Goal: Task Accomplishment & Management: Use online tool/utility

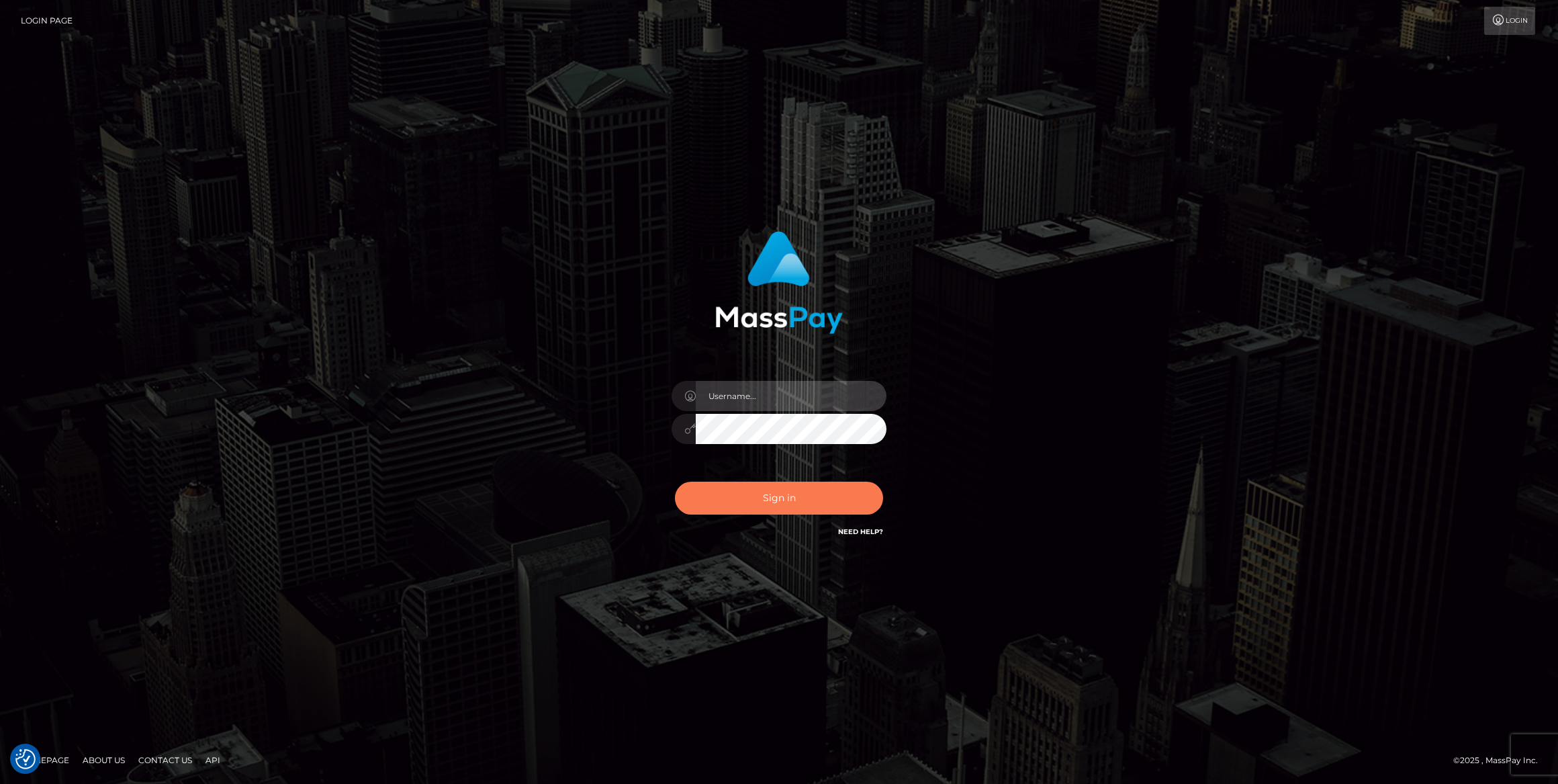
type input "bengreen"
click at [799, 504] on button "Sign in" at bounding box center [779, 498] width 208 height 33
type input "bengreen"
click at [719, 495] on div "Sign in Need Help?" at bounding box center [779, 503] width 235 height 60
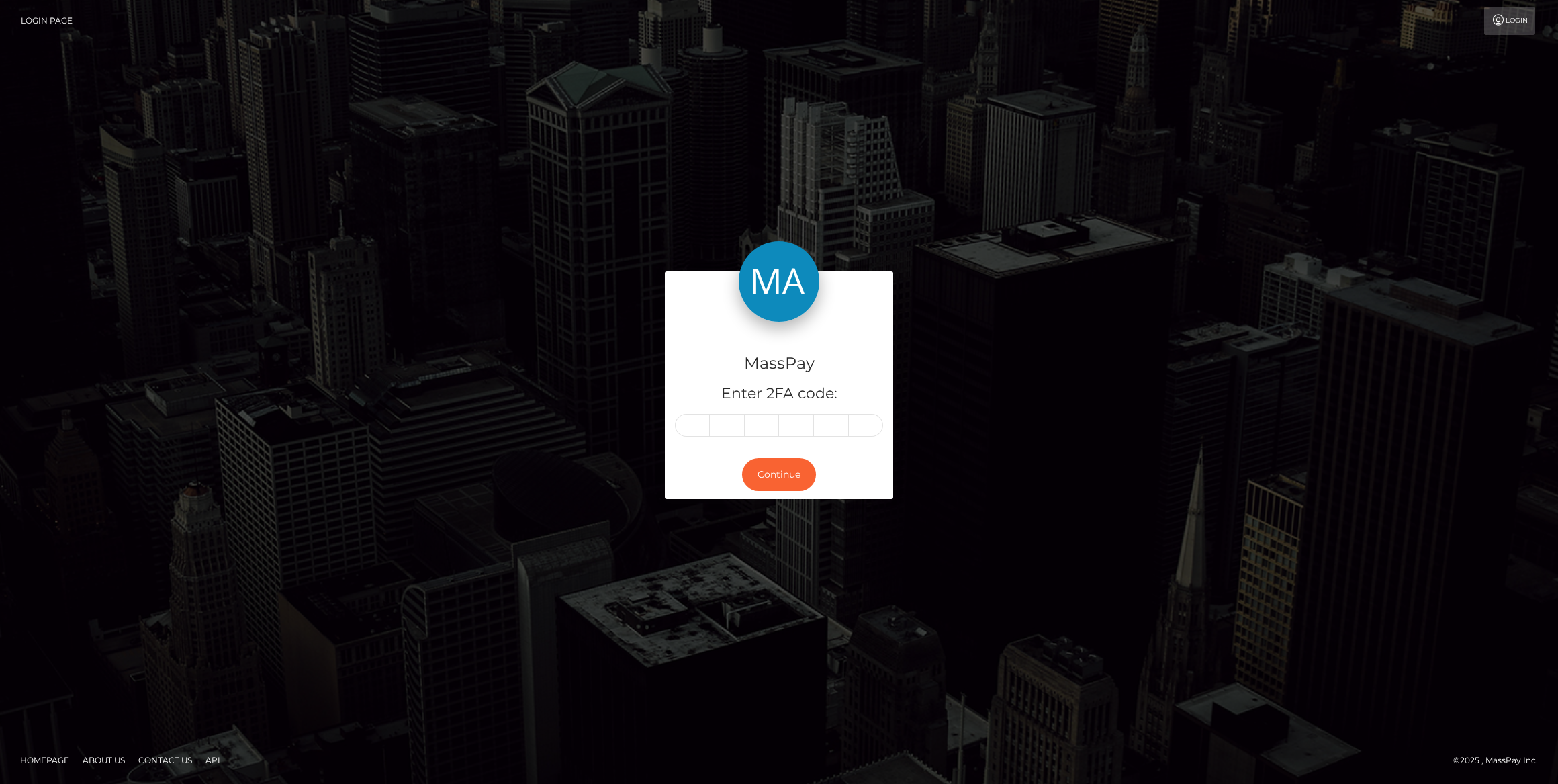
type input "3"
type input "0"
type input "3"
type input "9"
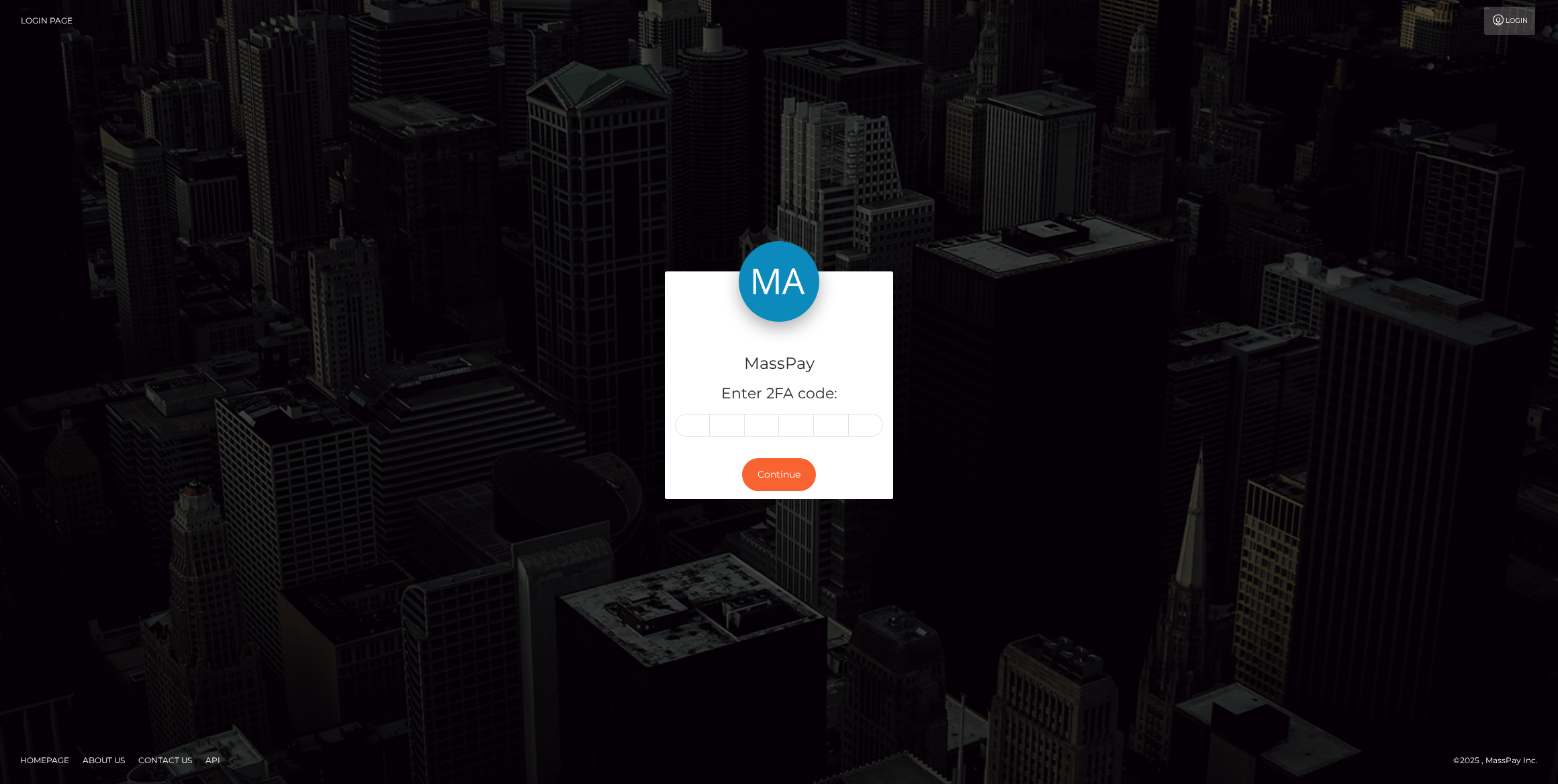
type input "4"
click at [782, 484] on button "Continue" at bounding box center [779, 474] width 74 height 33
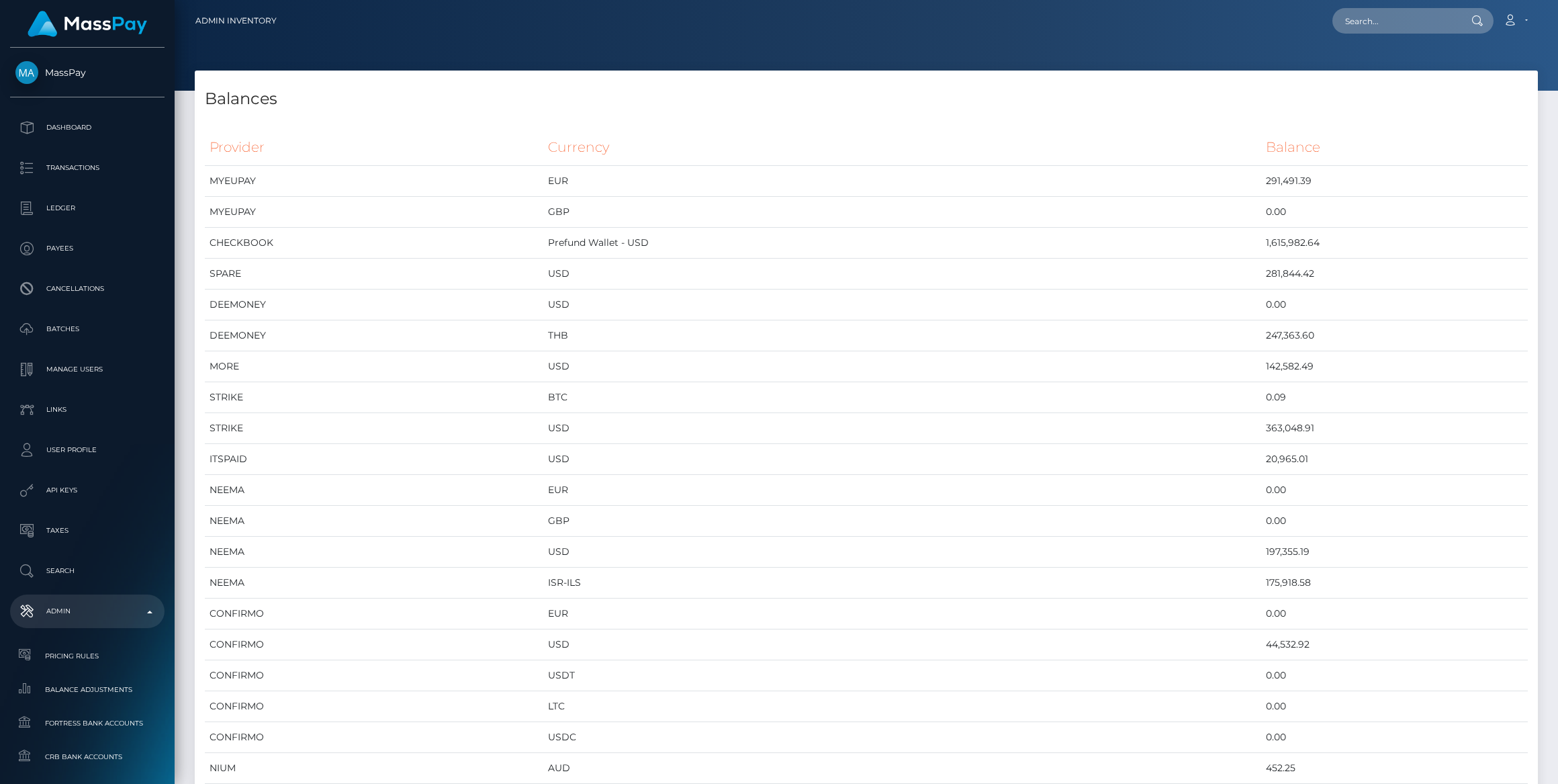
scroll to position [5646, 1343]
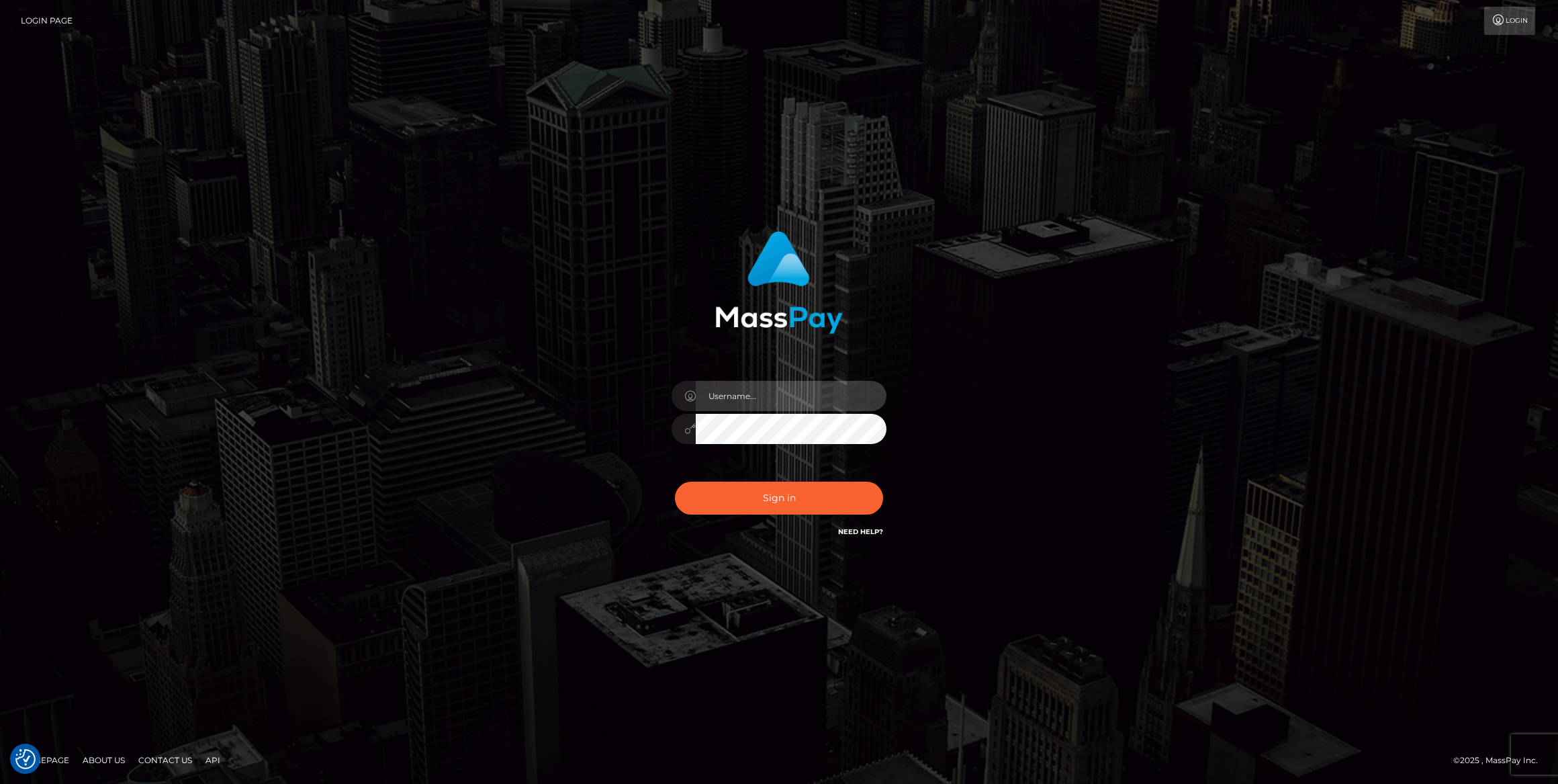
type input "bengreen"
click at [839, 506] on button "Sign in" at bounding box center [779, 498] width 208 height 33
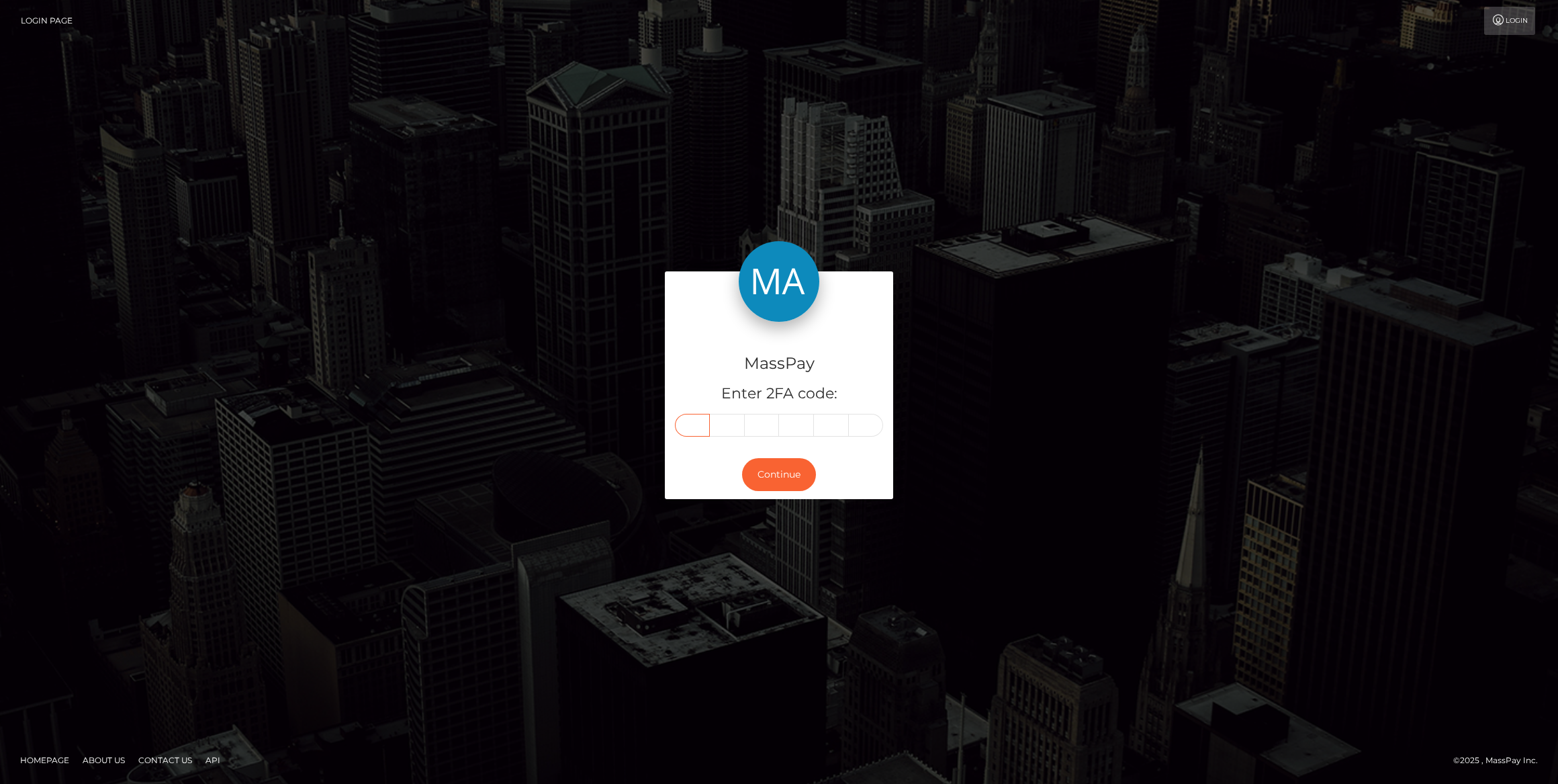
paste input "3"
type input "3"
type input "7"
type input "4"
type input "3"
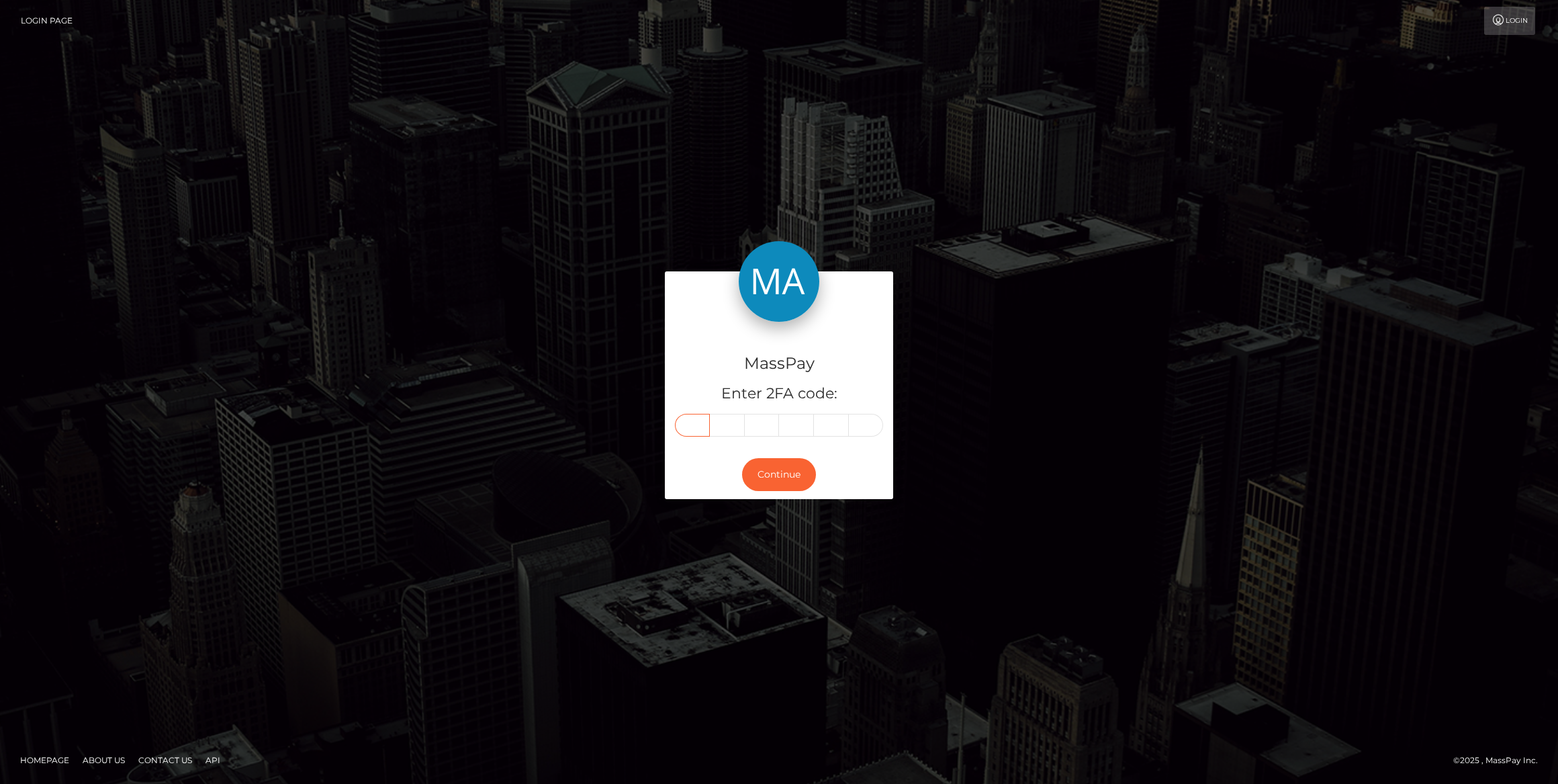
type input "6"
type input "2"
click at [774, 476] on button "Continue" at bounding box center [779, 474] width 74 height 33
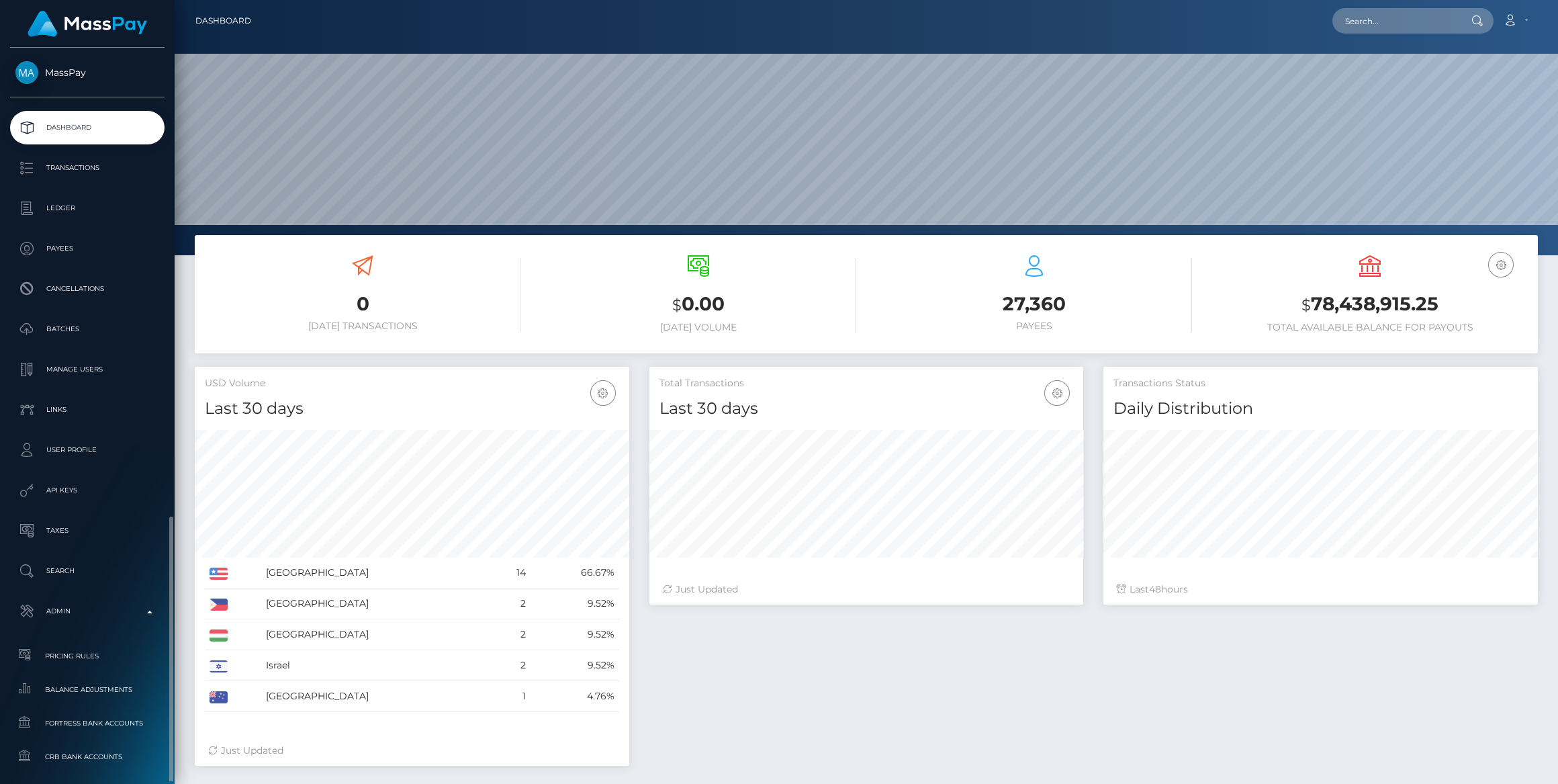
scroll to position [237, 434]
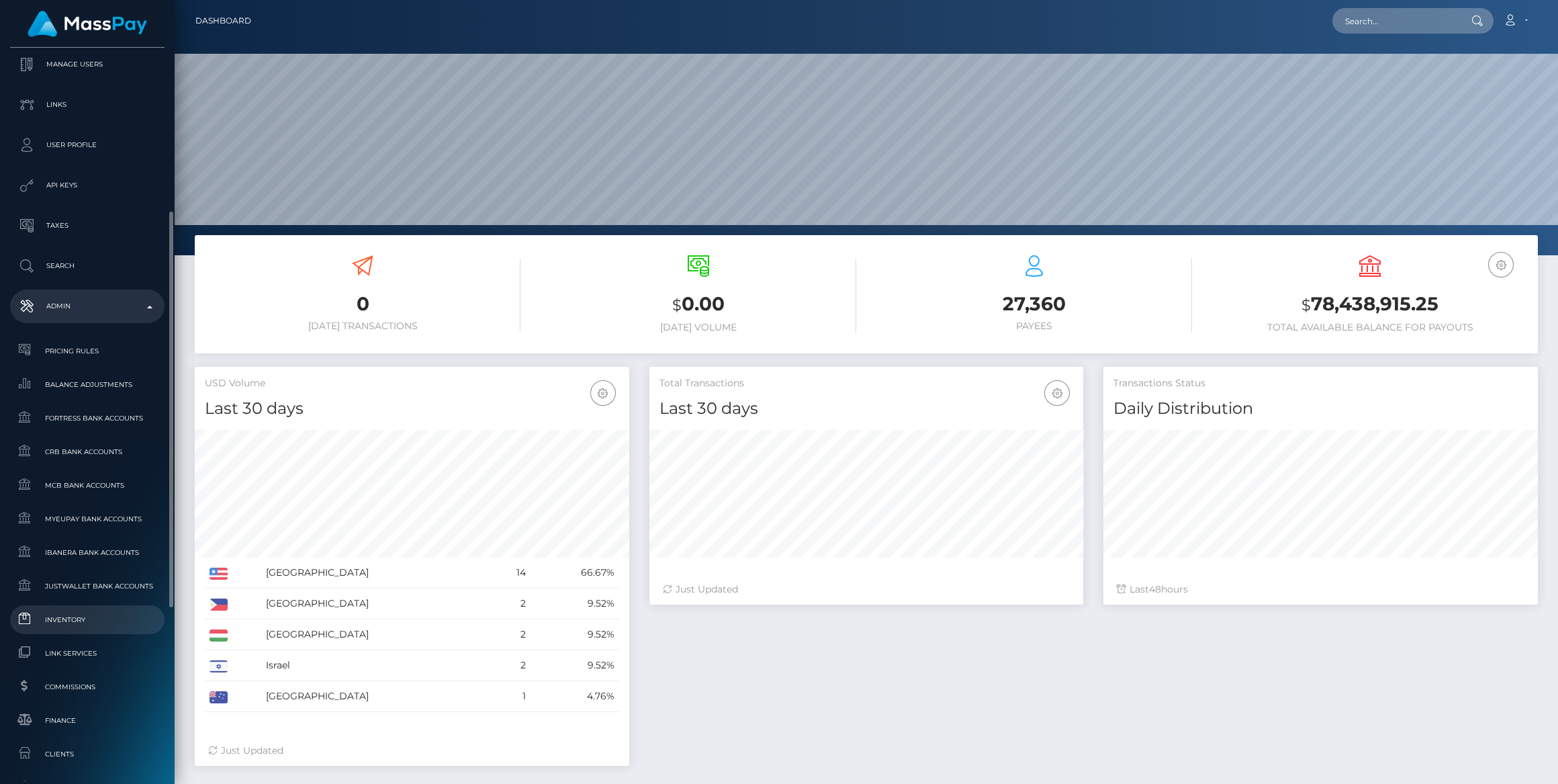
click at [103, 605] on link "Inventory" at bounding box center [87, 620] width 155 height 28
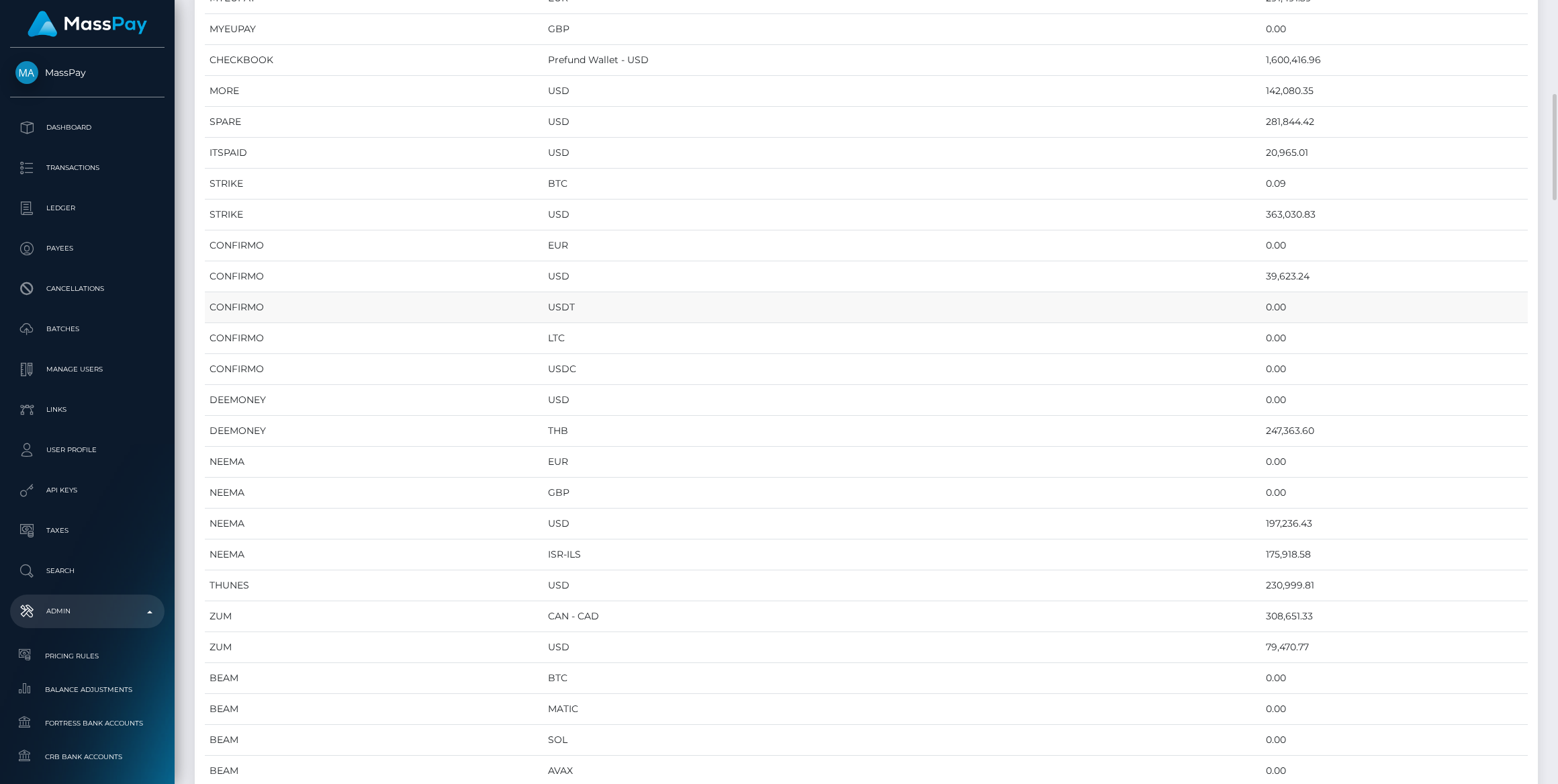
scroll to position [305, 0]
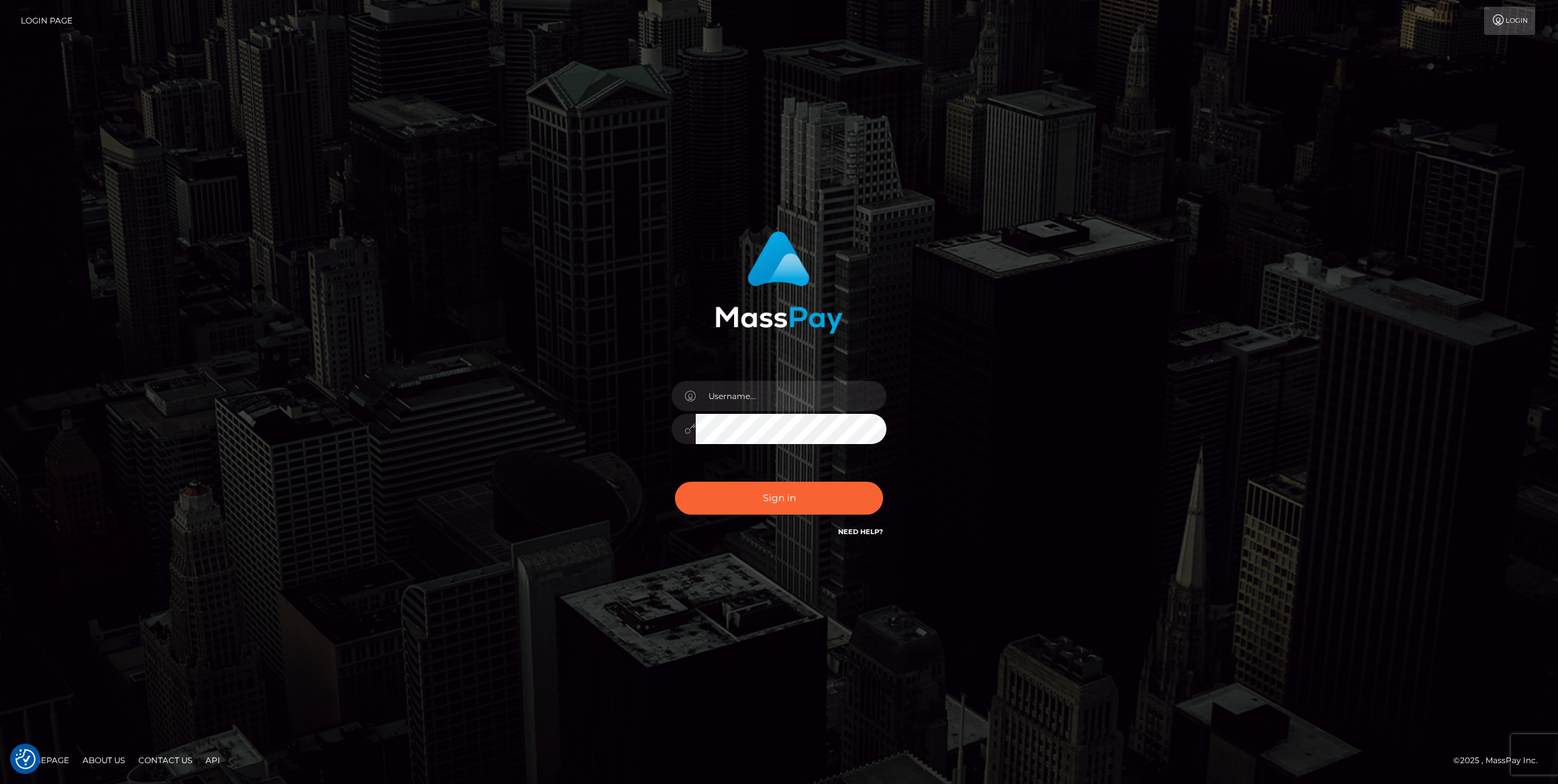
type input "bengreen"
click at [841, 489] on div "0cAFcWeA4RSAymUDy1wRPG_UN6TXhyock8fQfHljujQEPC64eTToYZ_w8WqX4tolNjHL9GyVPepSemZ…" at bounding box center [779, 503] width 235 height 60
type input "bengreen"
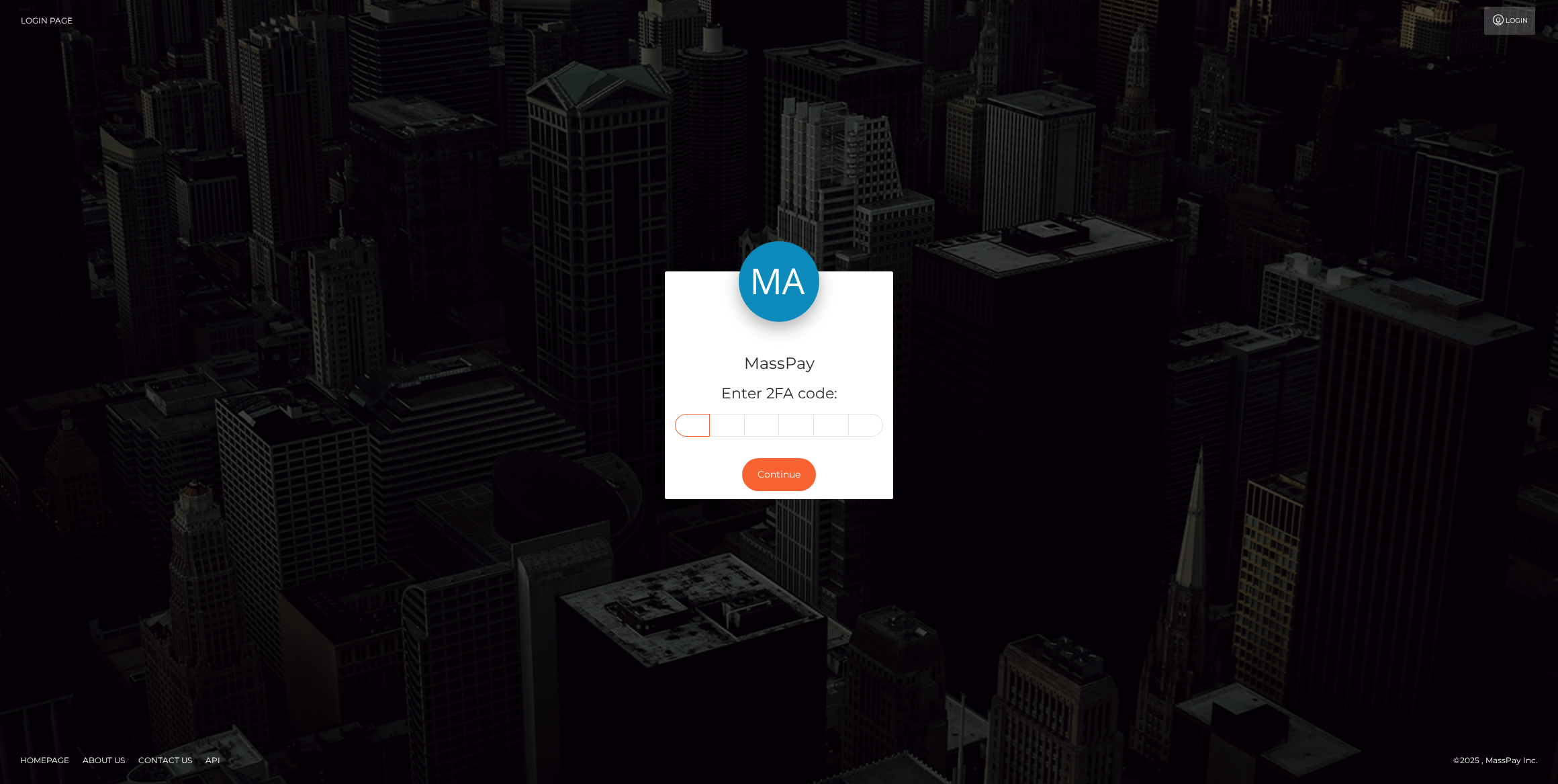
paste input "9"
type input "9"
type input "0"
type input "4"
type input "8"
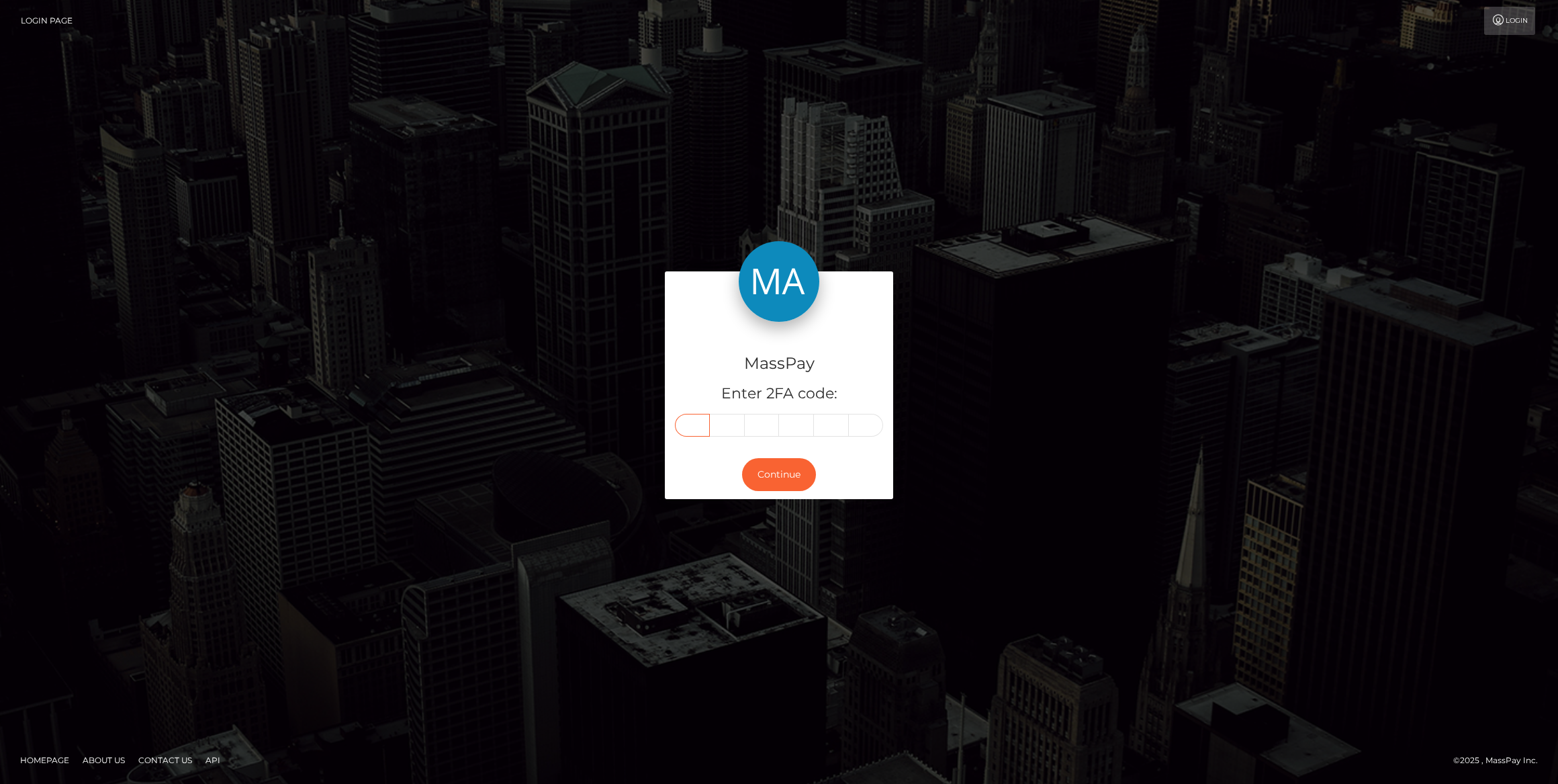
type input "8"
click at [799, 479] on button "Continue" at bounding box center [779, 474] width 74 height 33
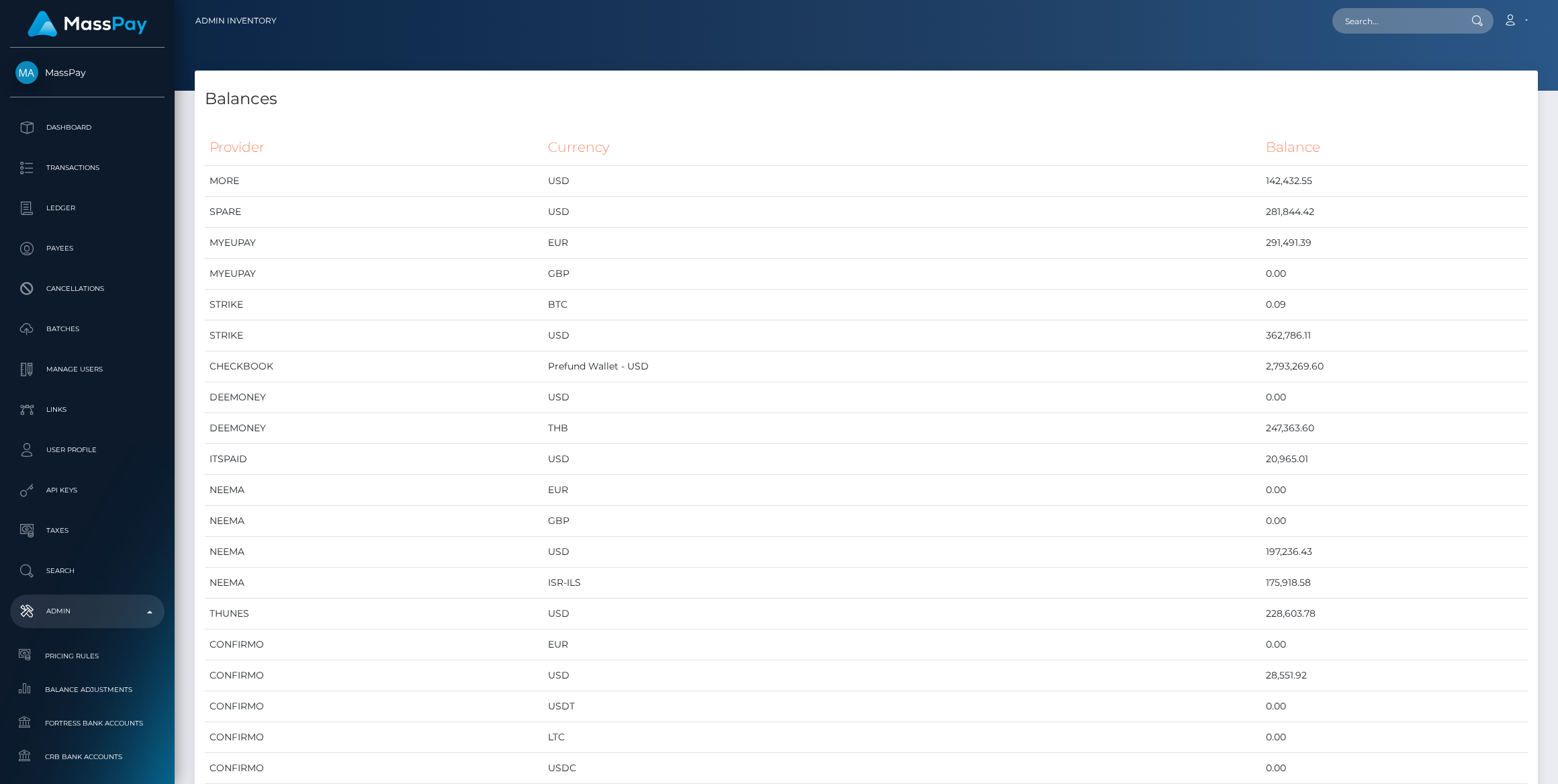
scroll to position [5646, 1343]
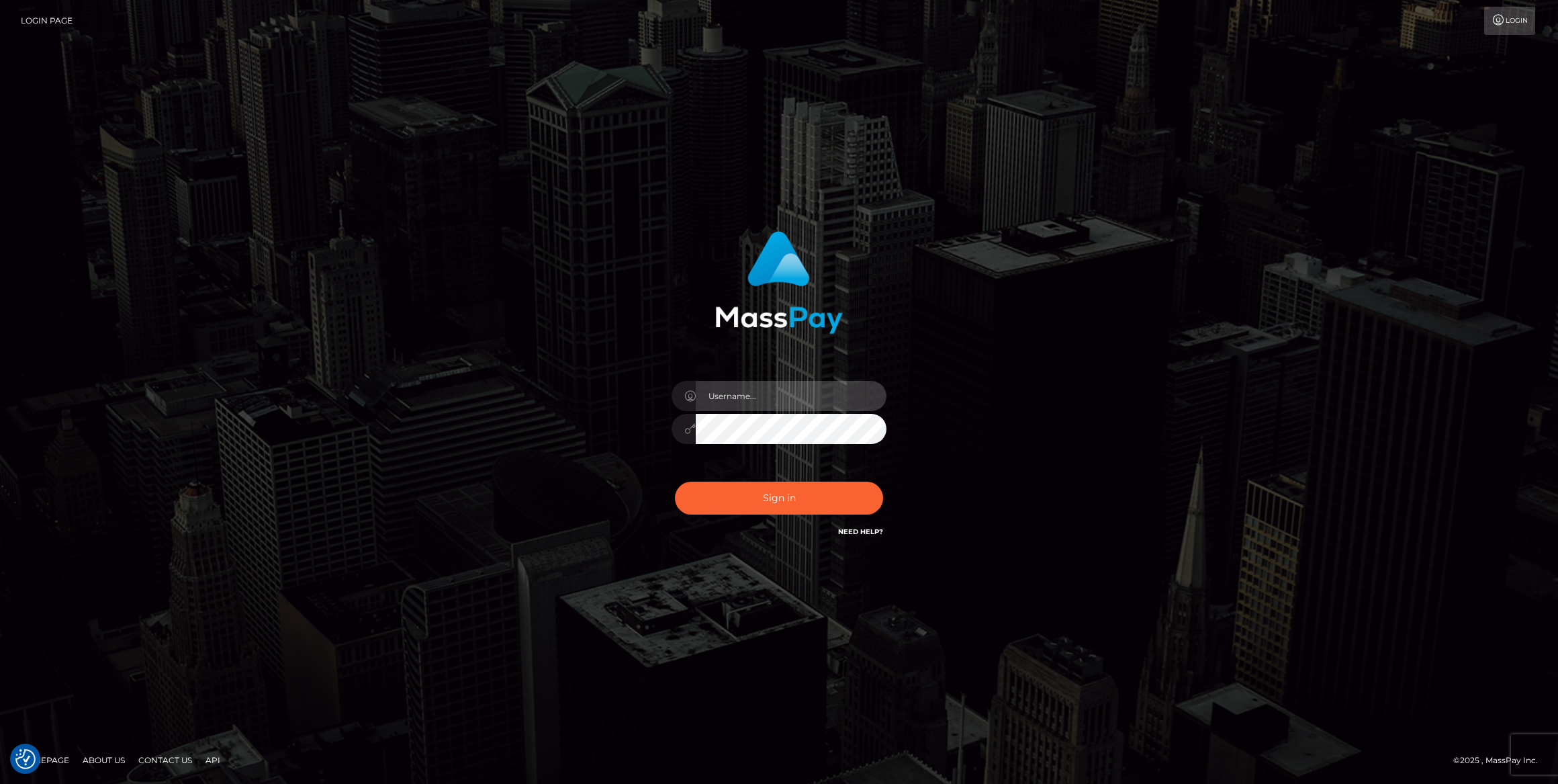
type input "bengreen"
click at [775, 490] on div "Sign in Need Help?" at bounding box center [779, 503] width 235 height 60
type input "bengreen"
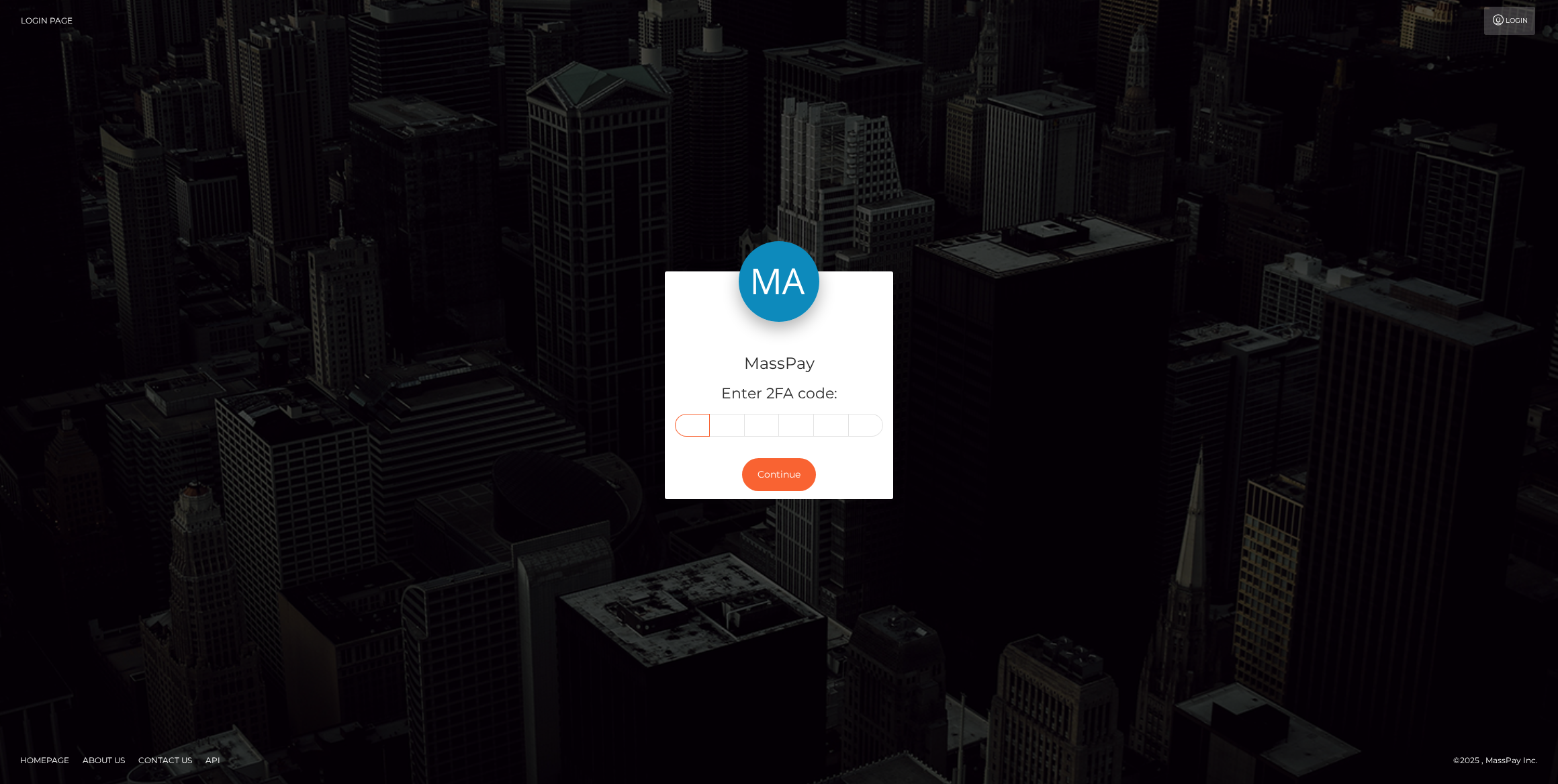
drag, startPoint x: 703, startPoint y: 405, endPoint x: 694, endPoint y: 428, distance: 24.7
paste input "2"
type input "2"
type input "9"
type input "6"
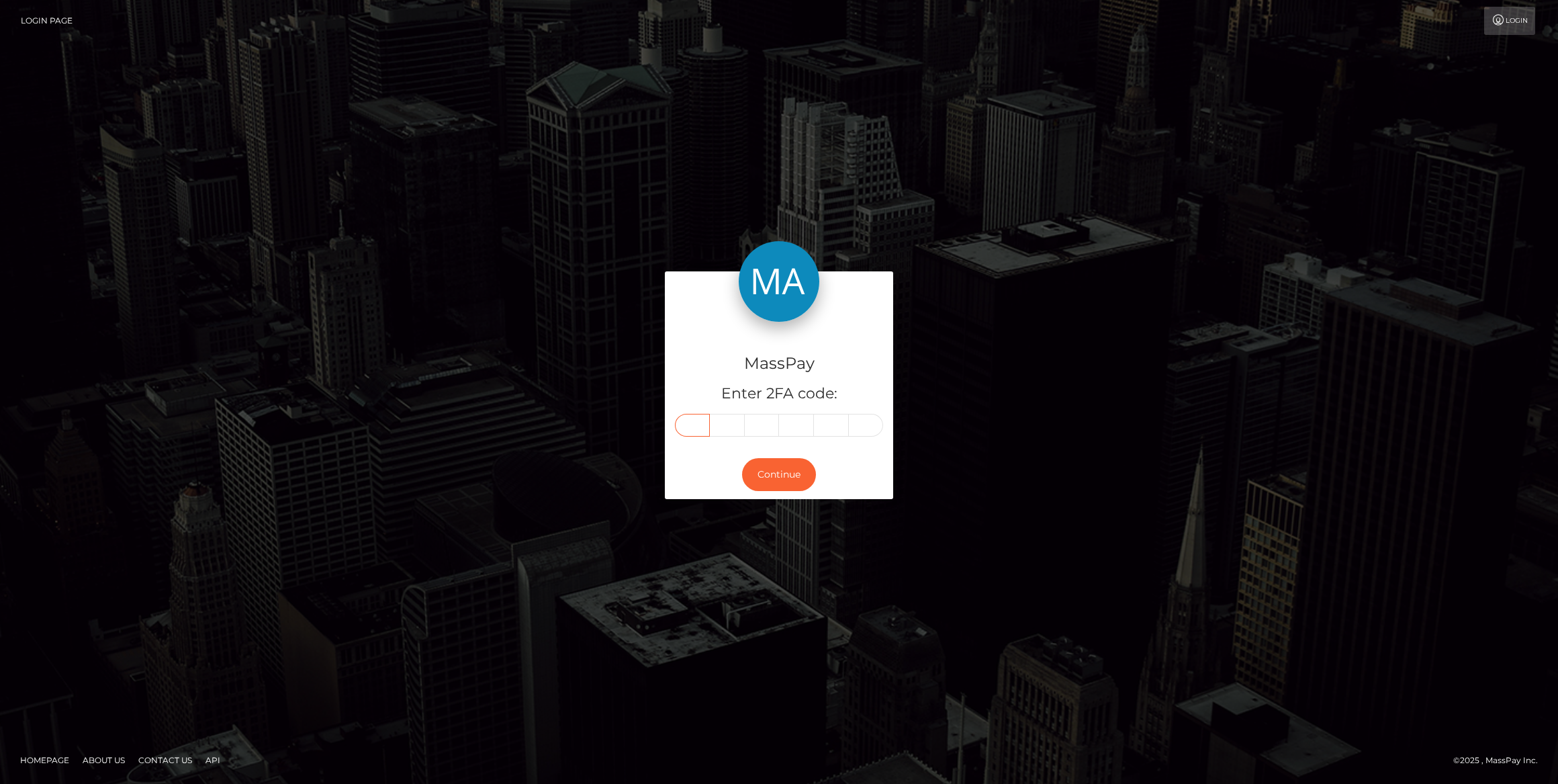
type input "9"
type input "5"
type input "3"
click at [773, 497] on div "Continue" at bounding box center [779, 474] width 229 height 49
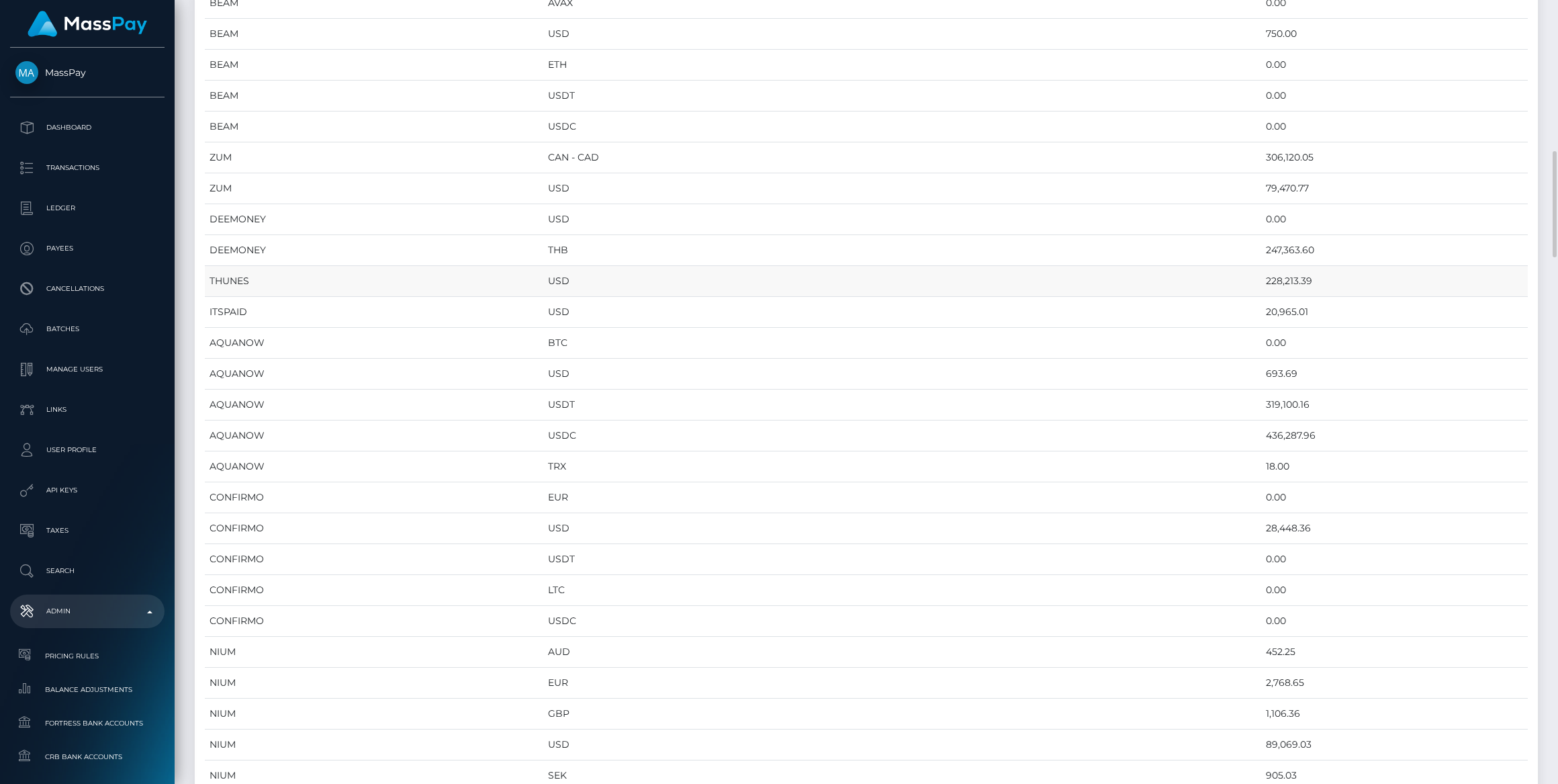
scroll to position [671, 0]
drag, startPoint x: 1245, startPoint y: 676, endPoint x: 1168, endPoint y: 675, distance: 77.0
click at [1168, 675] on tr "NIUM USD 89,069.03" at bounding box center [866, 684] width 1323 height 31
drag, startPoint x: 1197, startPoint y: 217, endPoint x: 1255, endPoint y: 212, distance: 58.2
click at [1255, 212] on tr "THUNES USD 228,213.39" at bounding box center [866, 220] width 1323 height 31
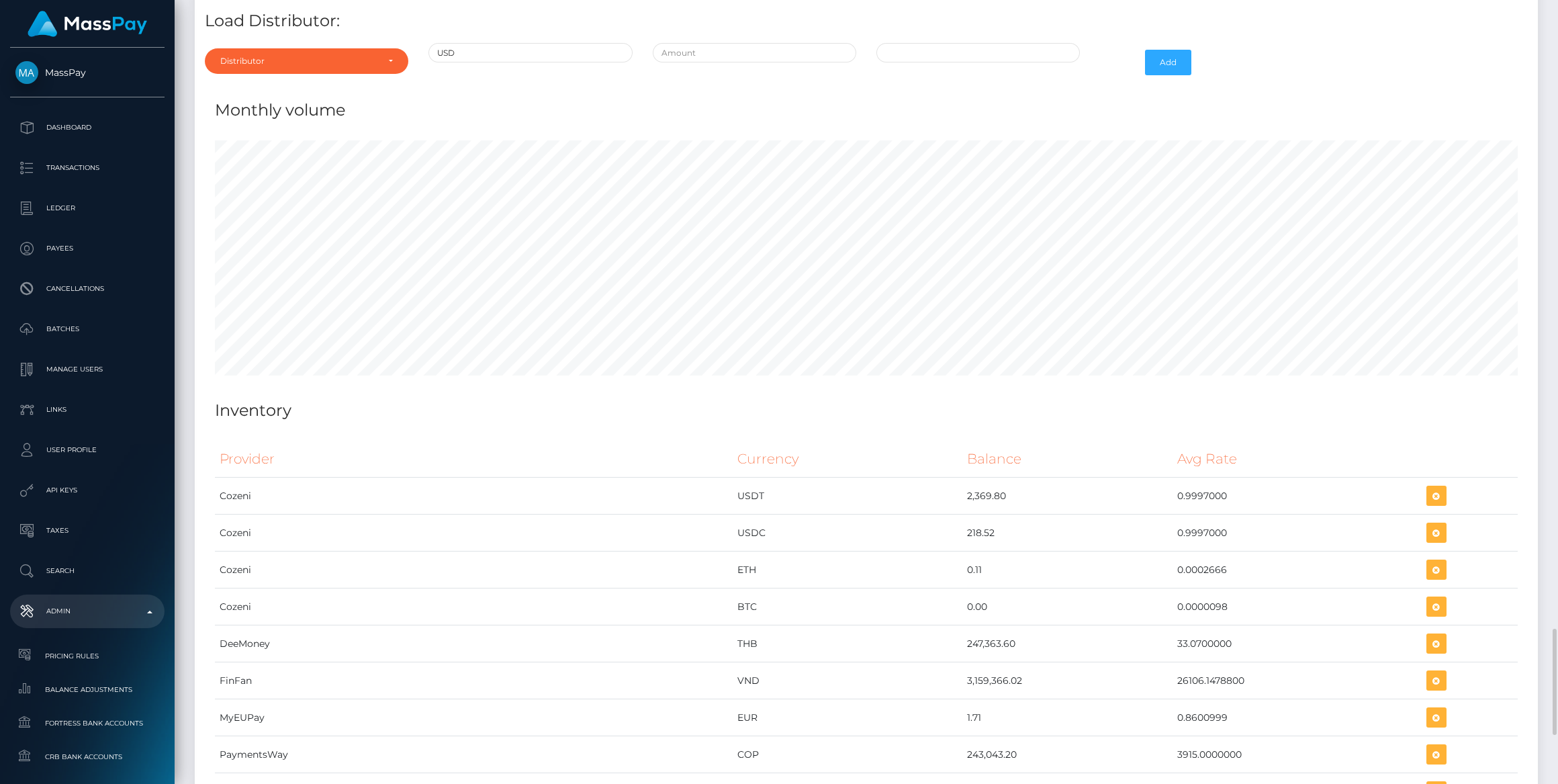
scroll to position [4404, 0]
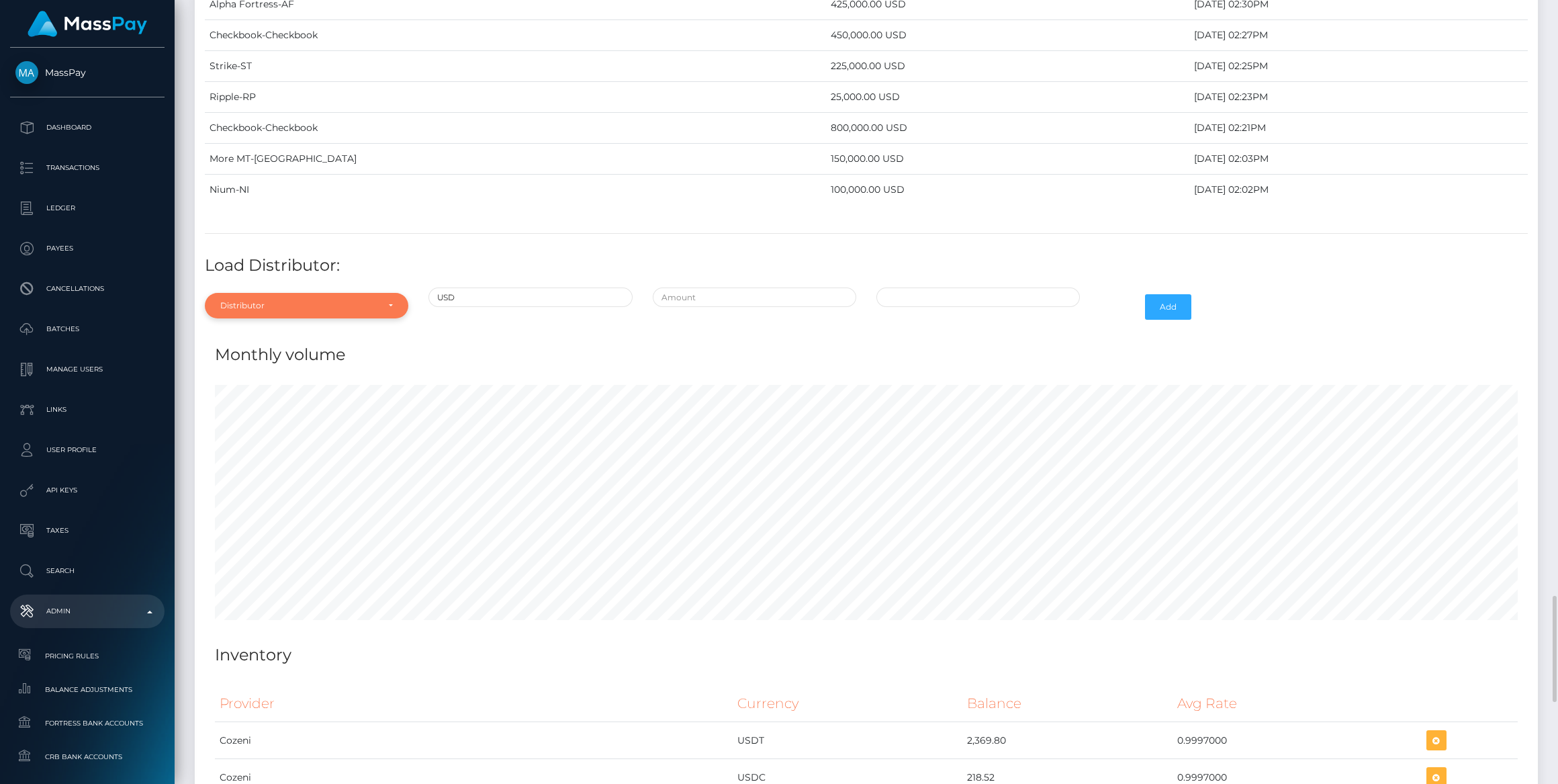
click at [291, 300] on div "Distributor" at bounding box center [299, 306] width 157 height 11
click at [281, 328] on input "Search" at bounding box center [306, 338] width 193 height 20
type input "ni"
click at [262, 383] on link "Nium" at bounding box center [306, 396] width 204 height 25
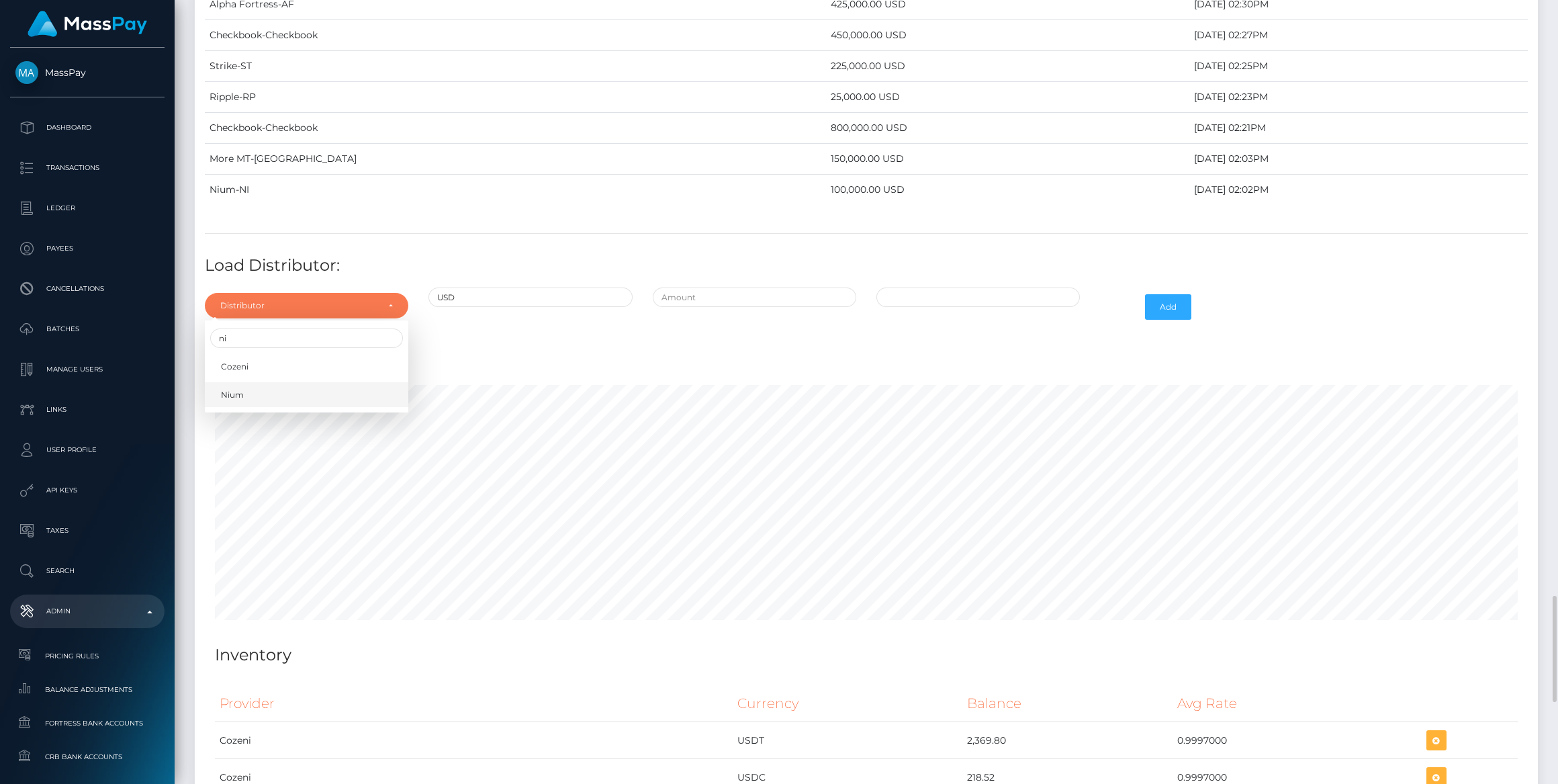
select select "26"
click at [695, 287] on input "text" at bounding box center [754, 297] width 204 height 20
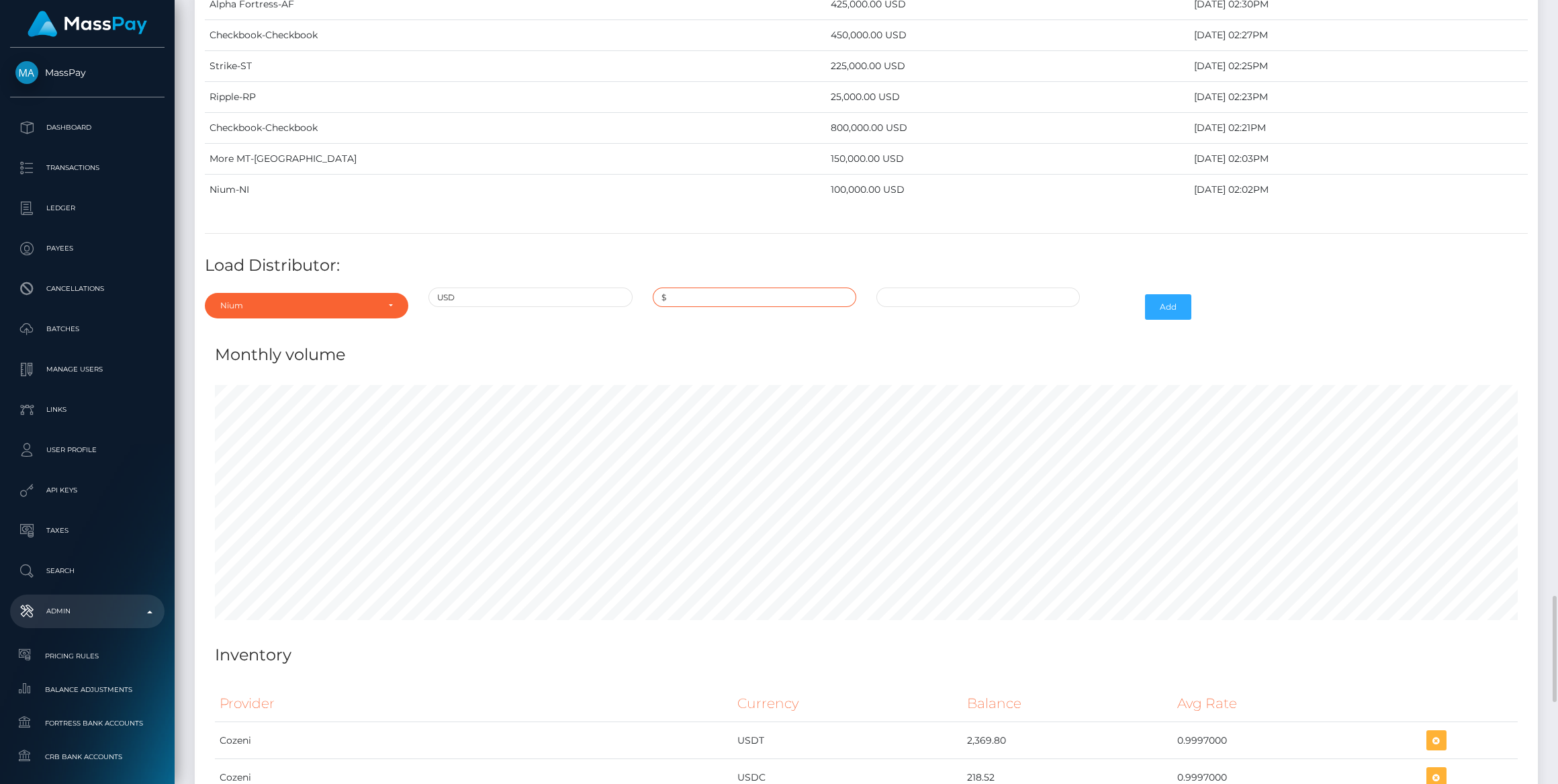
paste input "150,000.0000000"
type input "$150,000.0000000"
drag, startPoint x: 934, startPoint y: 281, endPoint x: 939, endPoint y: 270, distance: 12.1
click at [934, 287] on div at bounding box center [978, 307] width 224 height 39
click at [939, 287] on input "08/14/2025 1:38 PM" at bounding box center [978, 297] width 204 height 20
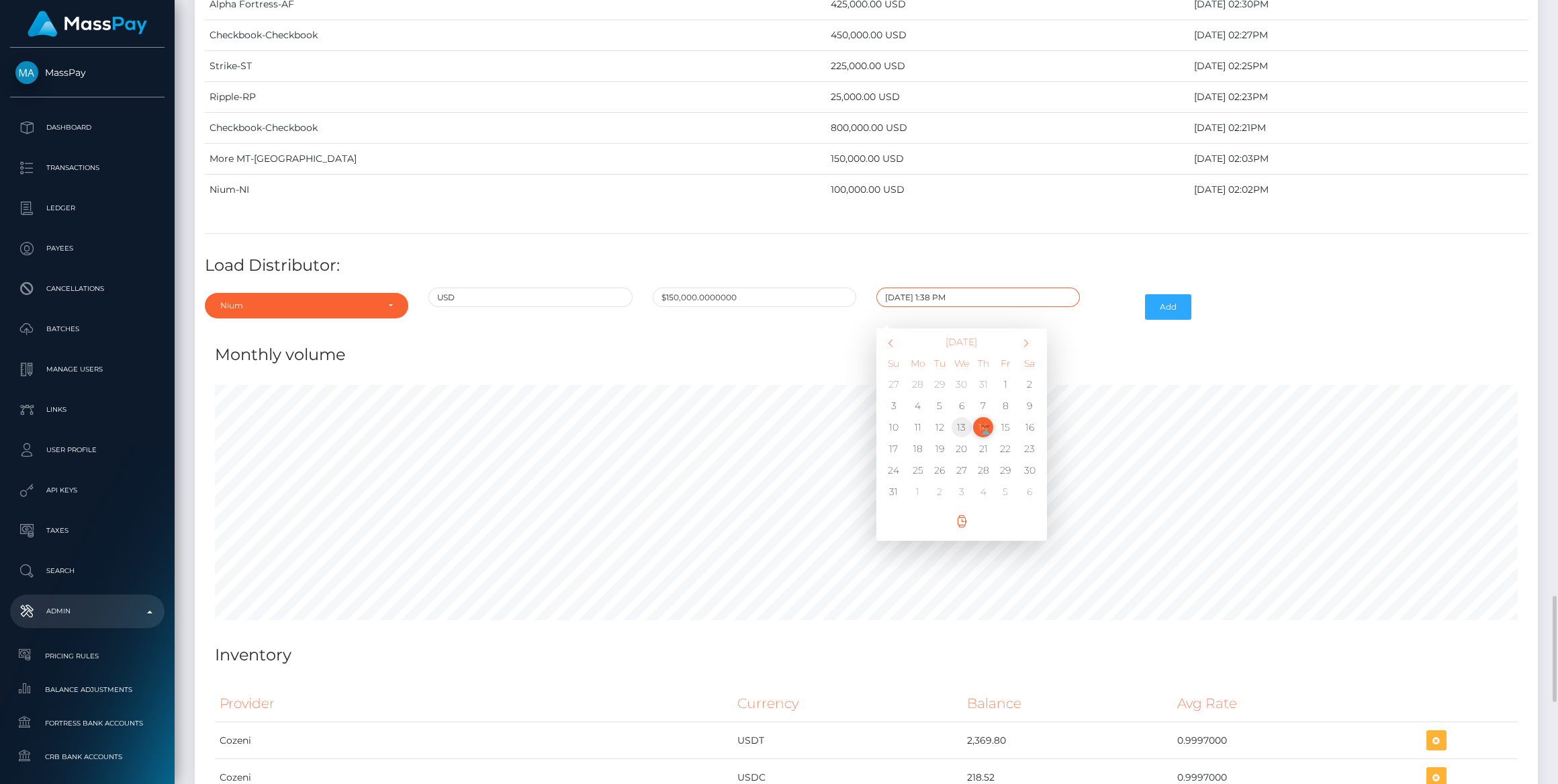
click at [955, 416] on td "13" at bounding box center [962, 427] width 22 height 21
type input "08/13/2025 1:38 PM"
click at [929, 287] on input "08/13/2025 1:38 PM" at bounding box center [978, 297] width 204 height 20
click at [967, 287] on input "08/13/2025 1:38 PM" at bounding box center [978, 297] width 204 height 20
click at [1163, 294] on button "Add" at bounding box center [1168, 307] width 46 height 26
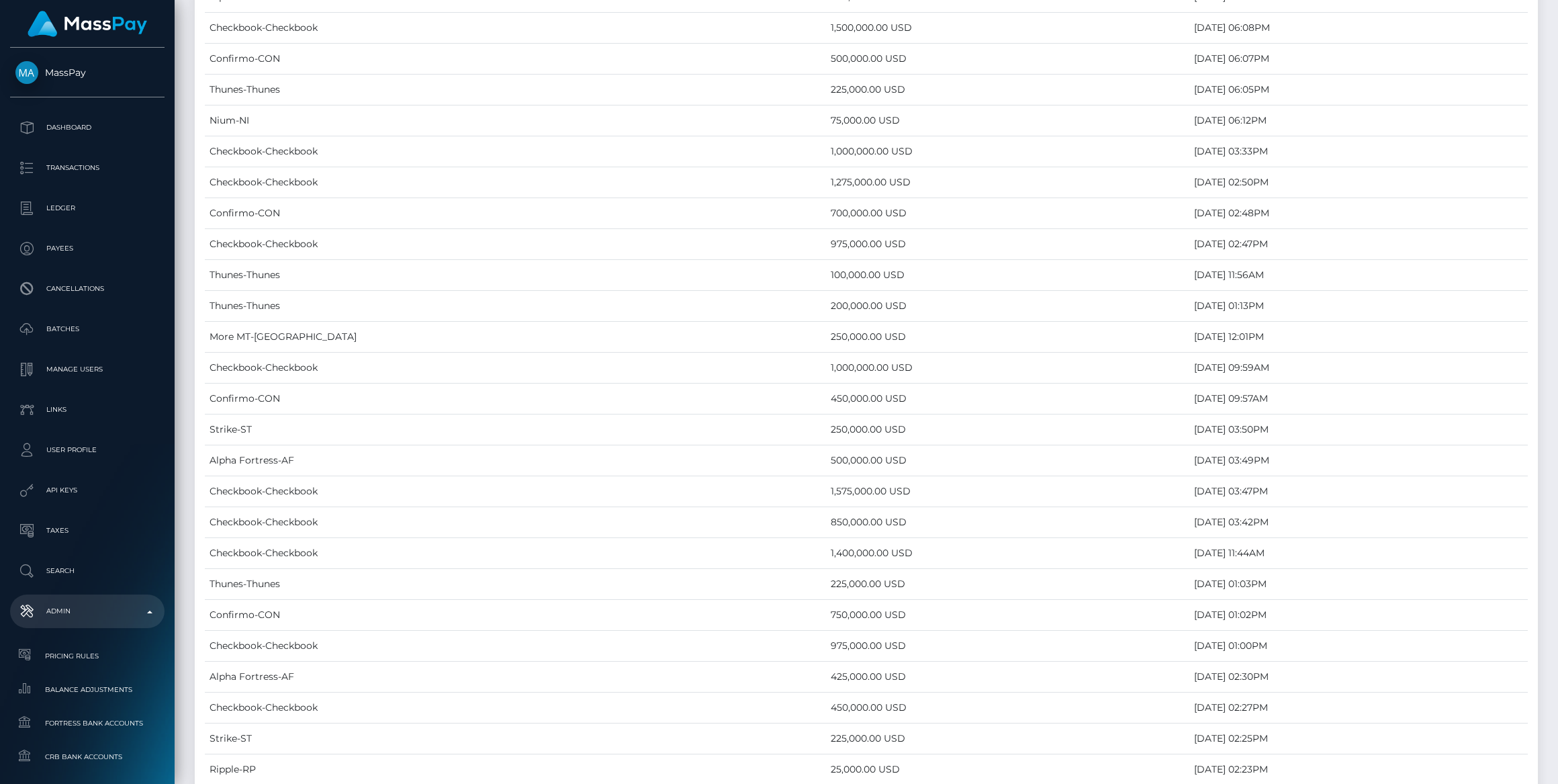
scroll to position [4068, 0]
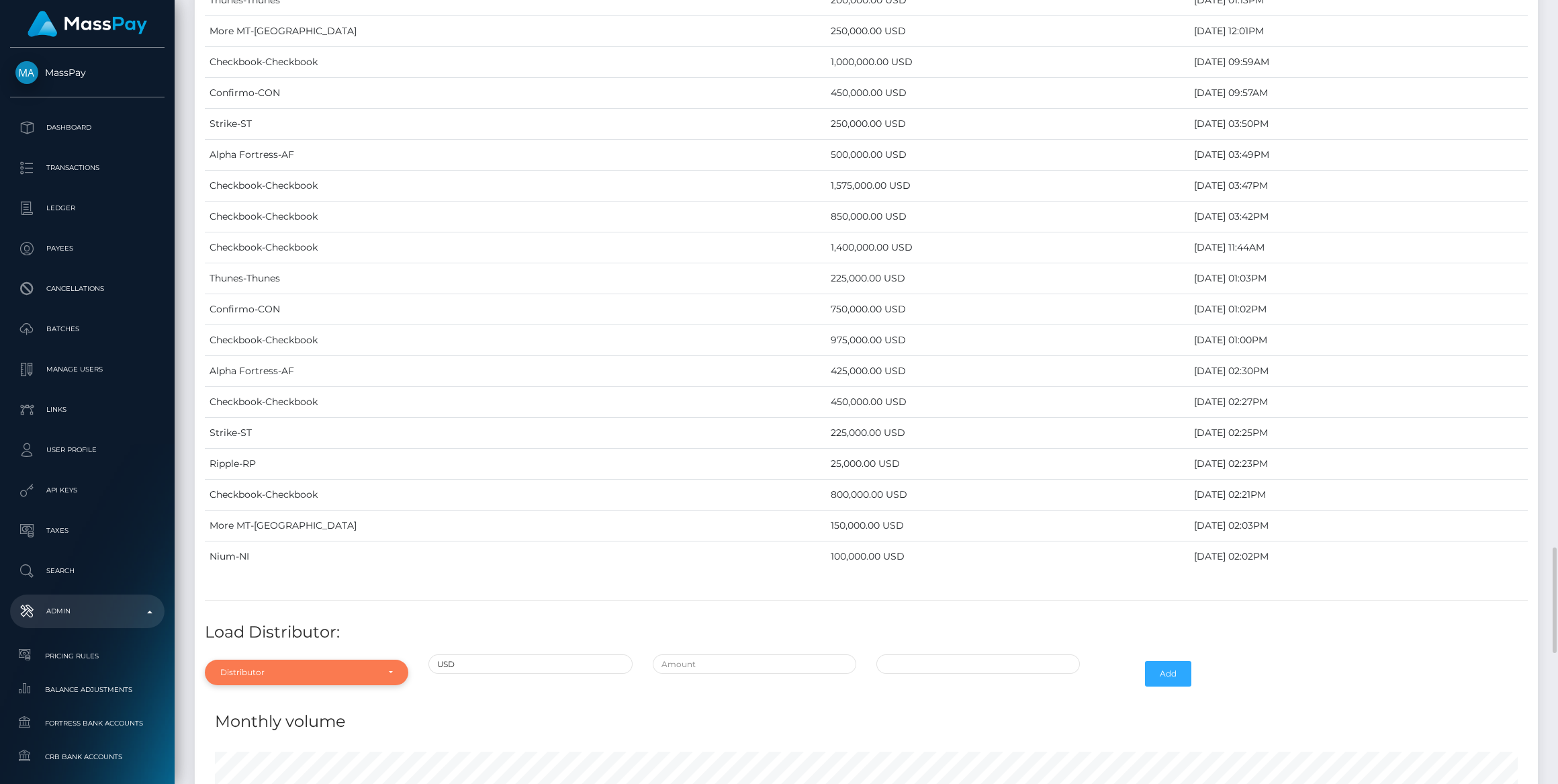
click at [333, 667] on div "Distributor" at bounding box center [299, 672] width 157 height 11
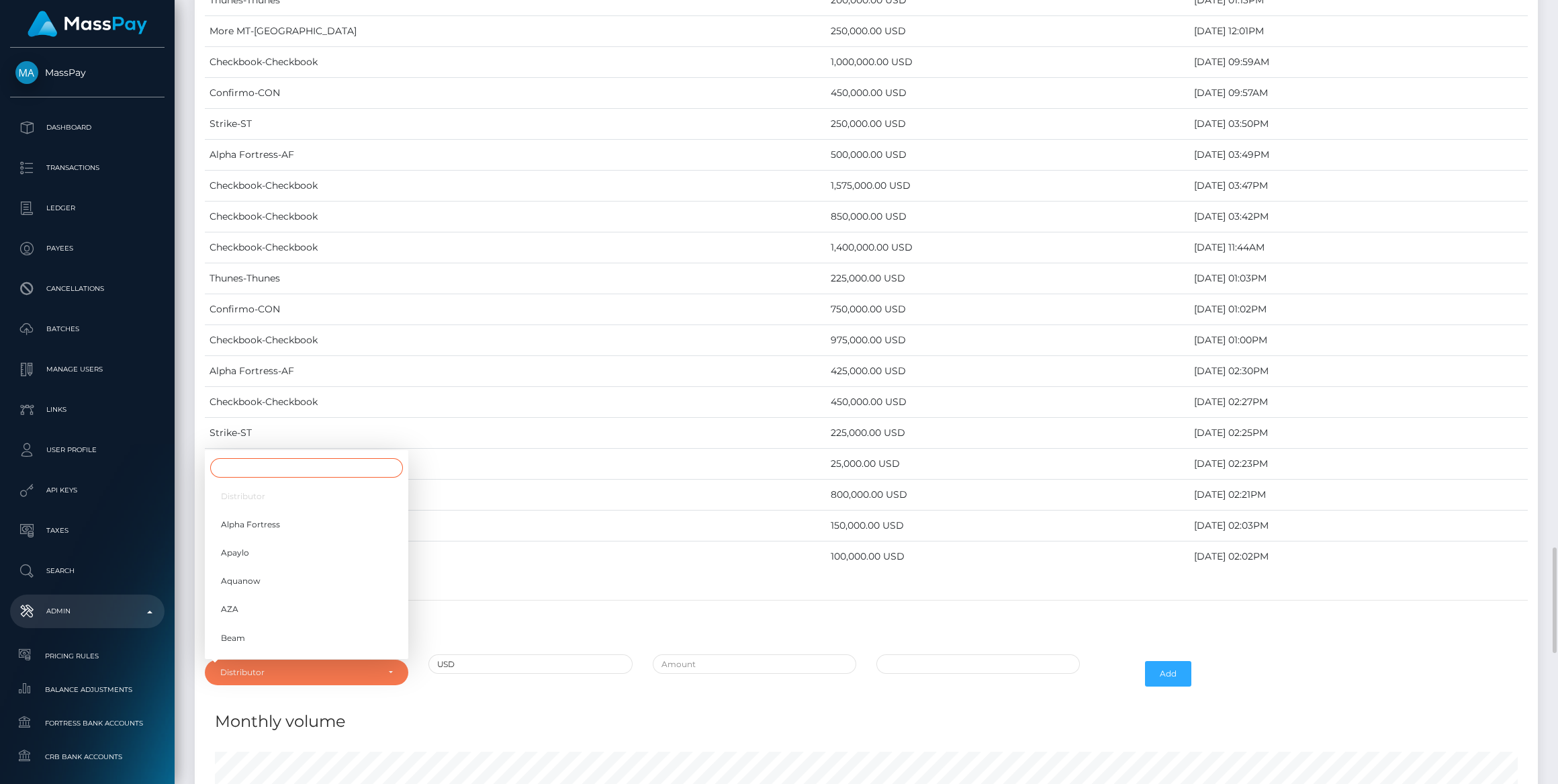
click at [277, 458] on input "Search" at bounding box center [306, 468] width 193 height 20
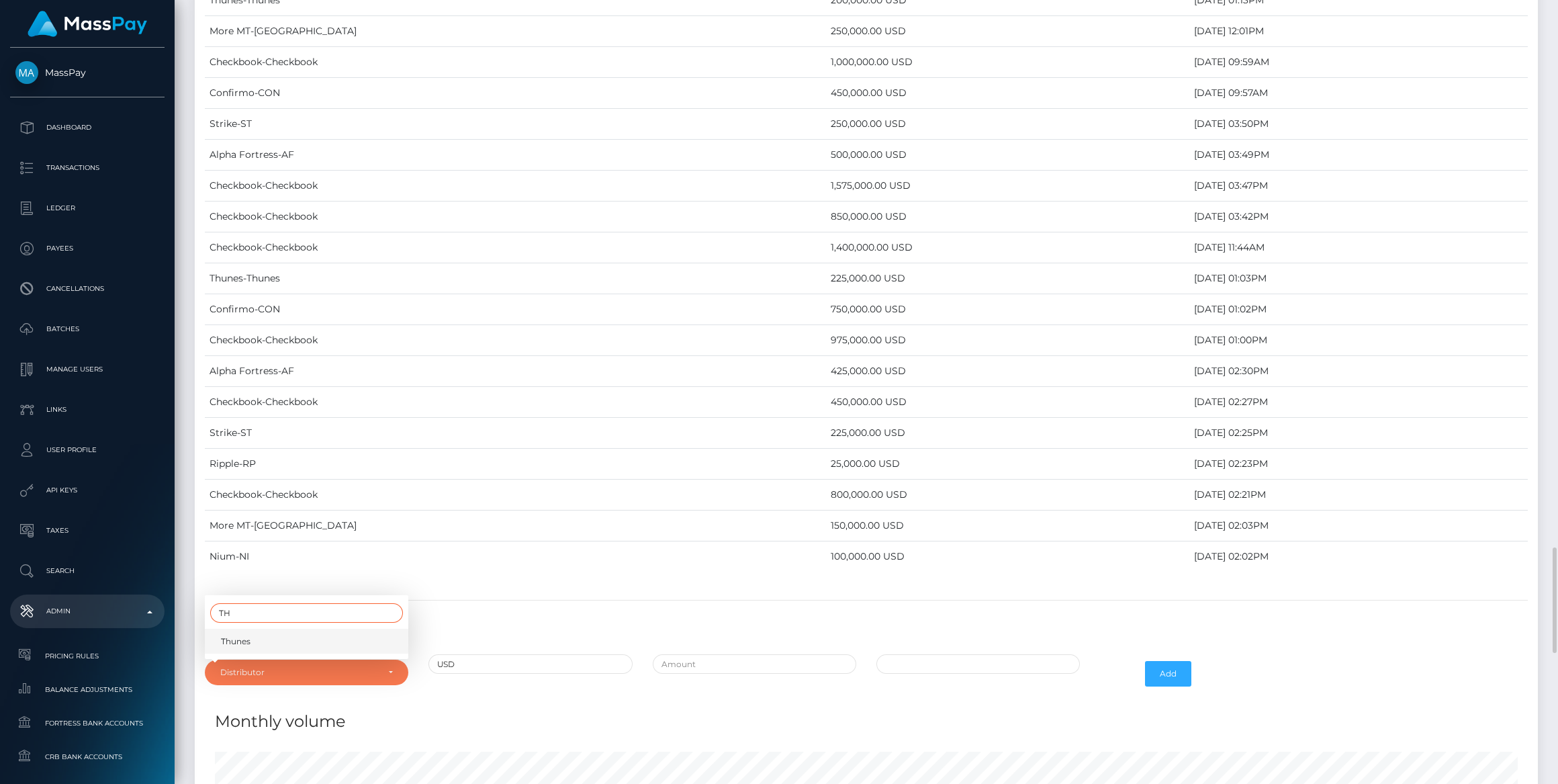
type input "TH"
click at [288, 628] on link "Thunes" at bounding box center [306, 641] width 204 height 25
select select "13"
drag, startPoint x: 671, startPoint y: 624, endPoint x: 687, endPoint y: 624, distance: 16.0
click at [671, 654] on input "text" at bounding box center [754, 664] width 204 height 20
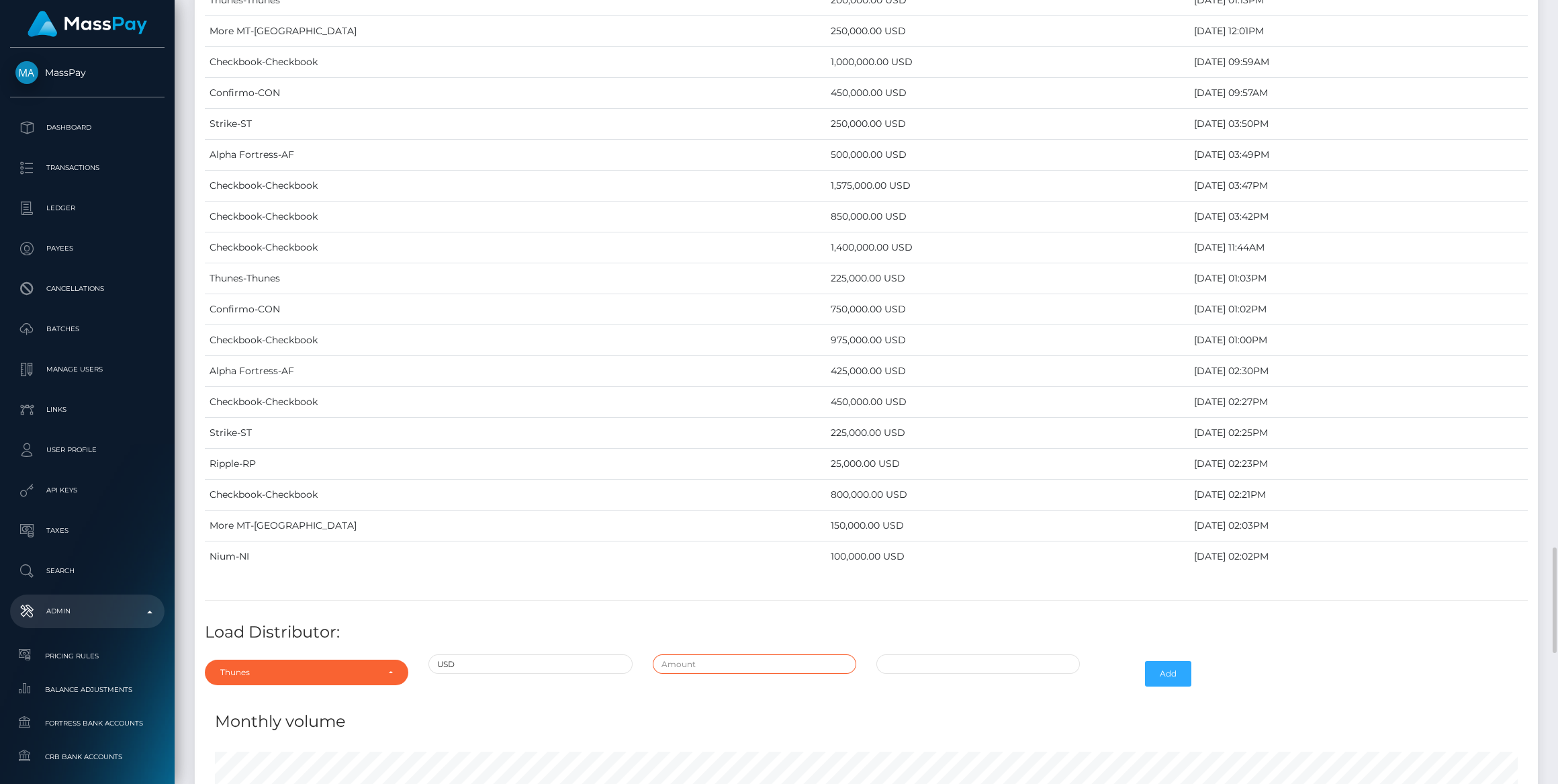
type input "$"
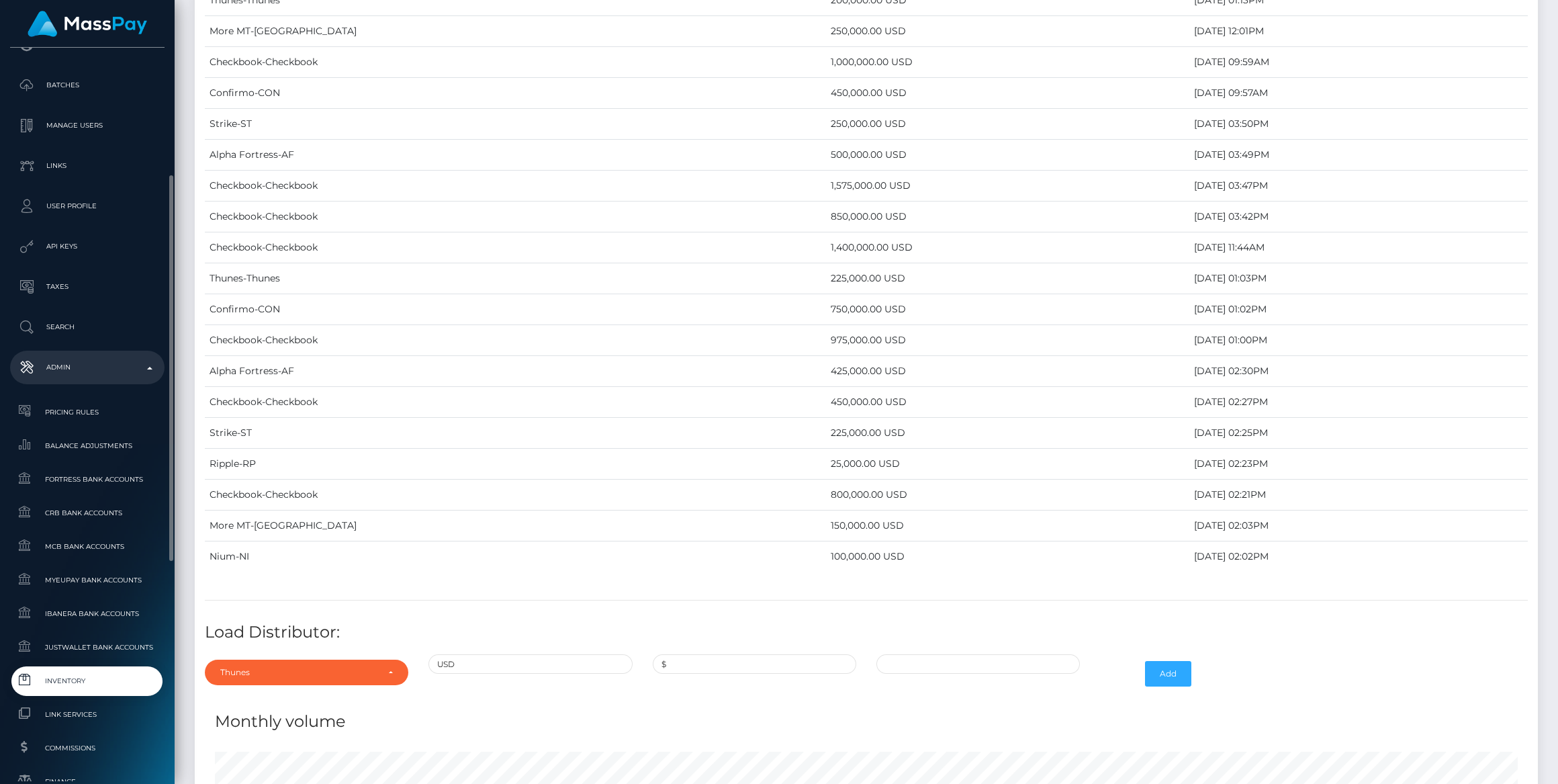
click at [61, 682] on span "Inventory" at bounding box center [87, 680] width 144 height 15
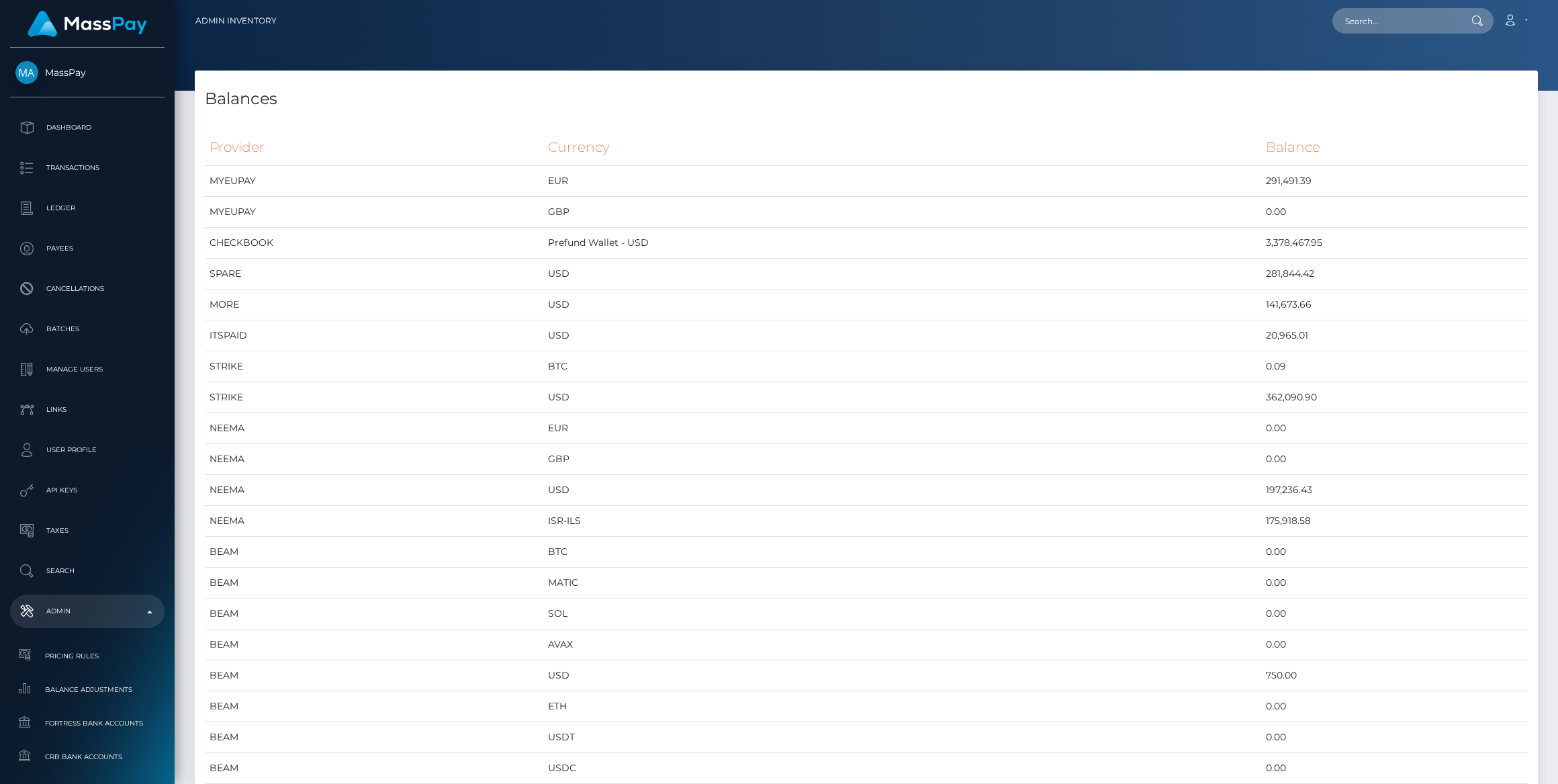
scroll to position [5677, 1343]
click at [114, 134] on p "Dashboard" at bounding box center [87, 127] width 144 height 20
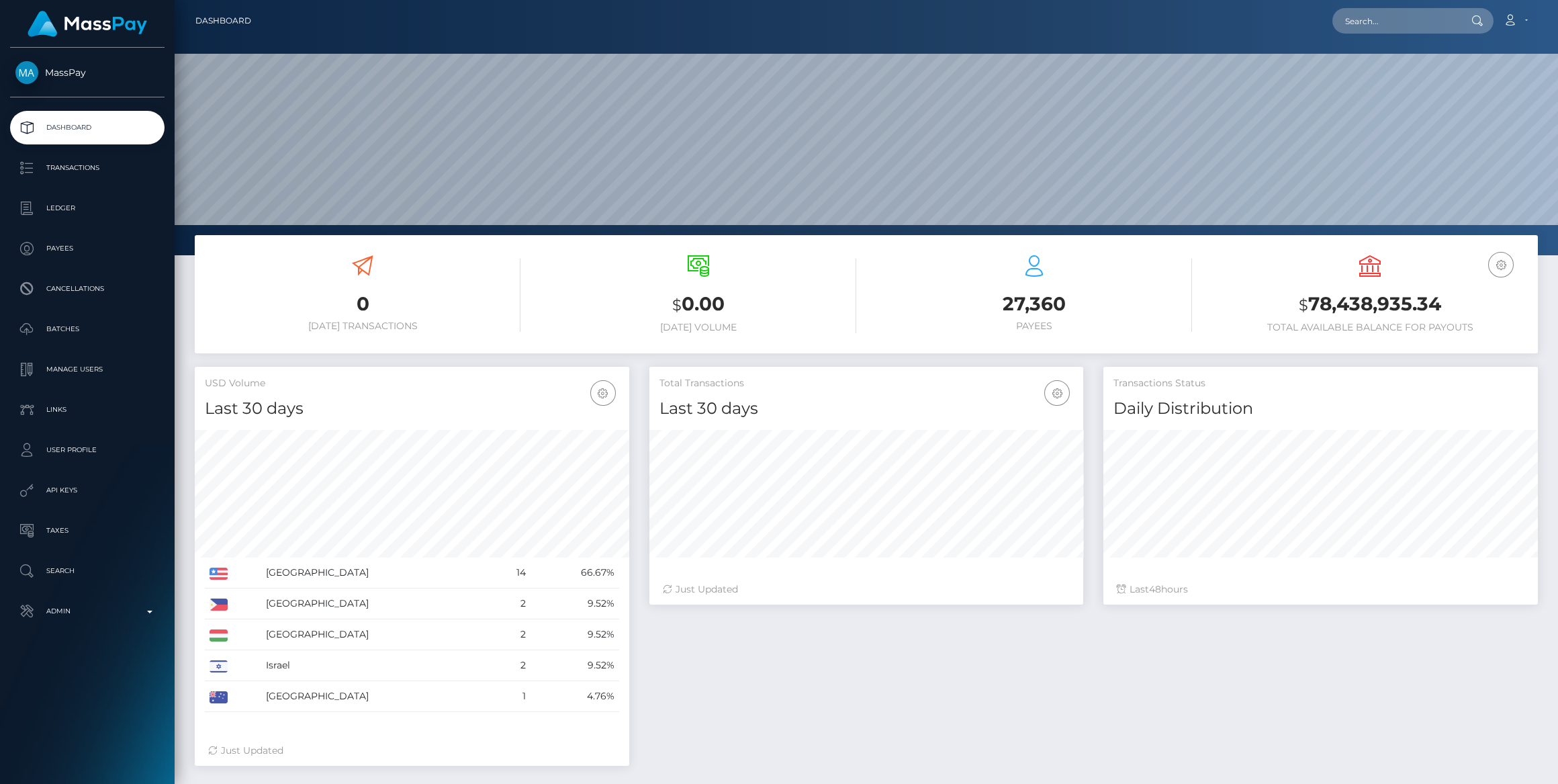
scroll to position [237, 434]
click at [63, 615] on p "Admin" at bounding box center [87, 611] width 144 height 20
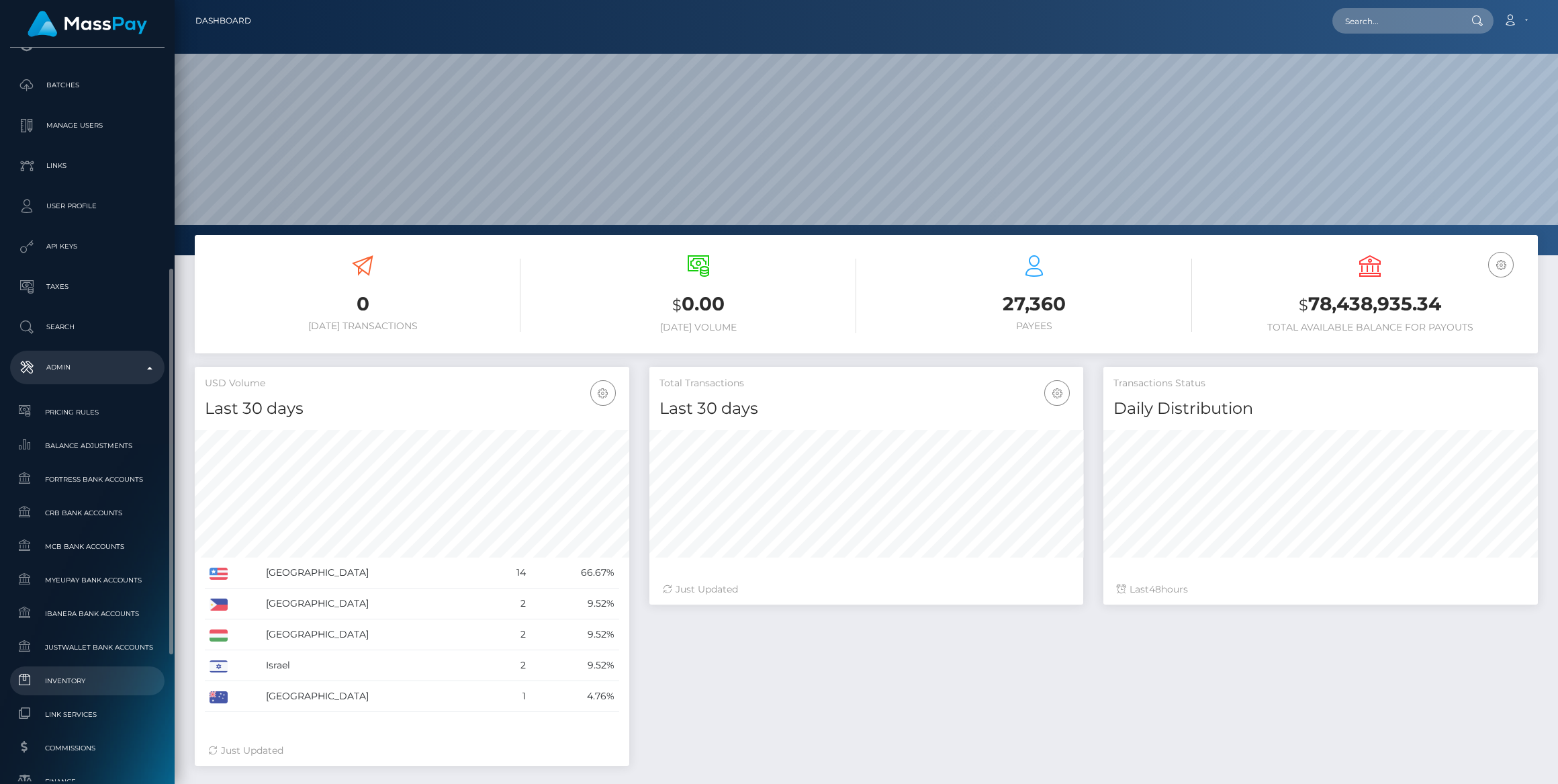
scroll to position [427, 0]
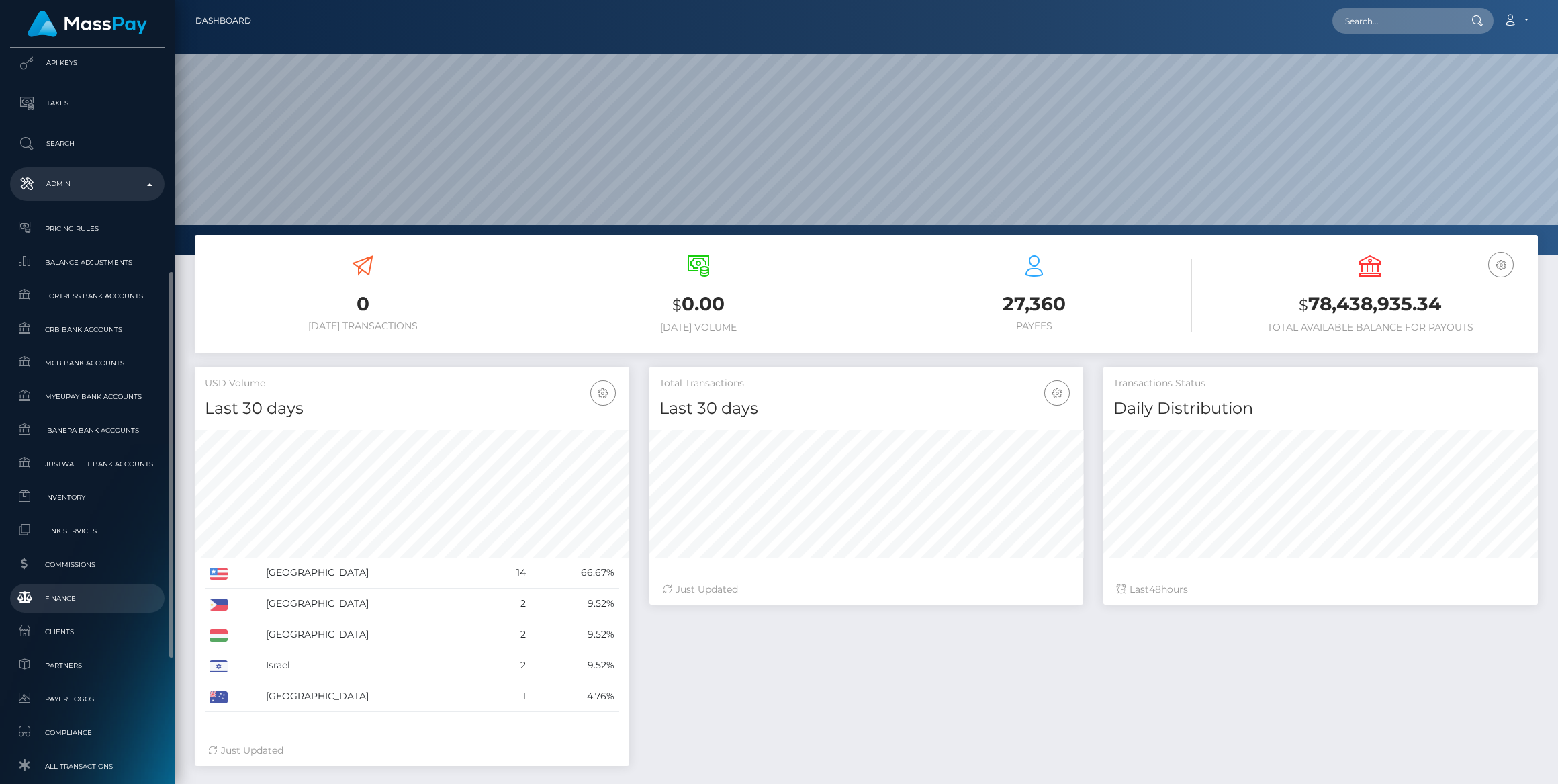
click at [54, 595] on span "Finance" at bounding box center [87, 597] width 144 height 15
click at [76, 493] on span "Inventory" at bounding box center [87, 497] width 144 height 15
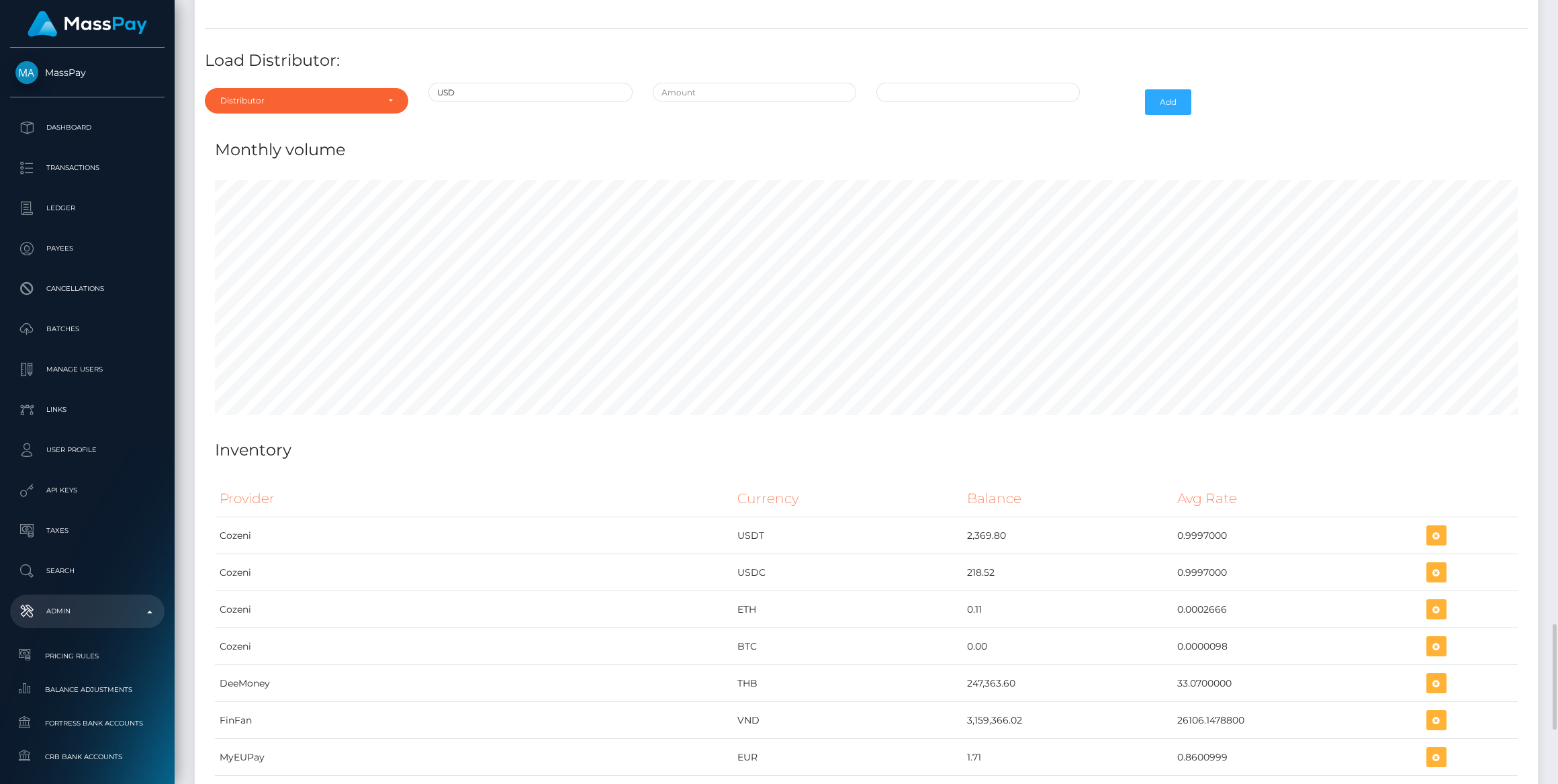
scroll to position [4456, 0]
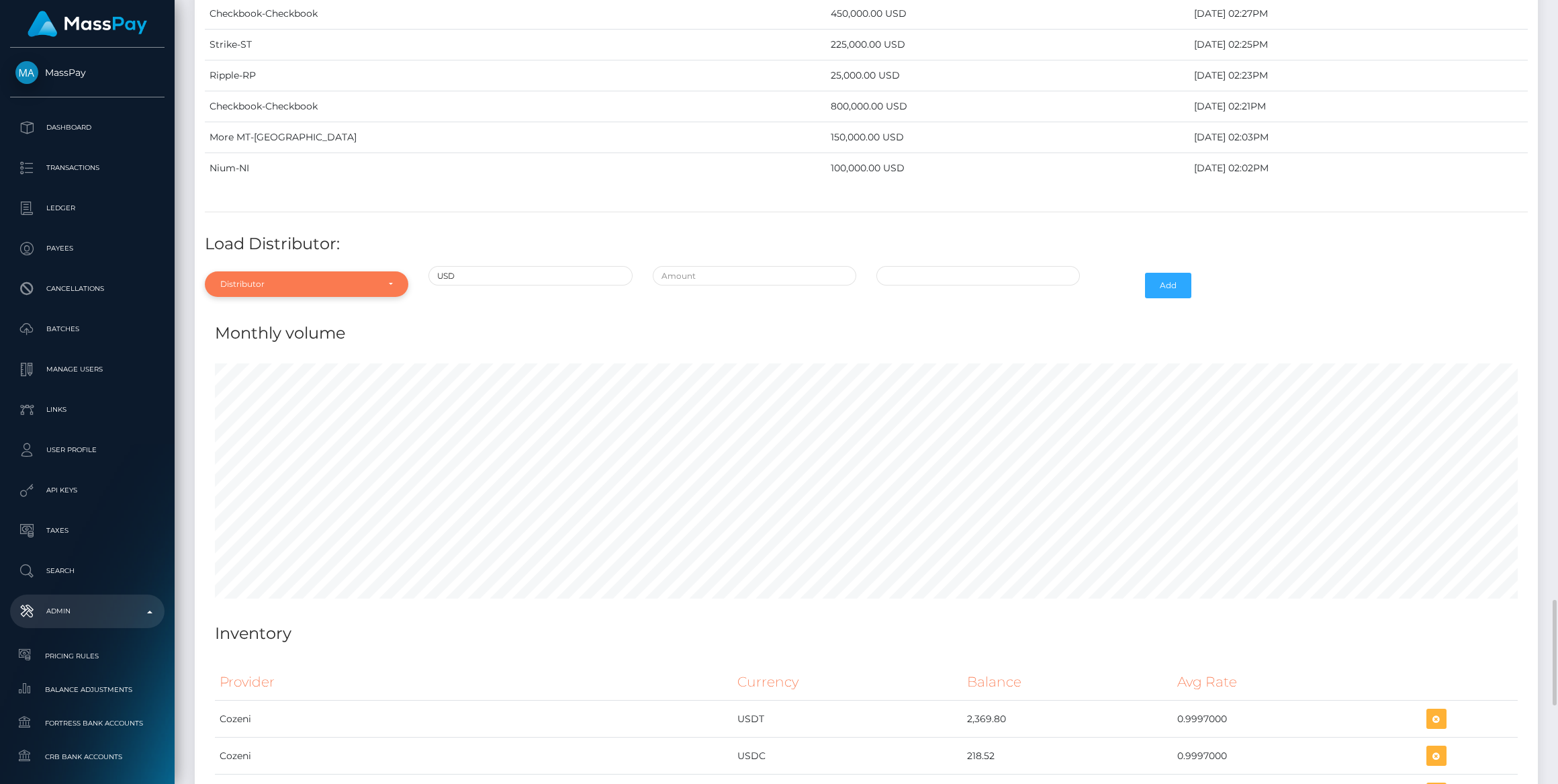
click at [329, 271] on div "Distributor" at bounding box center [306, 284] width 204 height 26
click at [301, 307] on input "Search" at bounding box center [306, 316] width 193 height 20
type input "chec"
click at [293, 332] on link "Checkbook" at bounding box center [306, 345] width 204 height 25
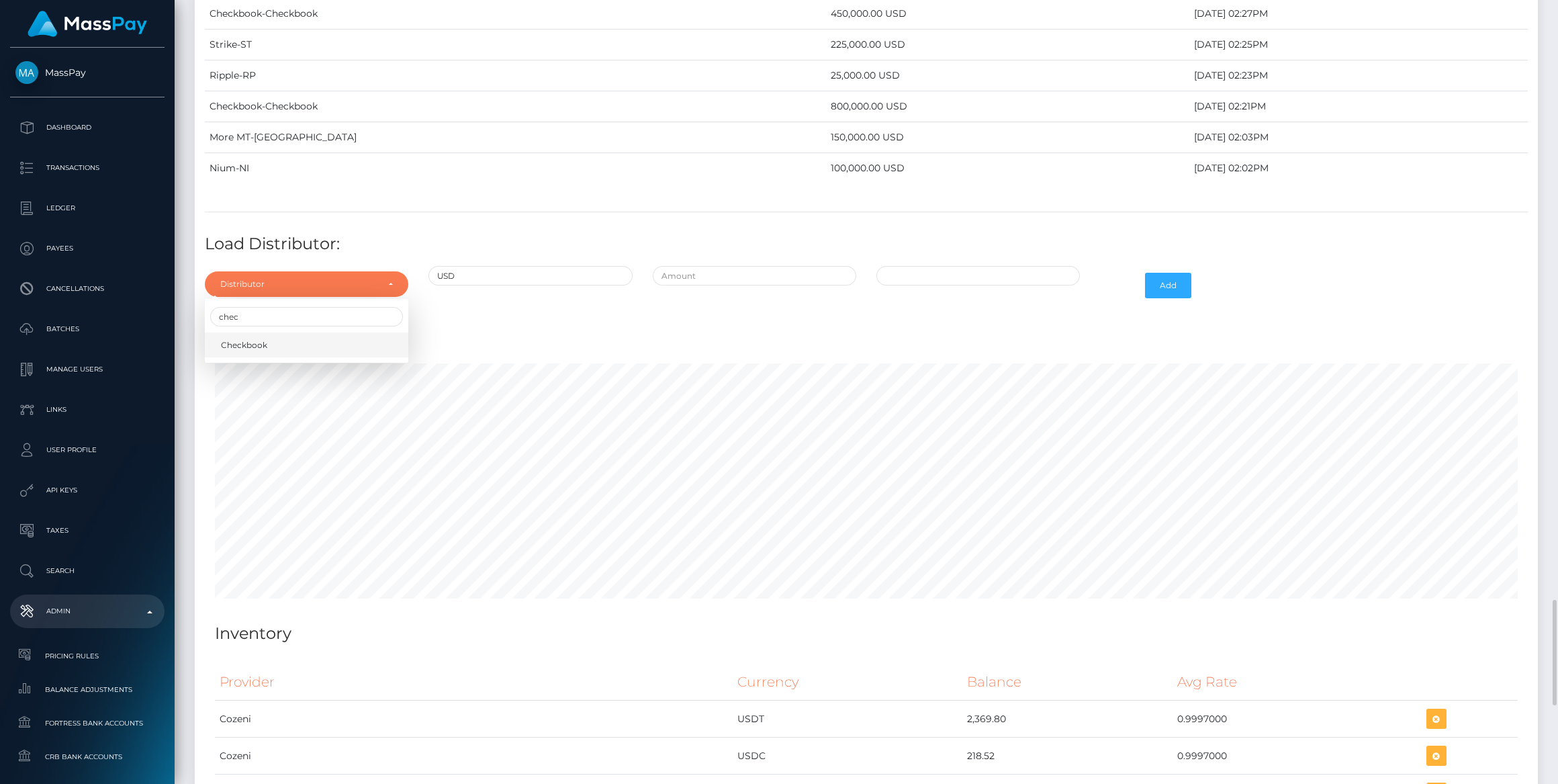
select select "7"
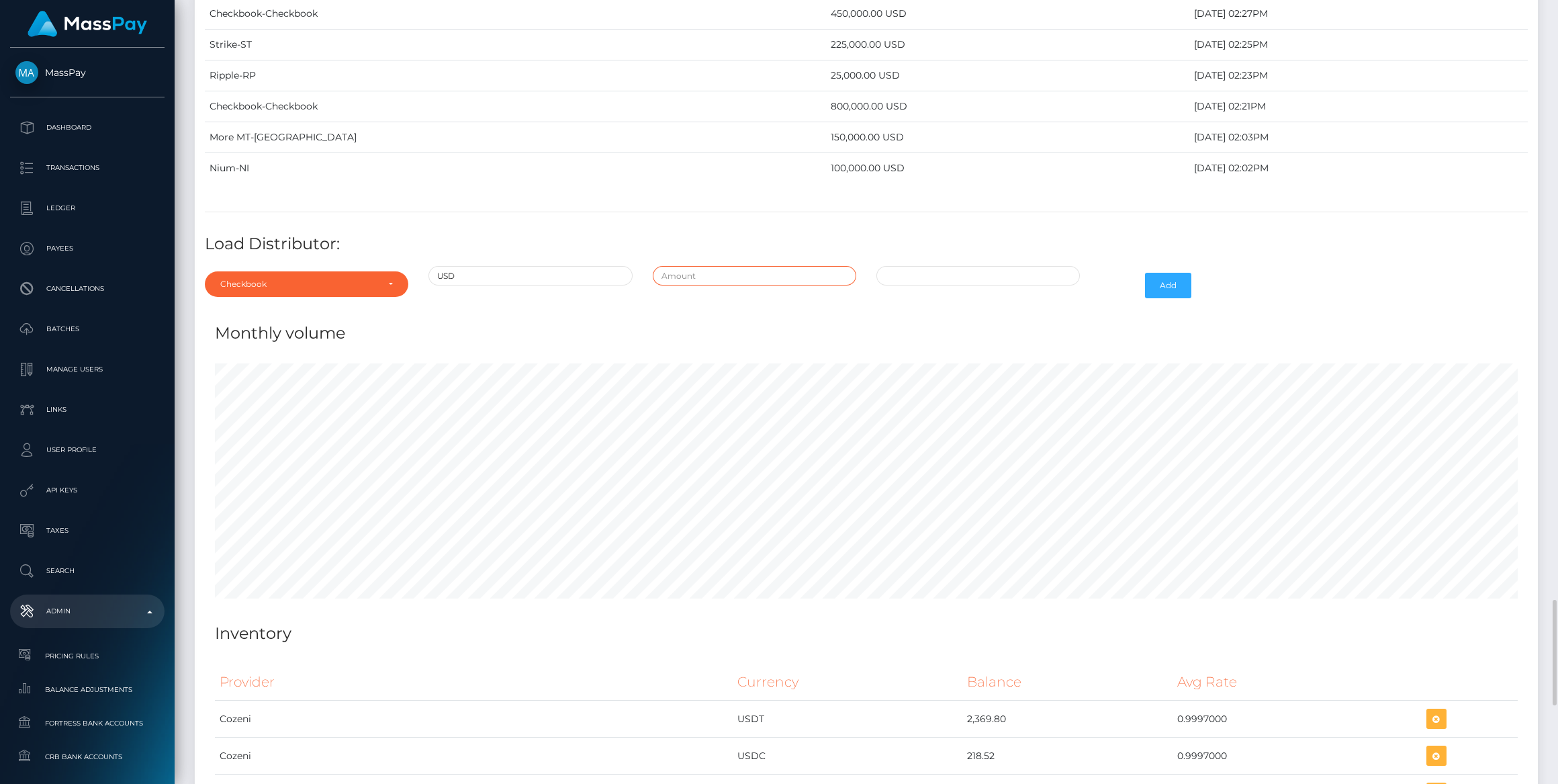
click at [762, 266] on input "text" at bounding box center [754, 276] width 204 height 20
type input "$600,000.0000000"
type input "[DATE] 2:04 PM"
click at [1168, 273] on button "Add" at bounding box center [1168, 285] width 46 height 26
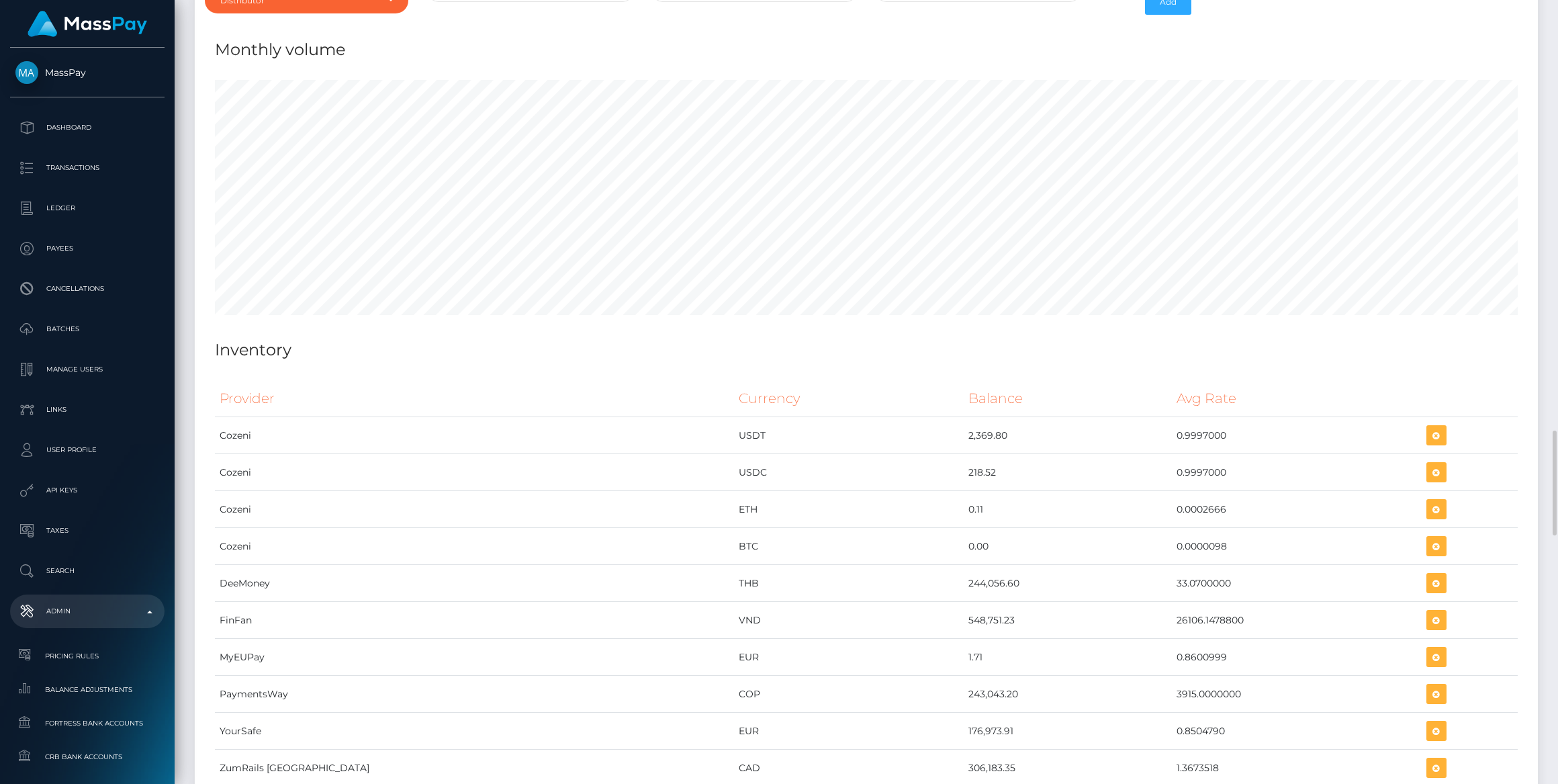
scroll to position [4404, 0]
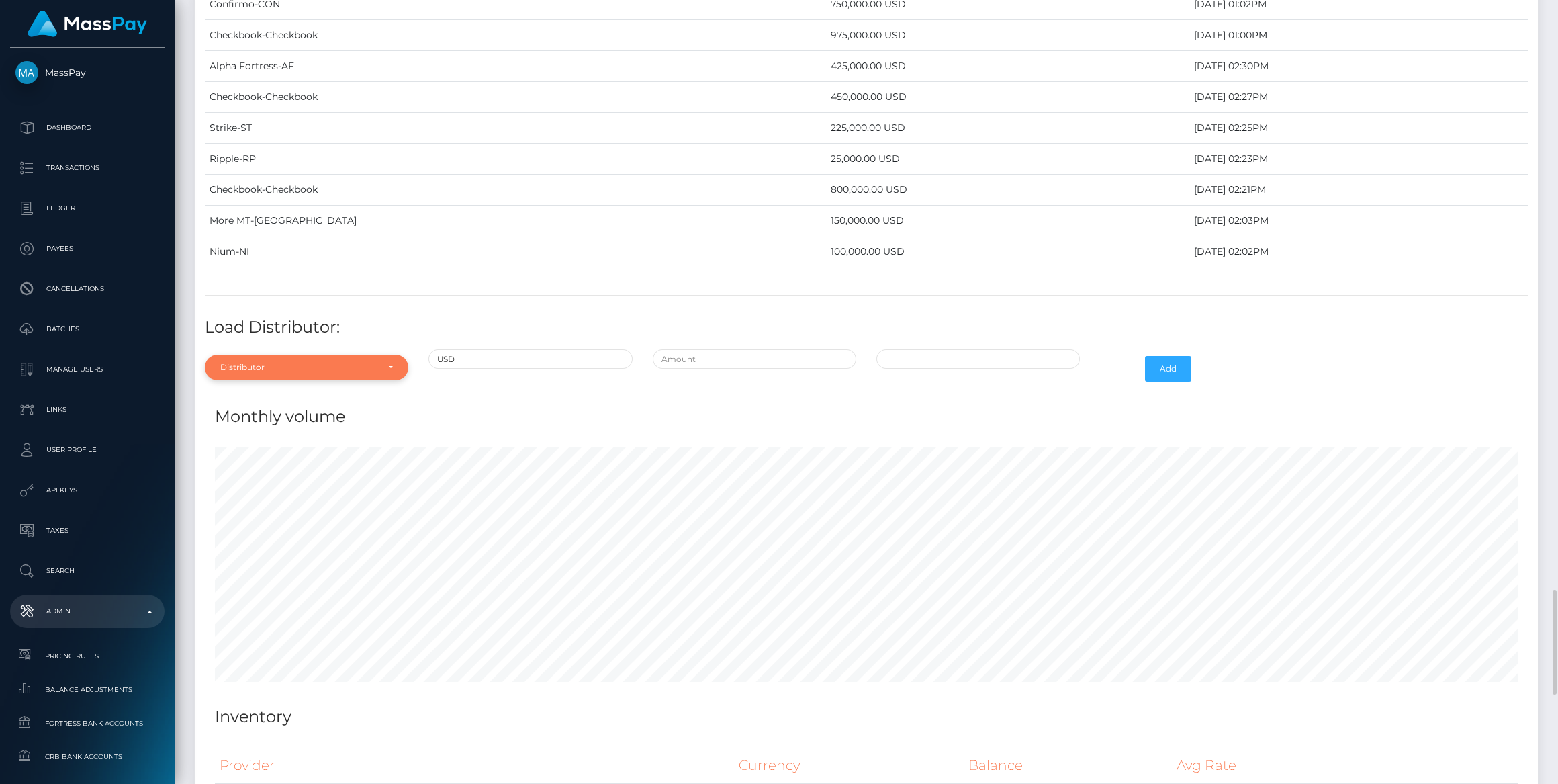
click at [313, 355] on div "Distributor" at bounding box center [306, 367] width 204 height 26
click at [280, 390] on input "Search" at bounding box center [306, 400] width 193 height 20
type input "ch"
click at [276, 416] on link "Checkbook" at bounding box center [306, 428] width 204 height 25
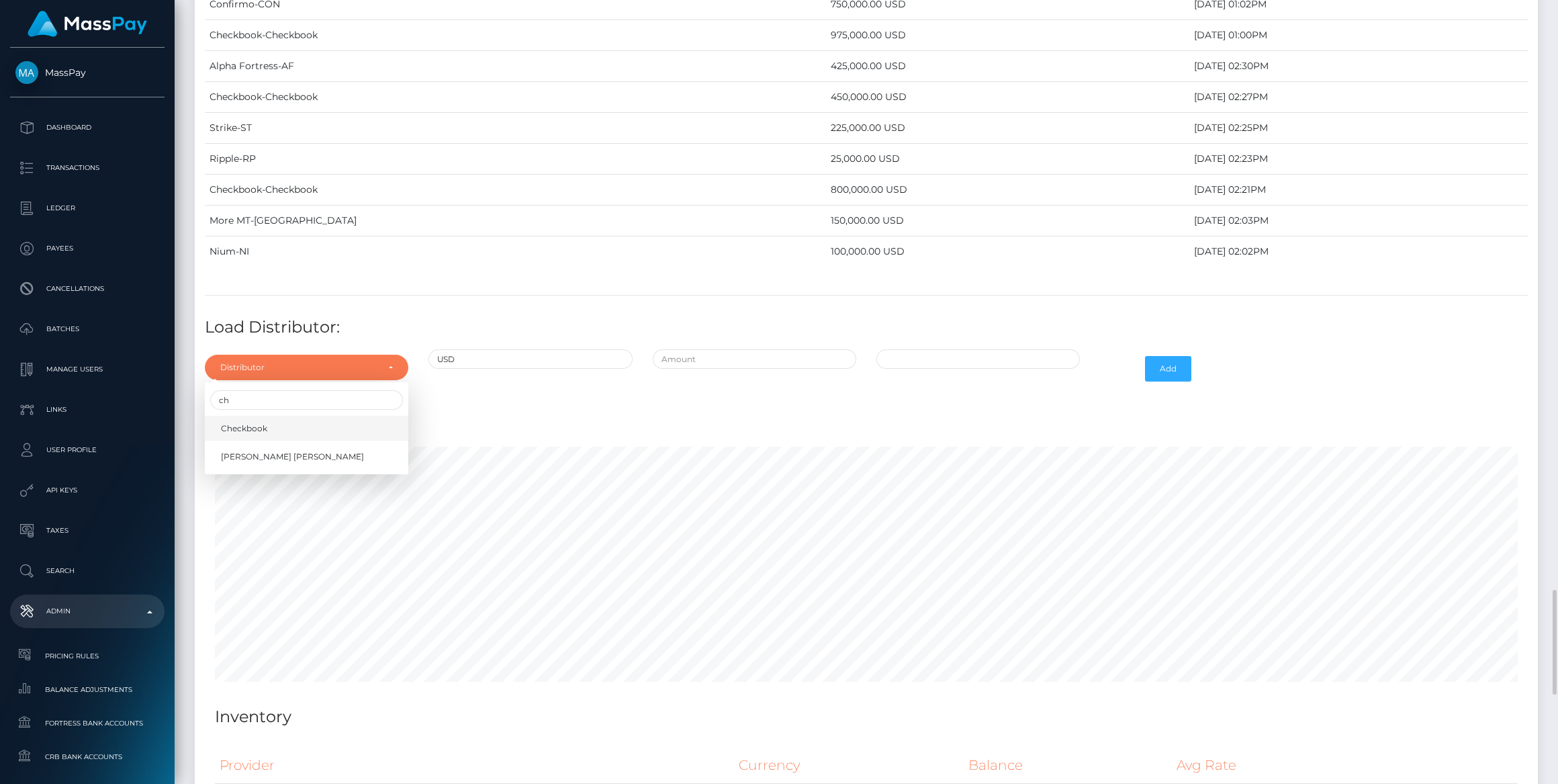
select select "7"
click at [748, 349] on input "text" at bounding box center [754, 359] width 204 height 20
type input "$1,200,000.0000000"
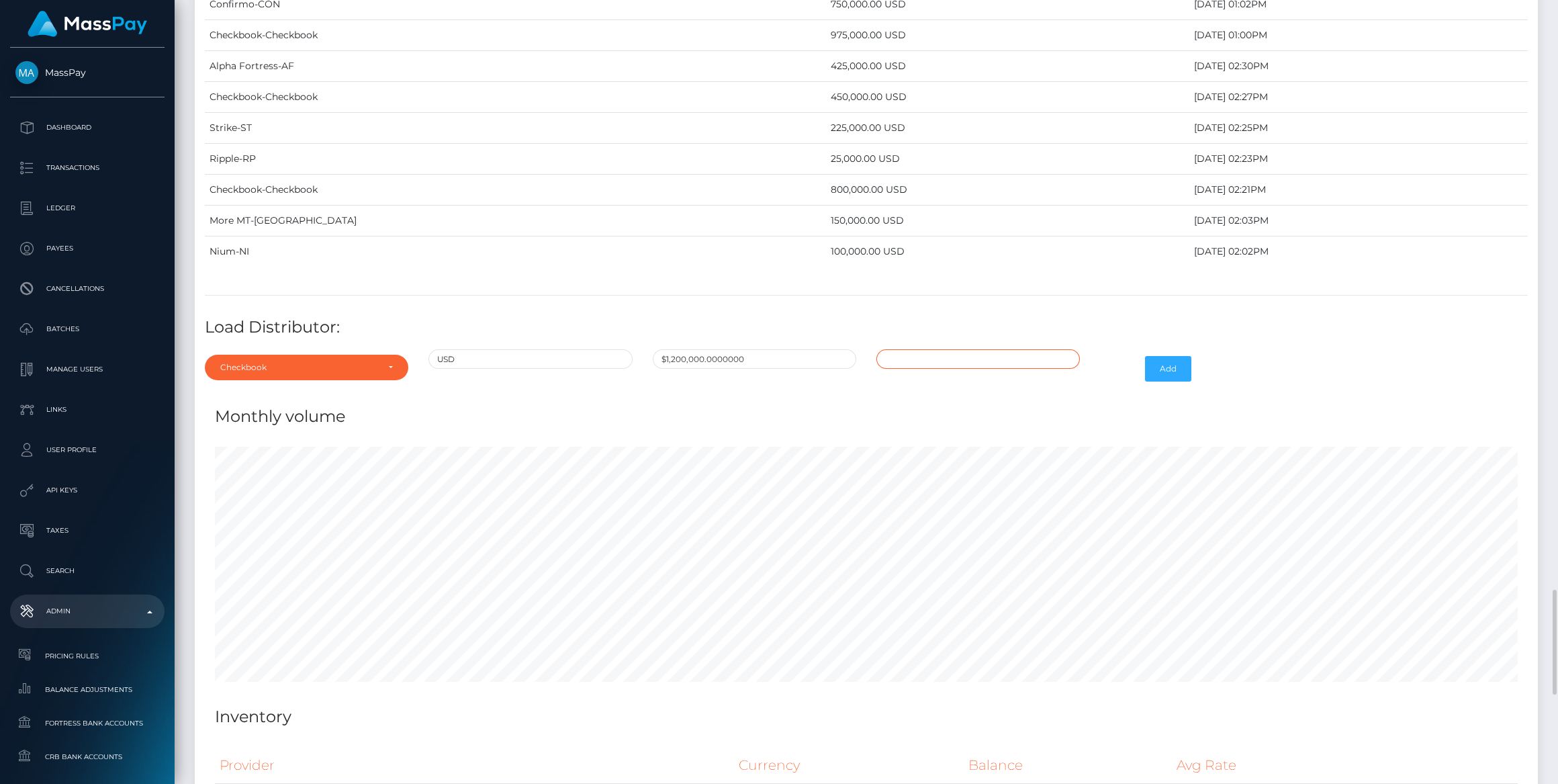
type input "08/14/2025 2:15 PM"
click at [1166, 356] on button "Add" at bounding box center [1168, 368] width 46 height 26
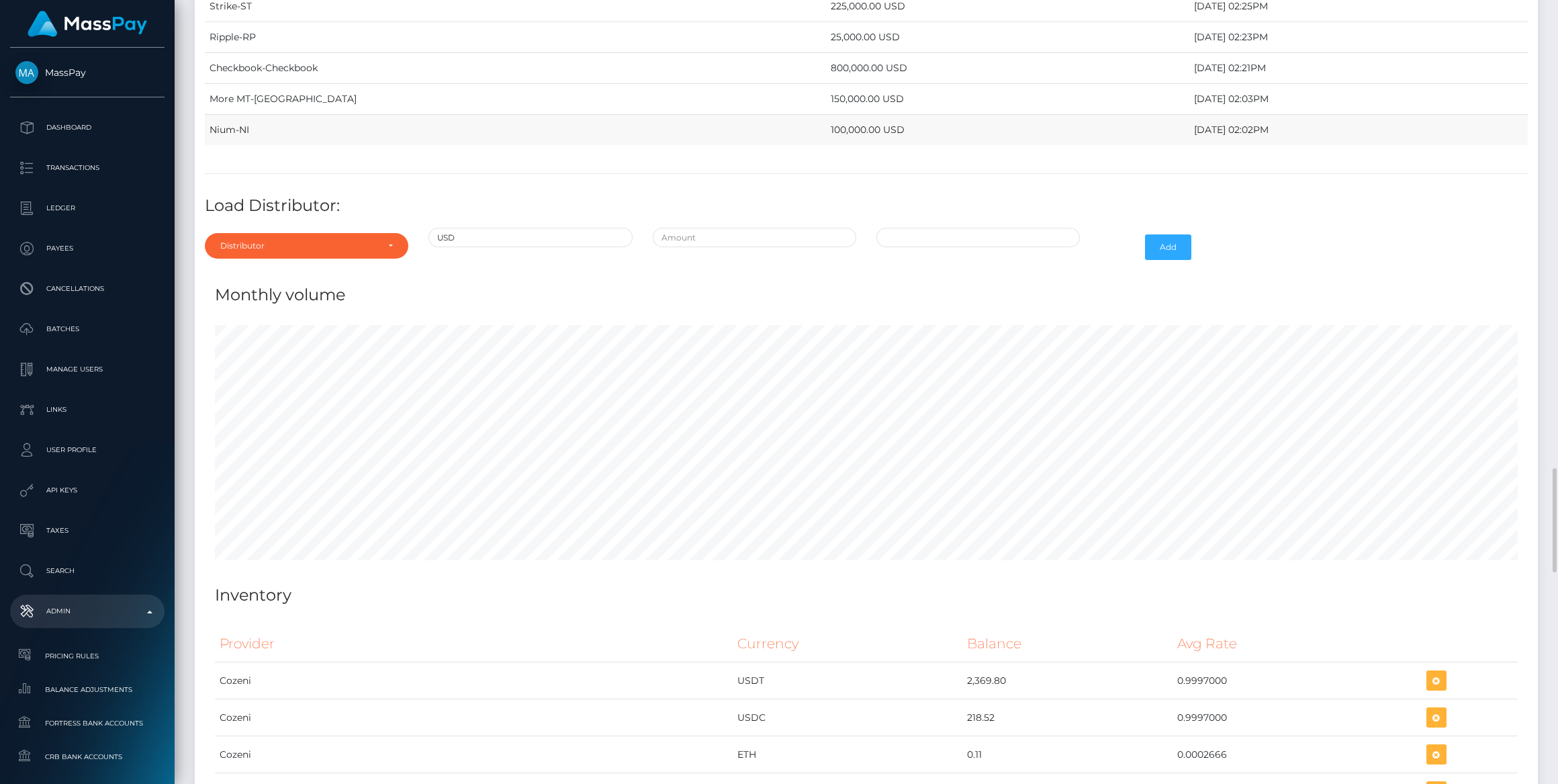
scroll to position [4311, 0]
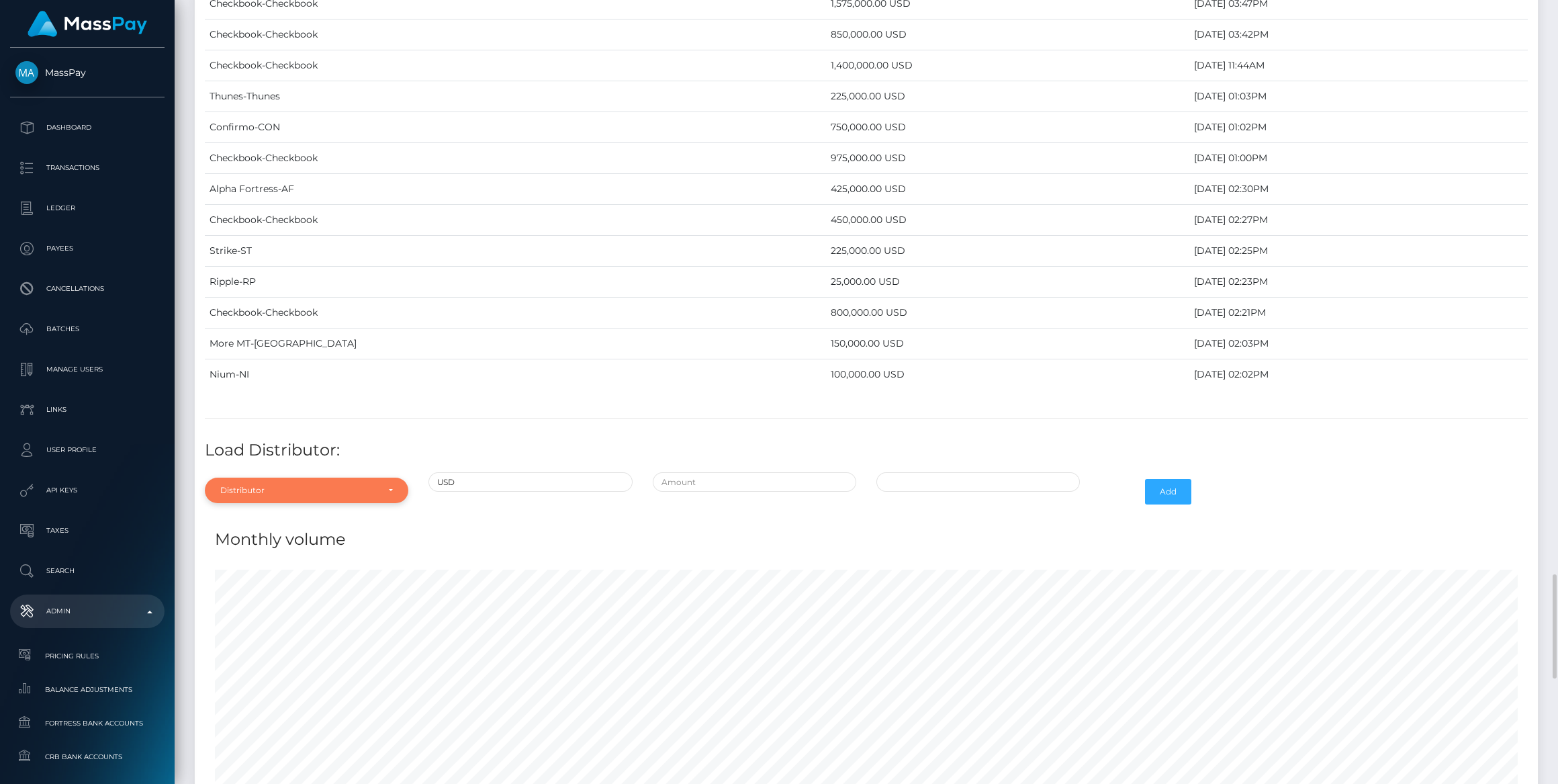
click at [277, 484] on div "Distributor" at bounding box center [299, 490] width 157 height 11
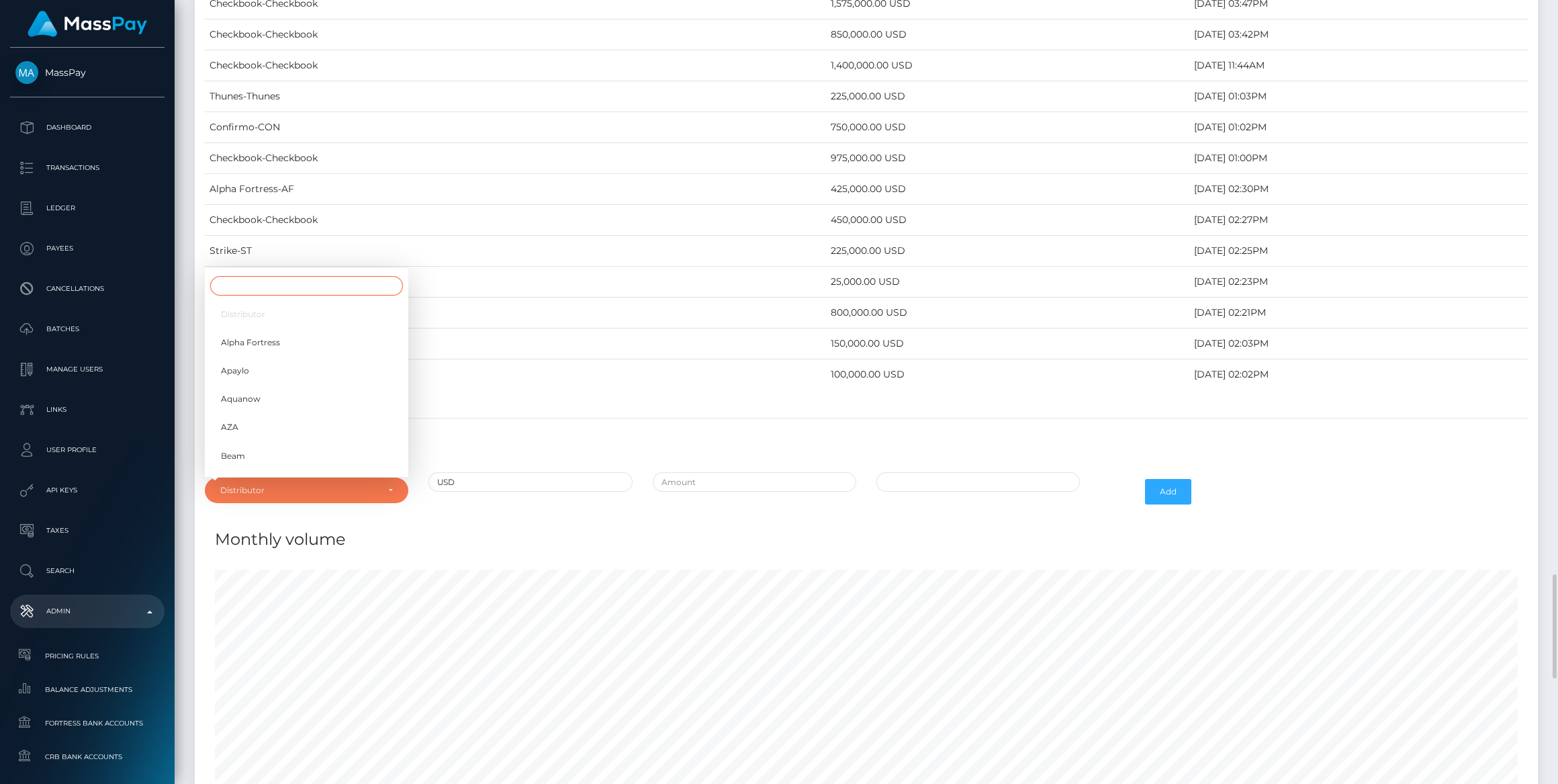
click at [306, 276] on input "Search" at bounding box center [306, 285] width 193 height 20
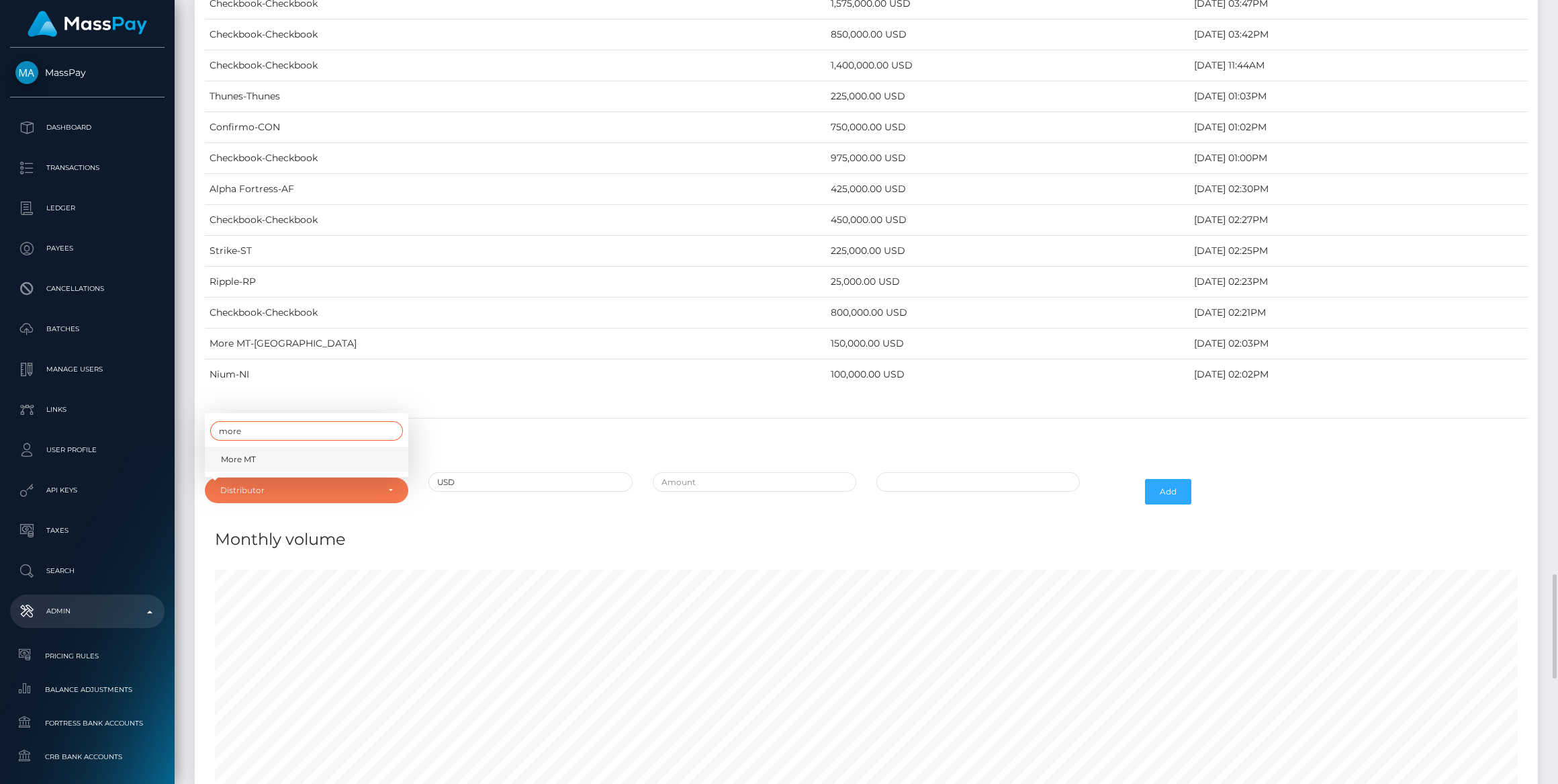
type input "more"
click at [298, 446] on link "More MT" at bounding box center [306, 459] width 204 height 25
select select "23"
click at [724, 472] on input "text" at bounding box center [754, 482] width 204 height 20
type input "$300,000.0000000"
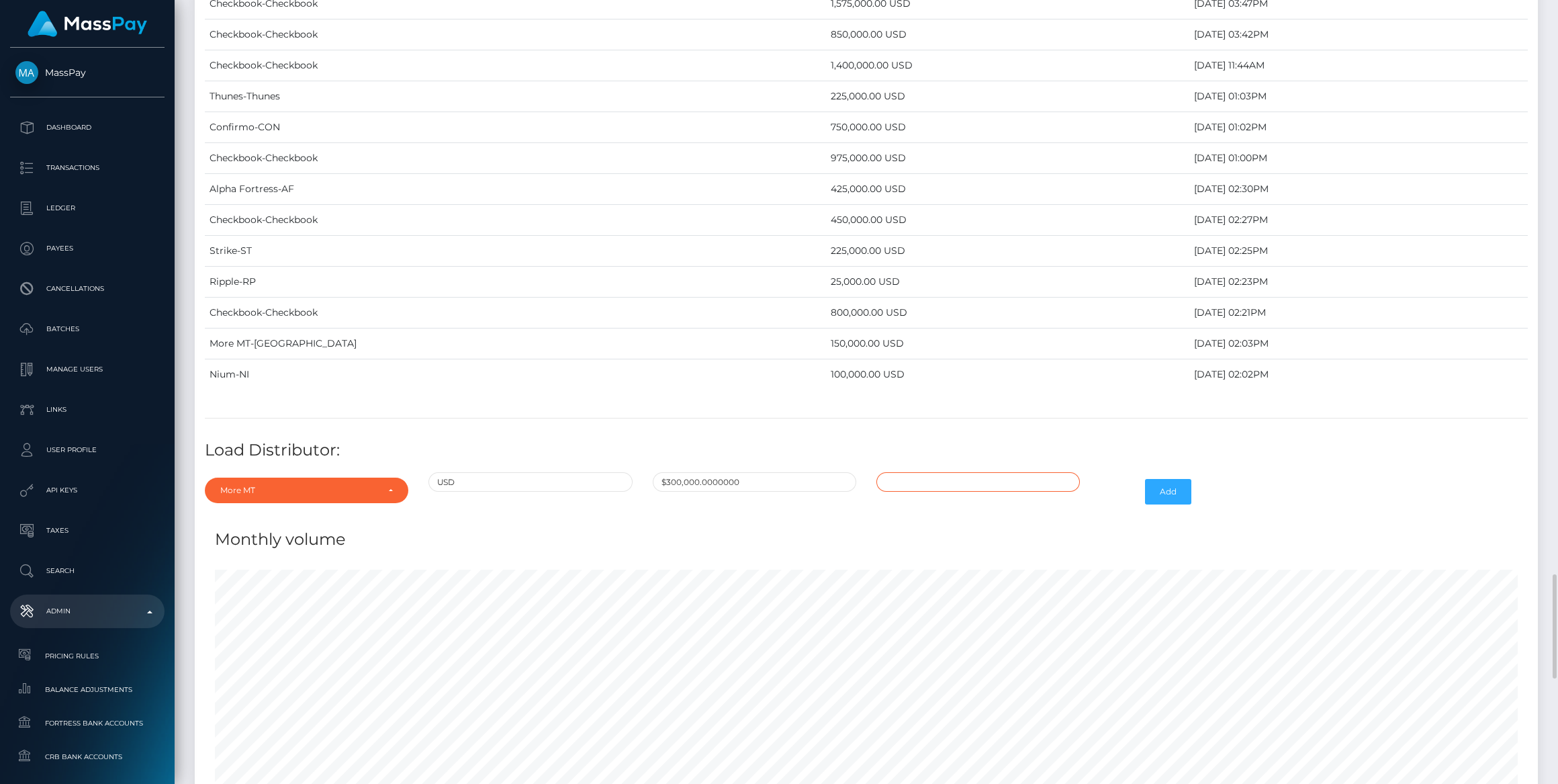
type input "08/14/2025 2:17 PM"
click at [1173, 479] on button "Add" at bounding box center [1168, 492] width 46 height 26
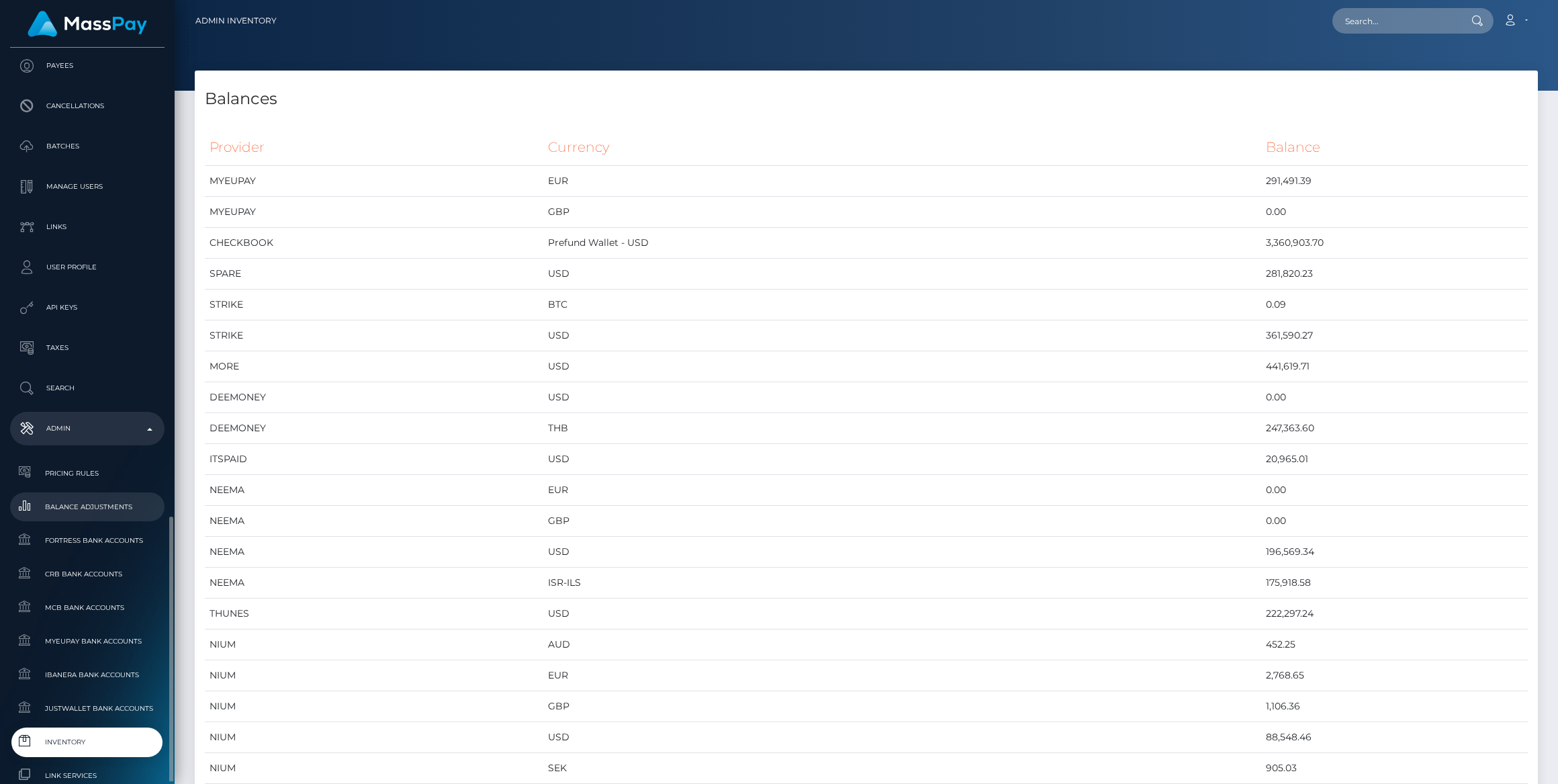
scroll to position [488, 0]
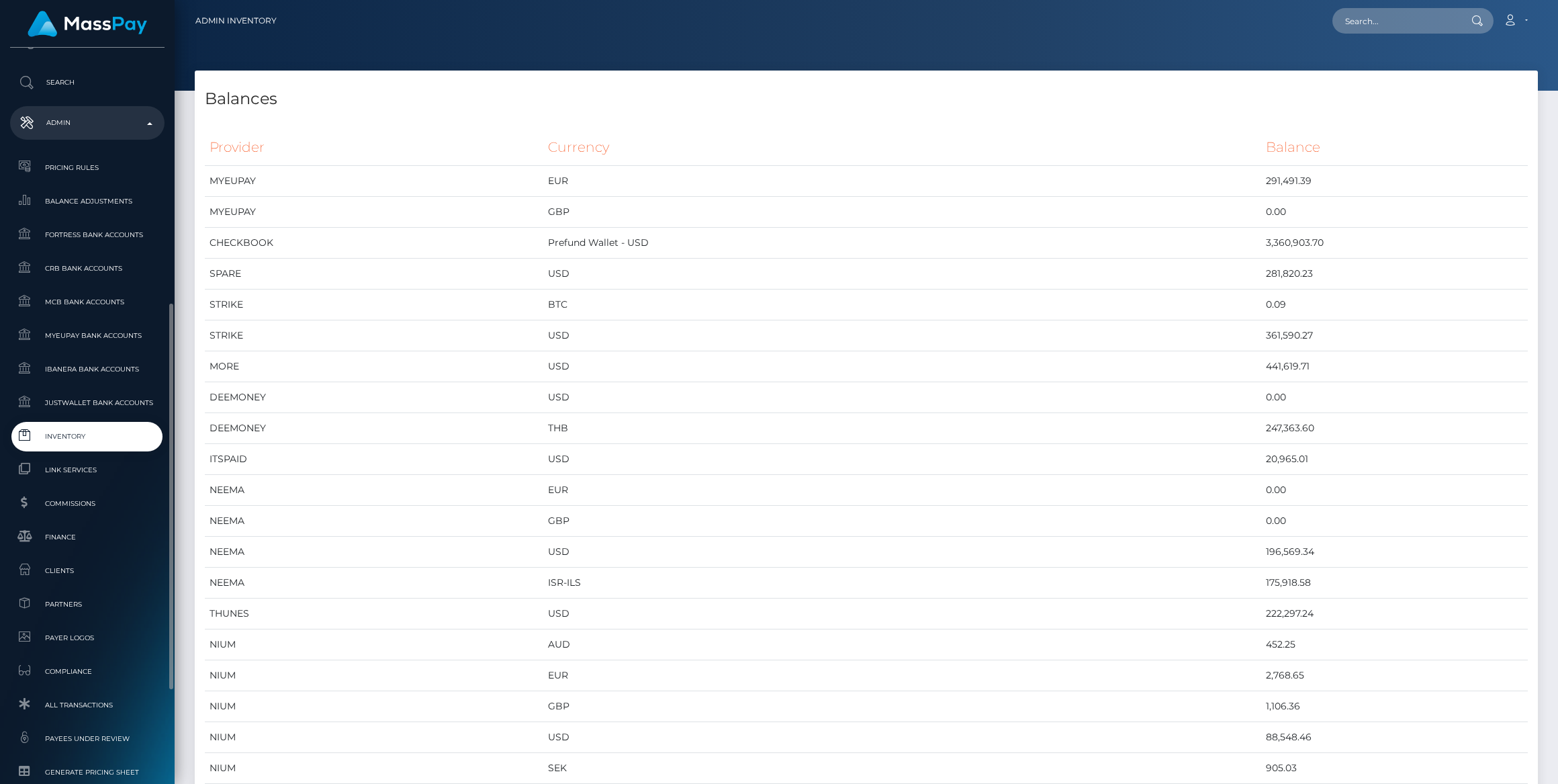
click at [80, 427] on link "Inventory" at bounding box center [87, 436] width 155 height 28
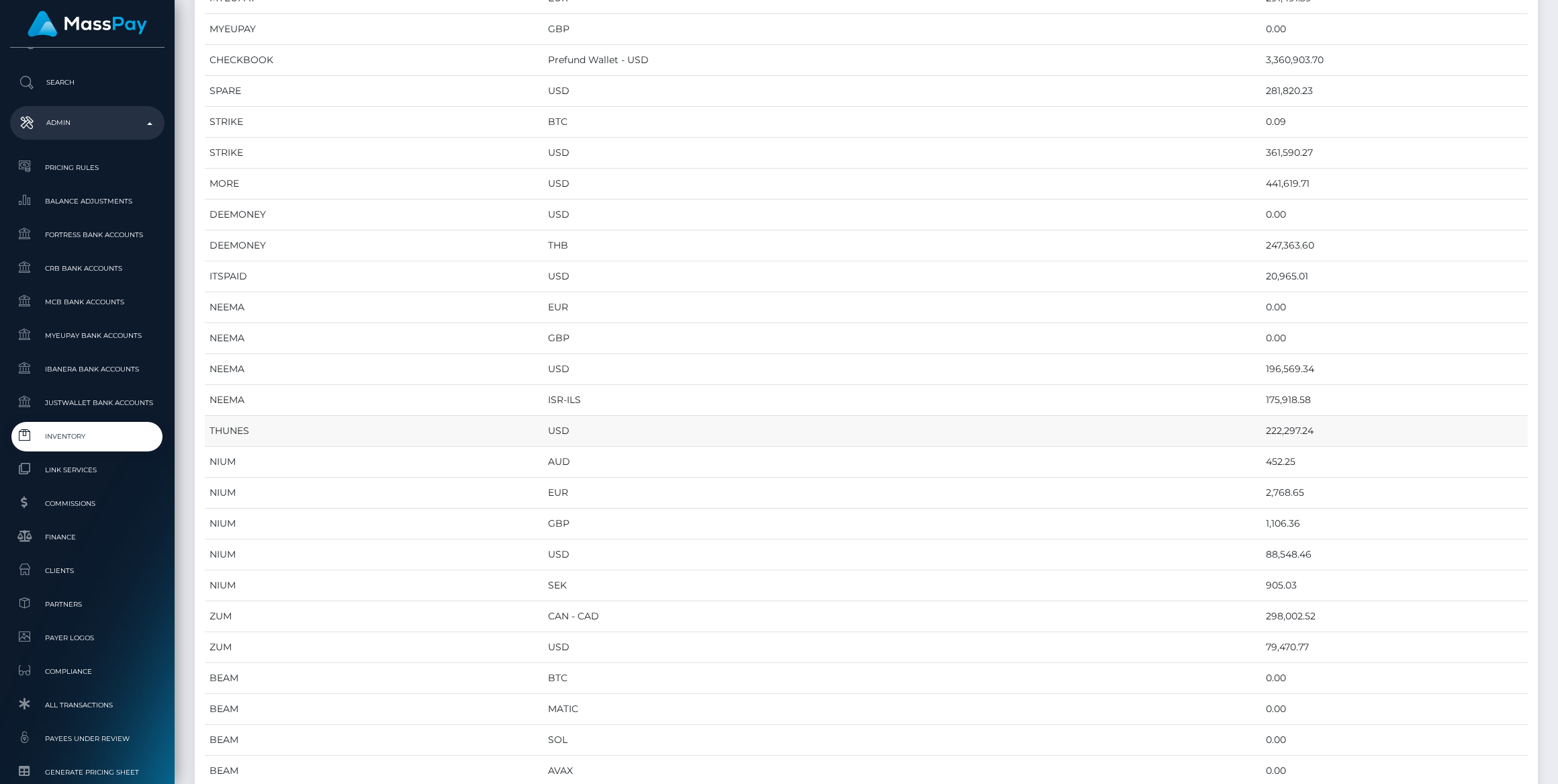
scroll to position [0, 0]
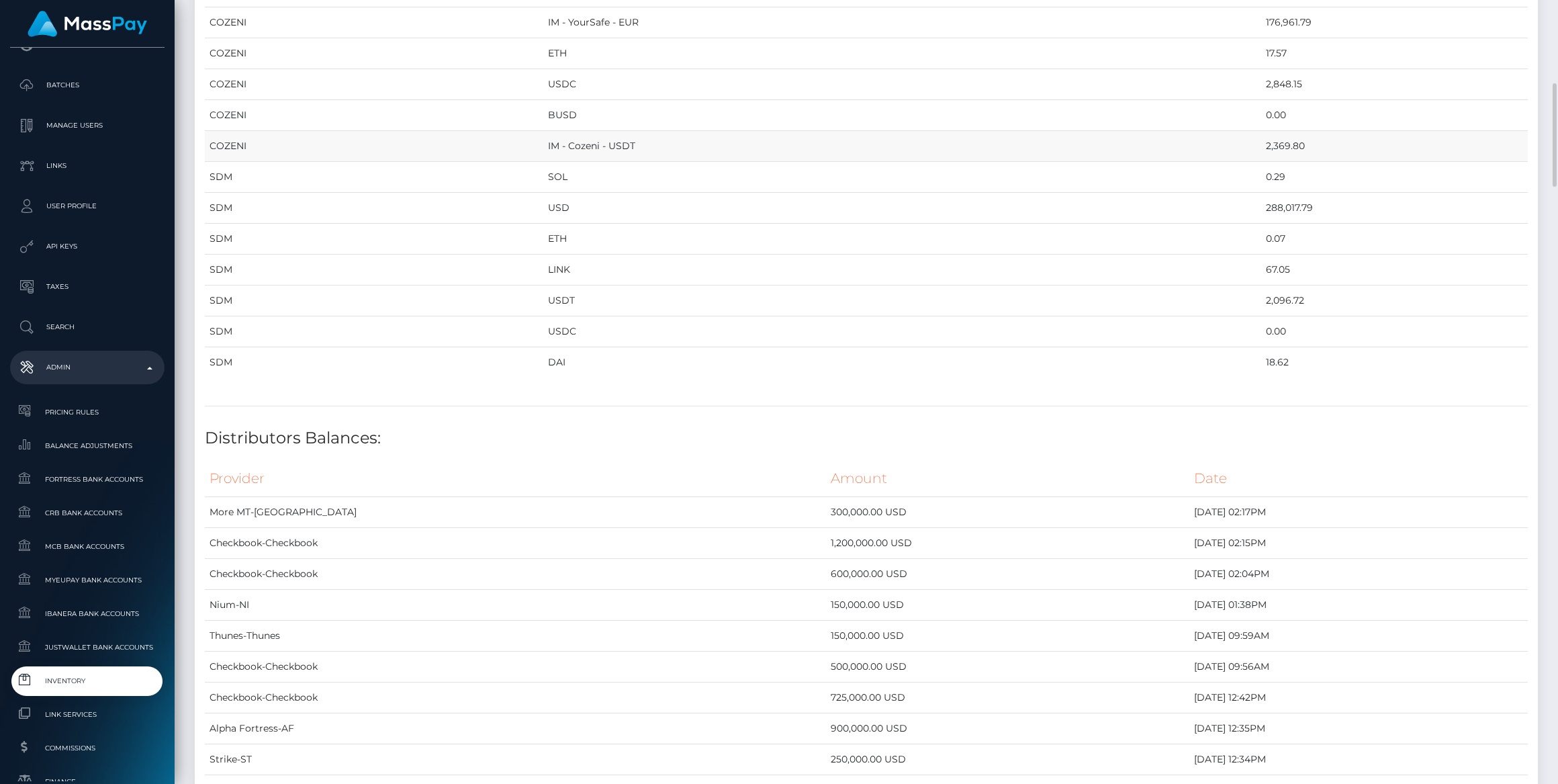
scroll to position [2258, 0]
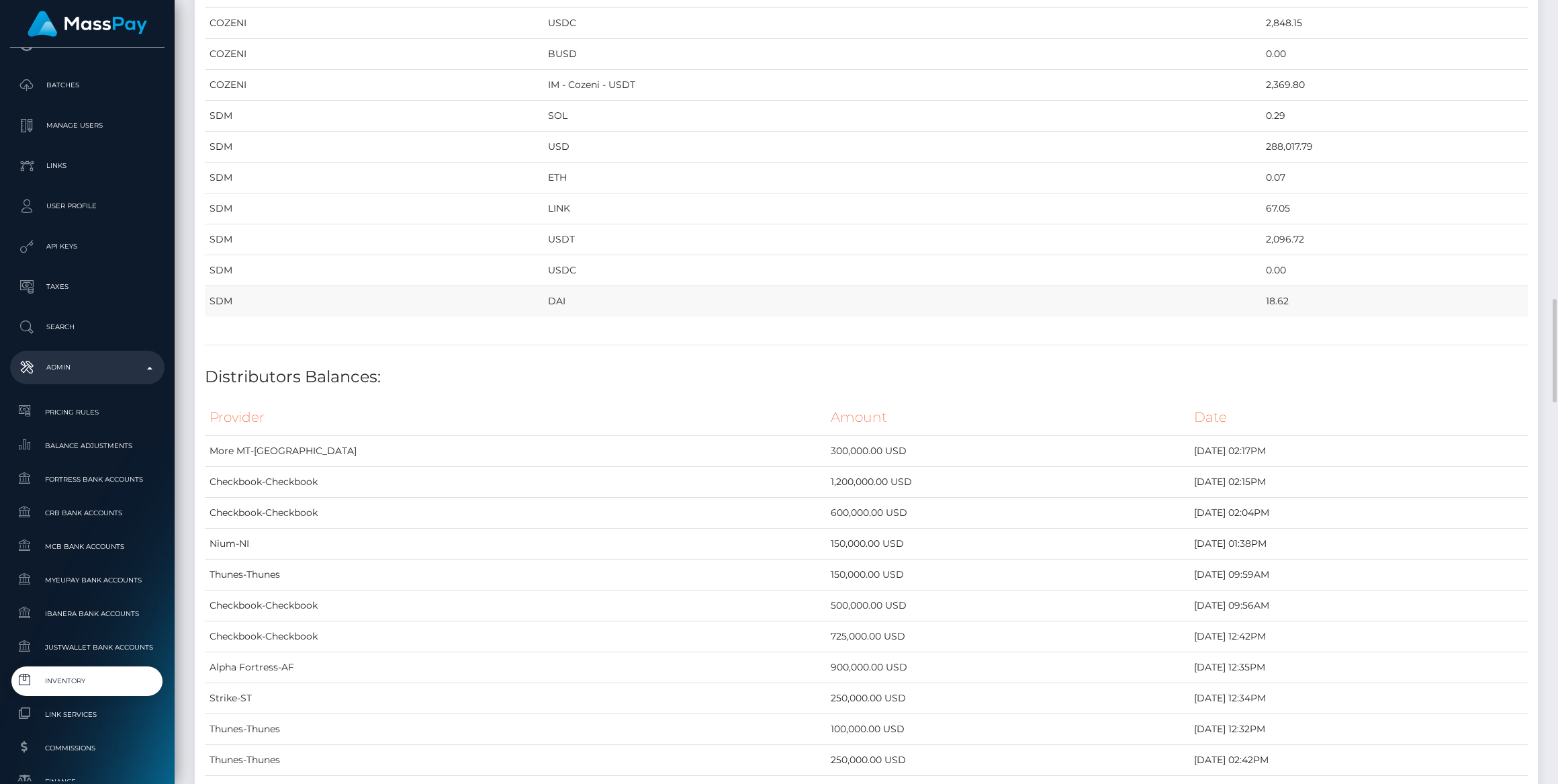
click at [369, 293] on td "SDM" at bounding box center [373, 301] width 339 height 31
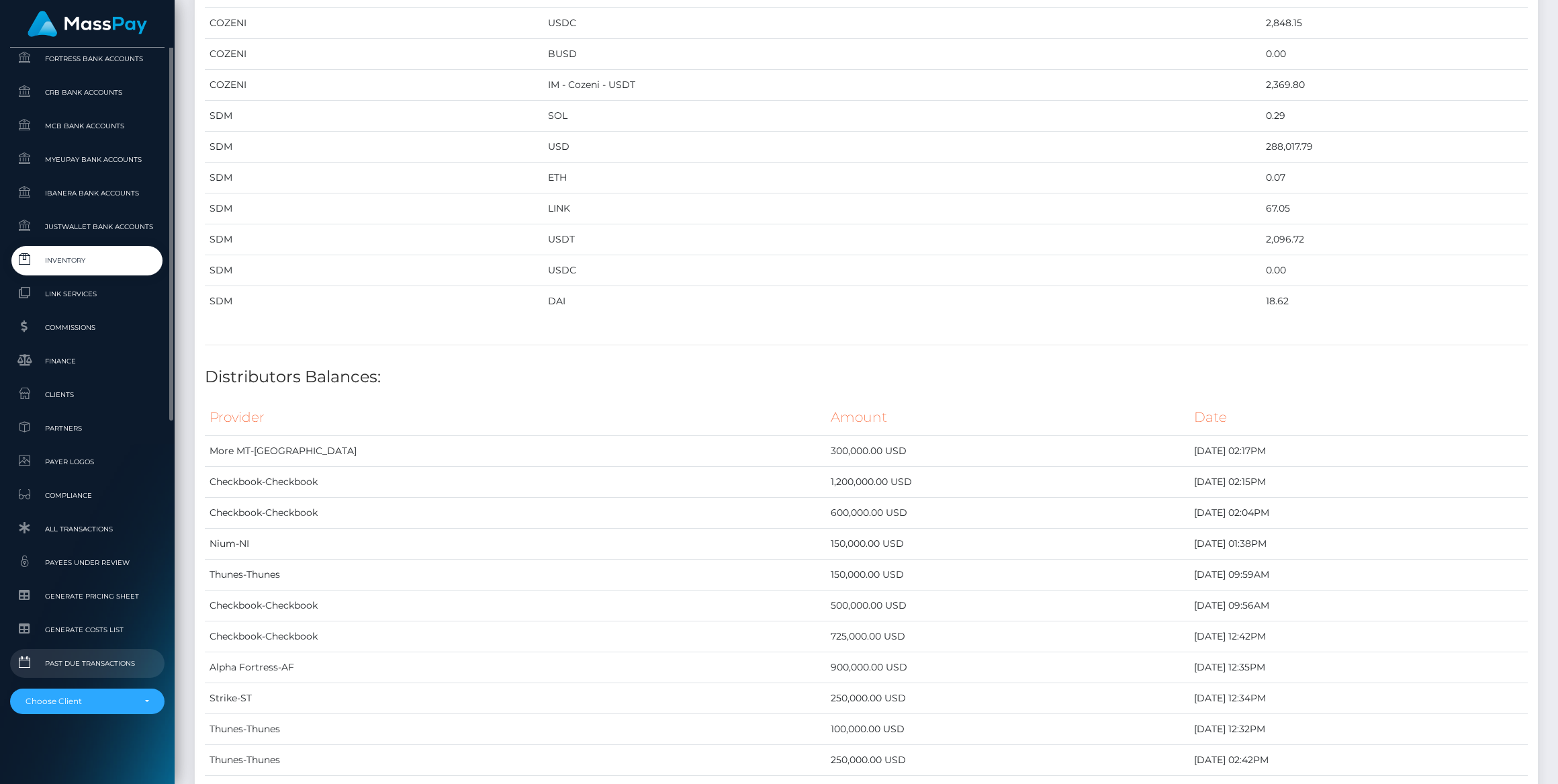
scroll to position [664, 0]
click at [117, 243] on ul "Pricing Rules Balance Adjustments Fortress Bank Accounts CRB Bank Accounts" at bounding box center [87, 345] width 174 height 737
click at [112, 256] on span "Inventory" at bounding box center [87, 260] width 144 height 15
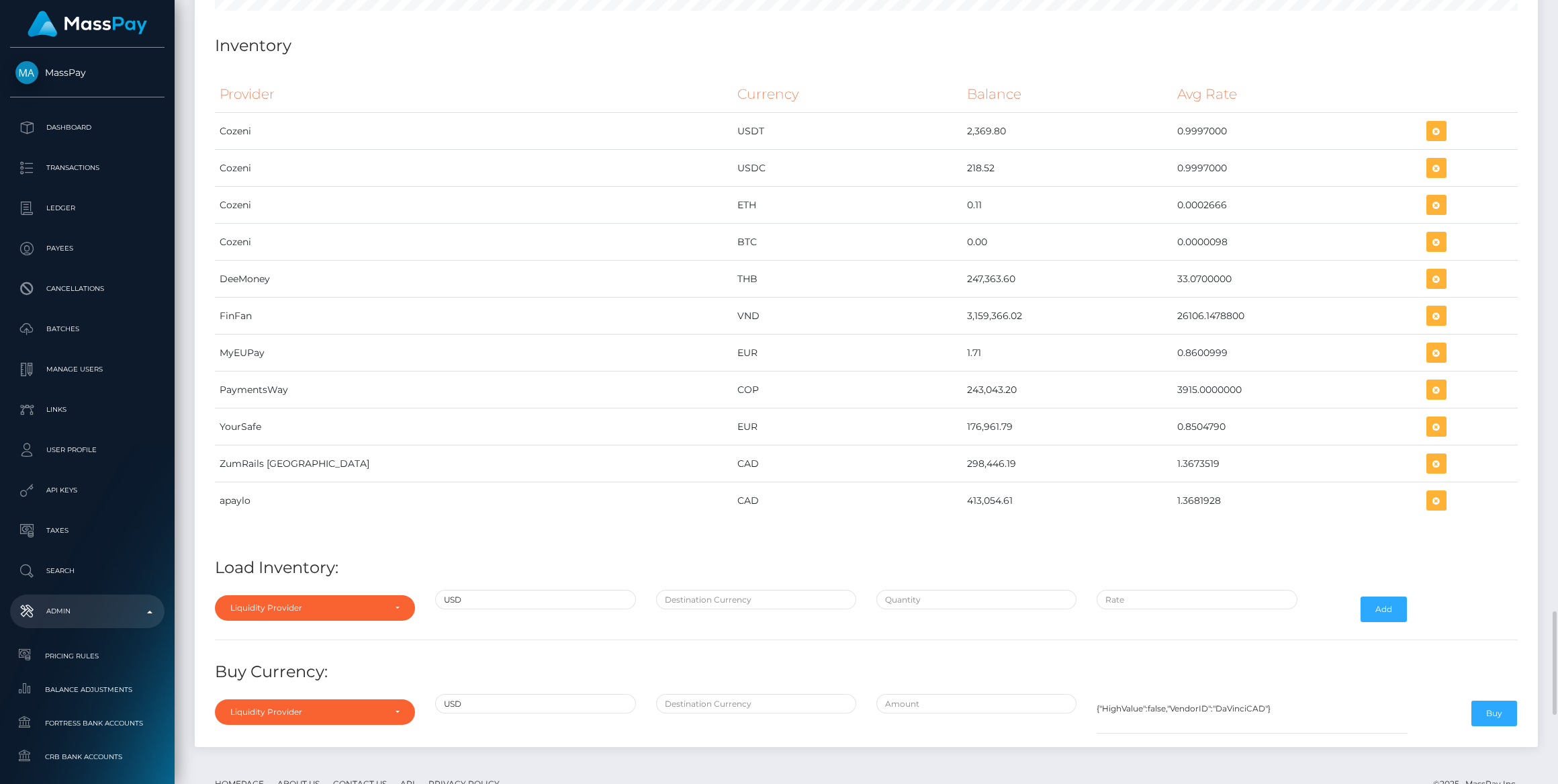
scroll to position [4892, 0]
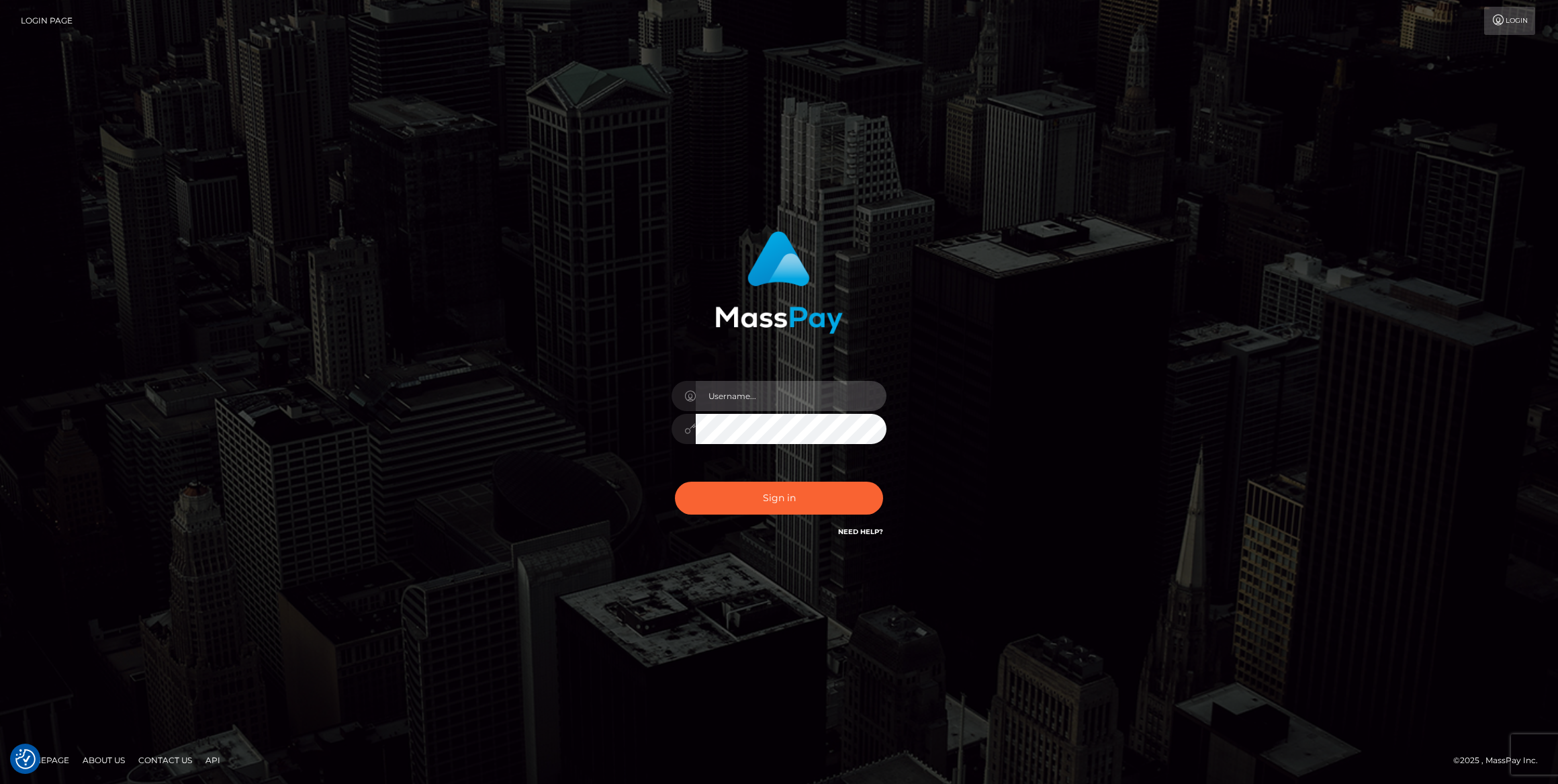
type input "bengreen"
click at [811, 487] on button "Sign in" at bounding box center [779, 498] width 208 height 33
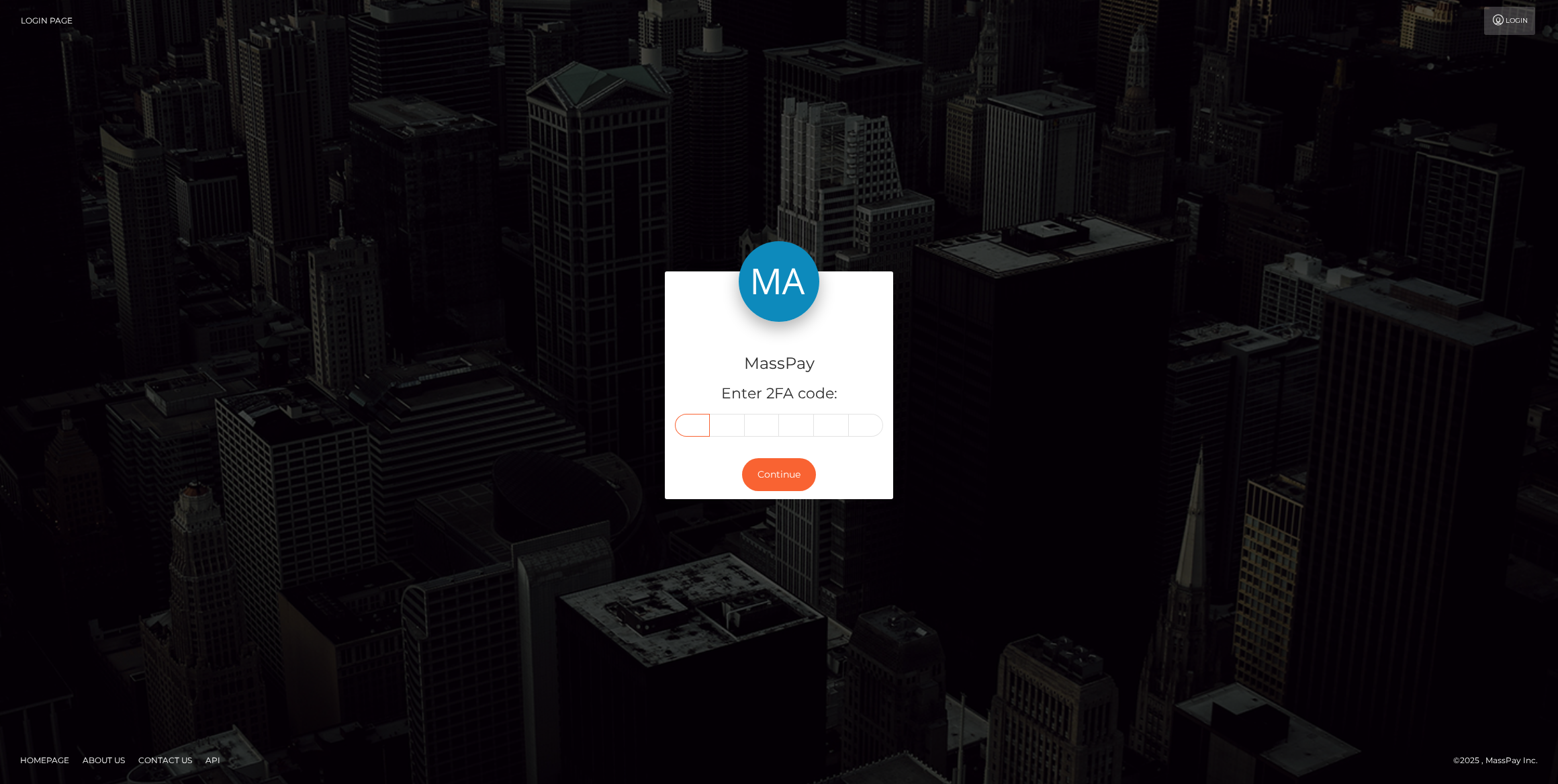
paste input "6"
type input "6"
type input "5"
type input "9"
type input "0"
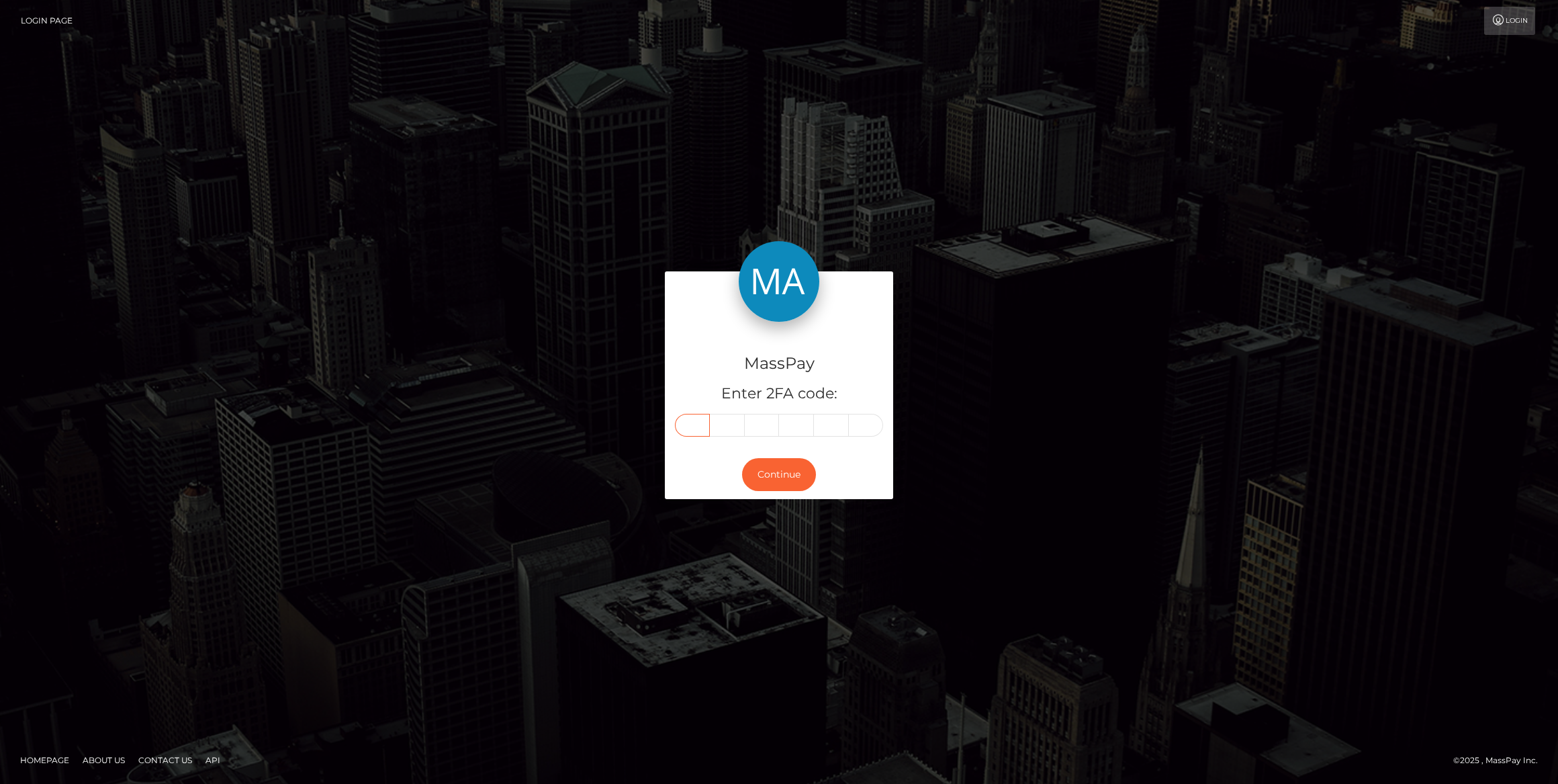
type input "2"
type input "9"
click at [770, 471] on button "Continue" at bounding box center [779, 474] width 74 height 33
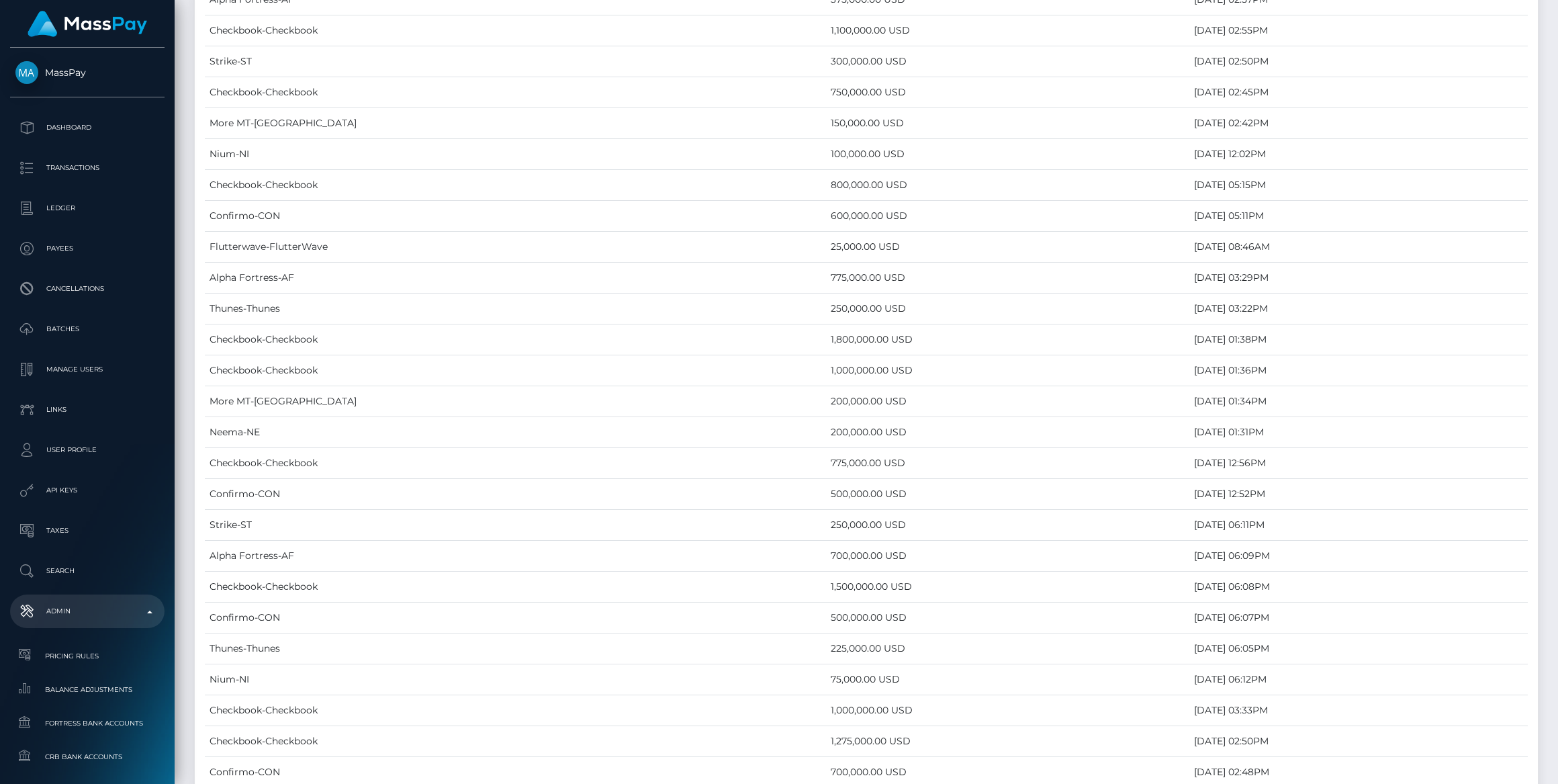
scroll to position [5136, 0]
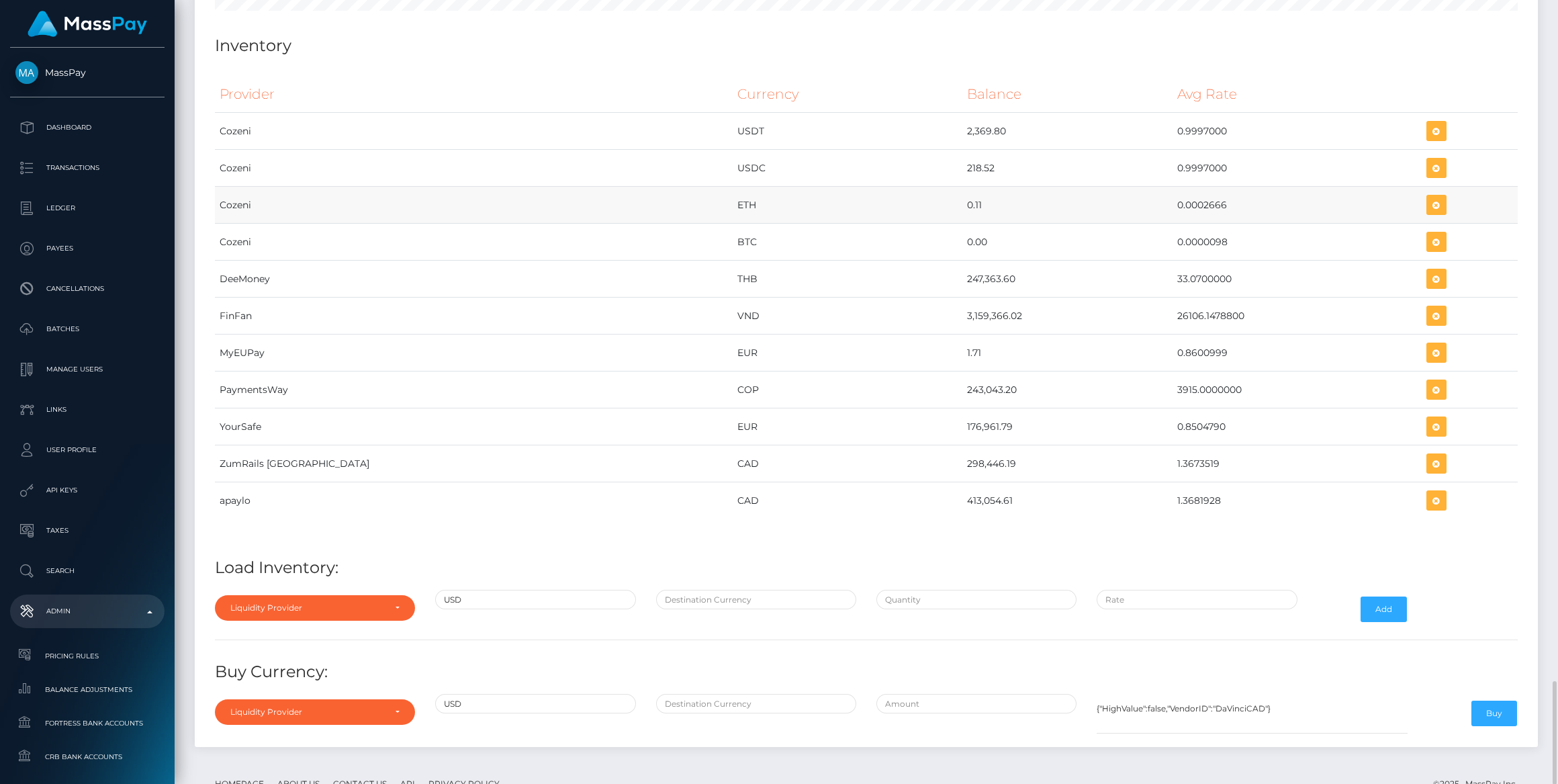
drag, startPoint x: 846, startPoint y: 167, endPoint x: 1217, endPoint y: 154, distance: 371.2
click at [1217, 187] on tr "Cozeni ETH 0.11 0.0002666" at bounding box center [866, 205] width 1303 height 37
copy tr "0.11 0.0002666"
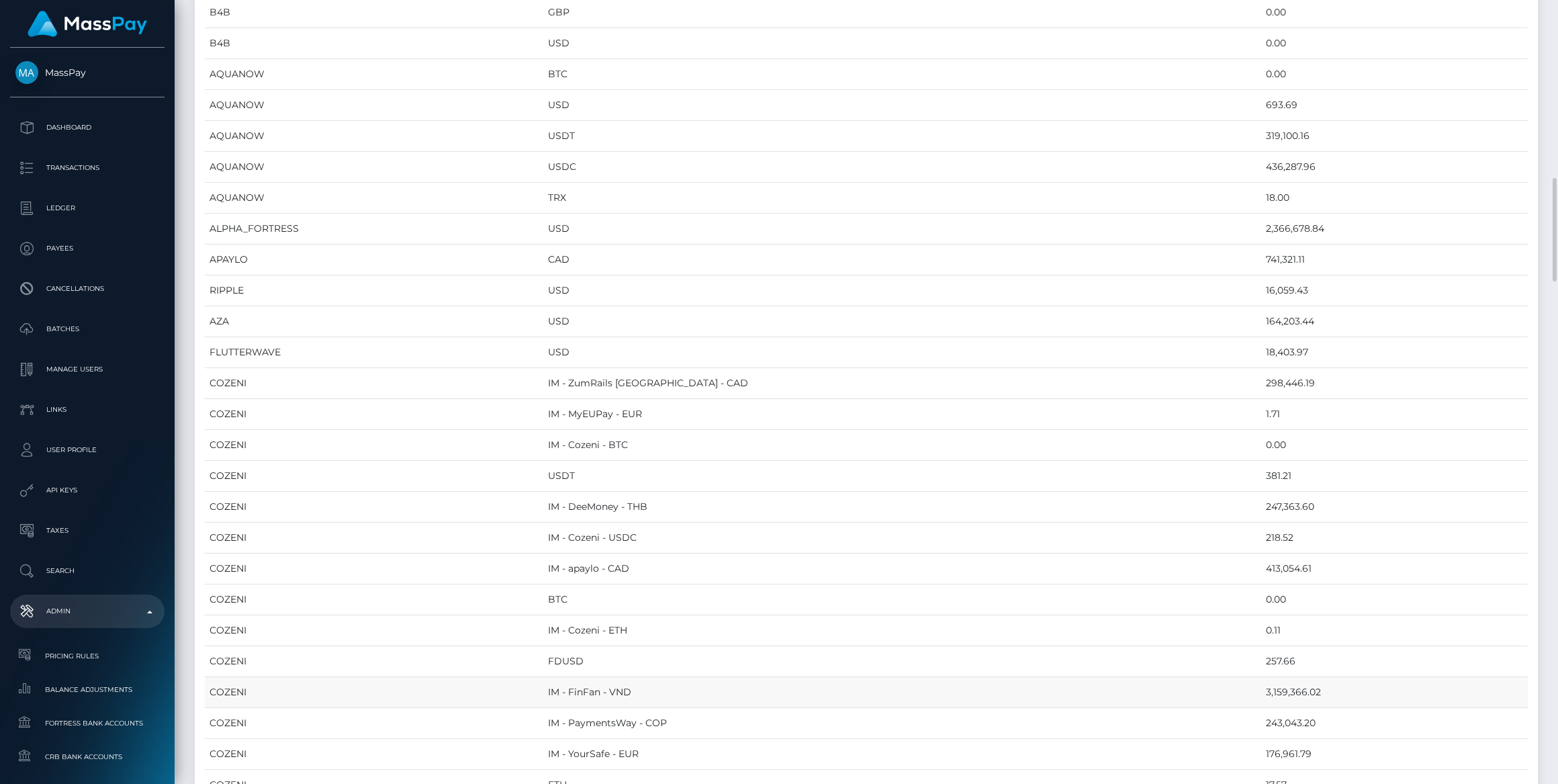
scroll to position [1525, 0]
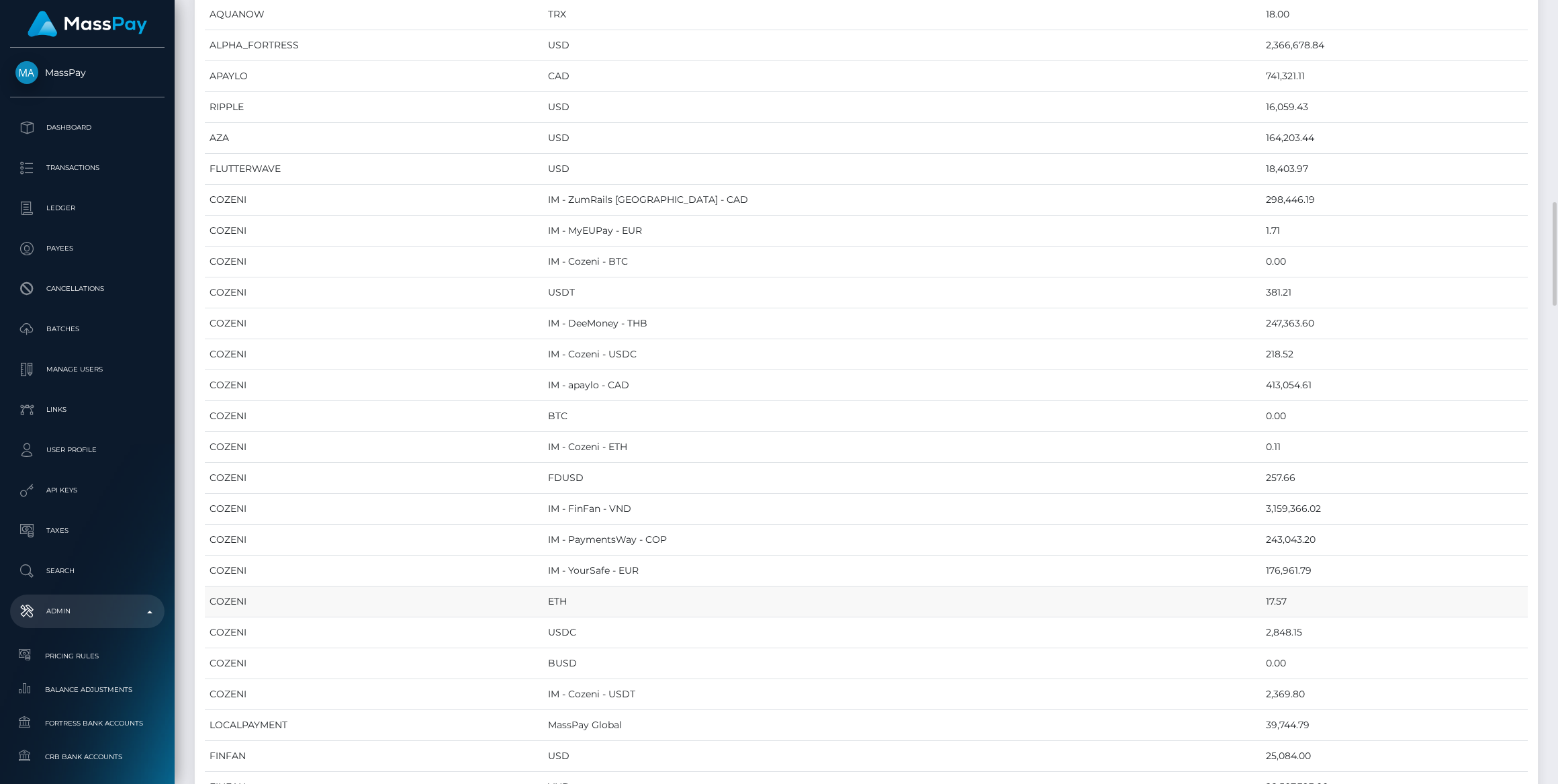
click at [1262, 586] on td "17.57" at bounding box center [1395, 601] width 267 height 31
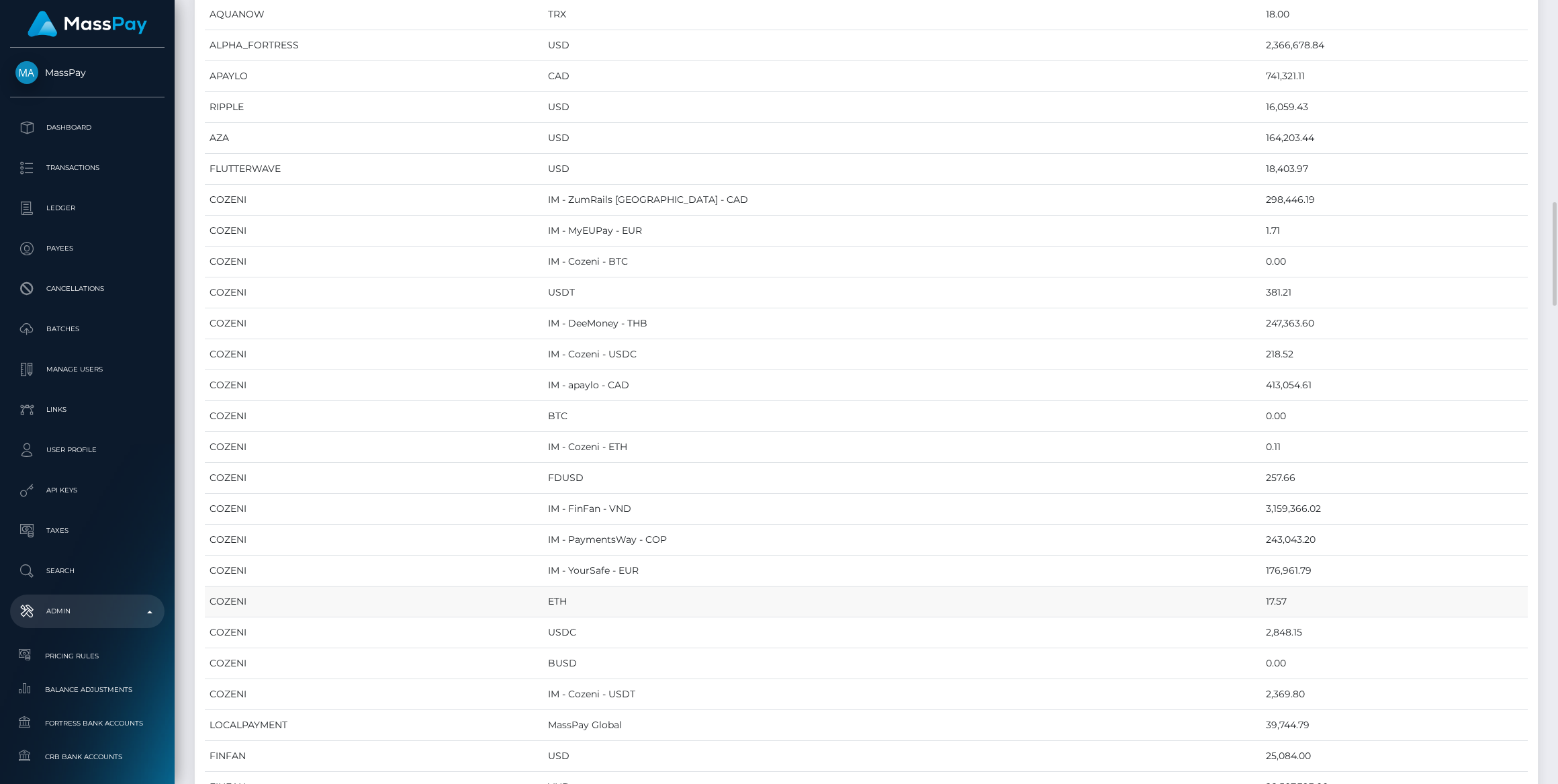
copy td "17.57"
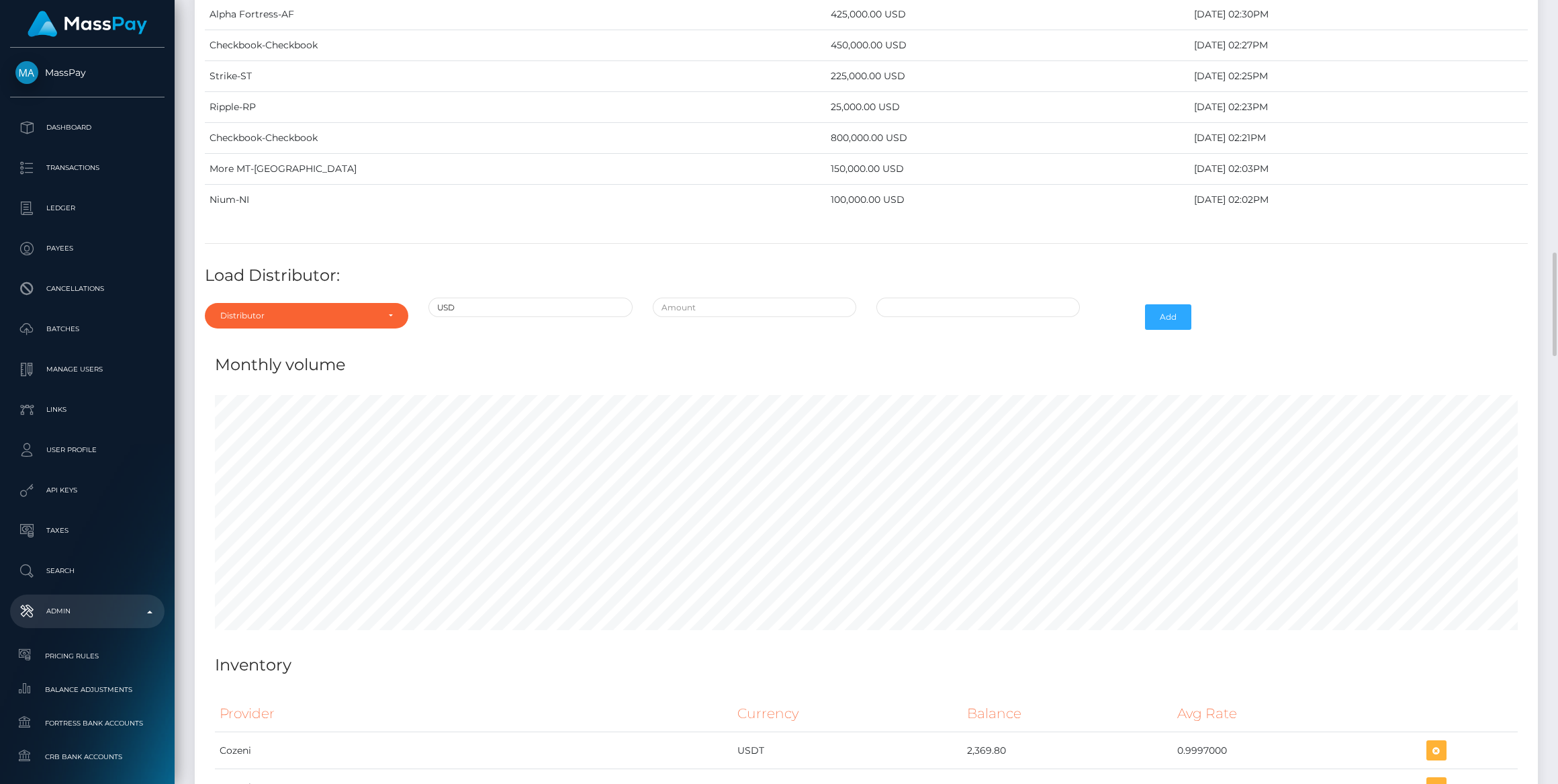
scroll to position [5136, 0]
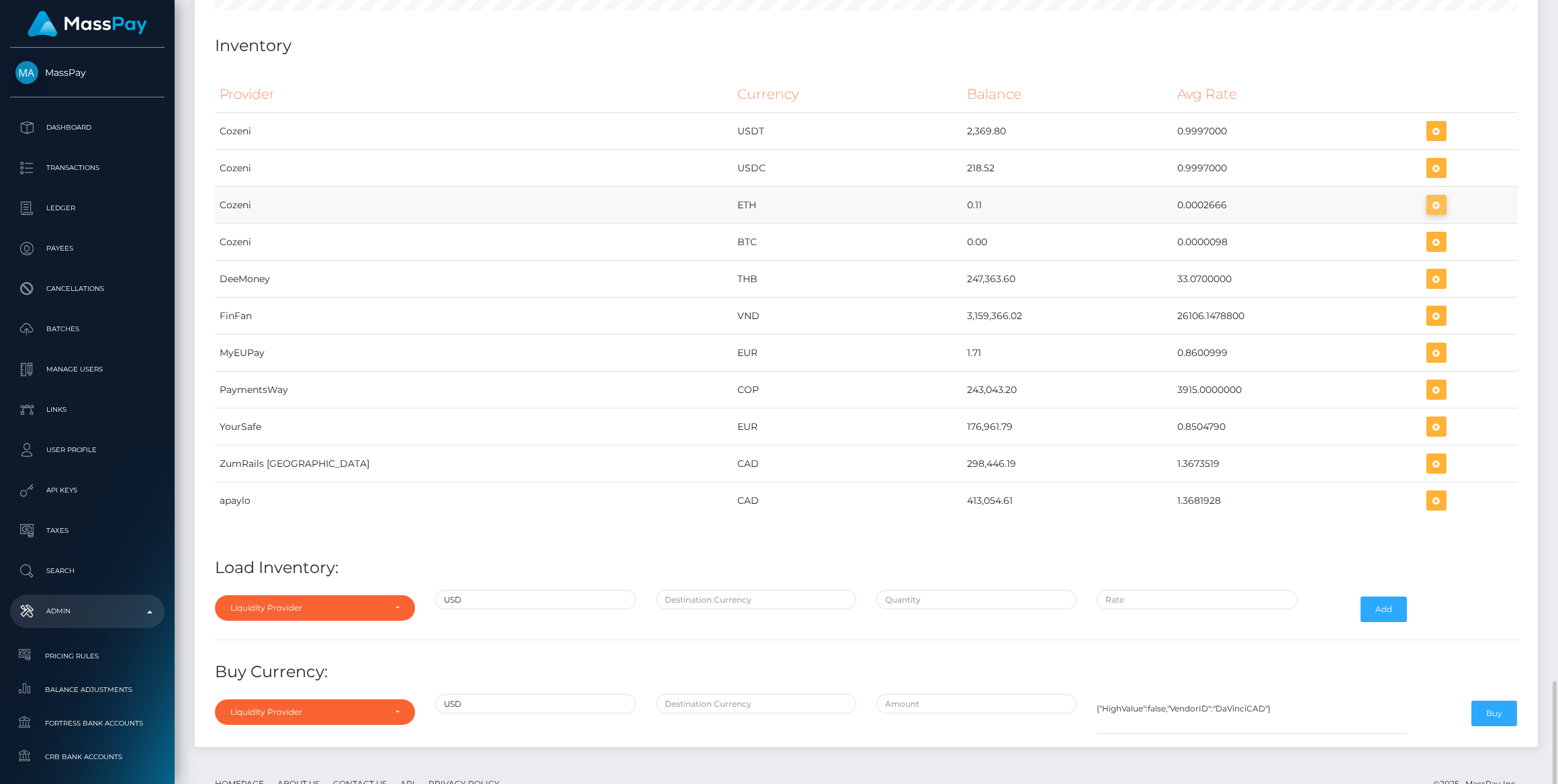
click at [1426, 195] on button "button" at bounding box center [1436, 204] width 20 height 20
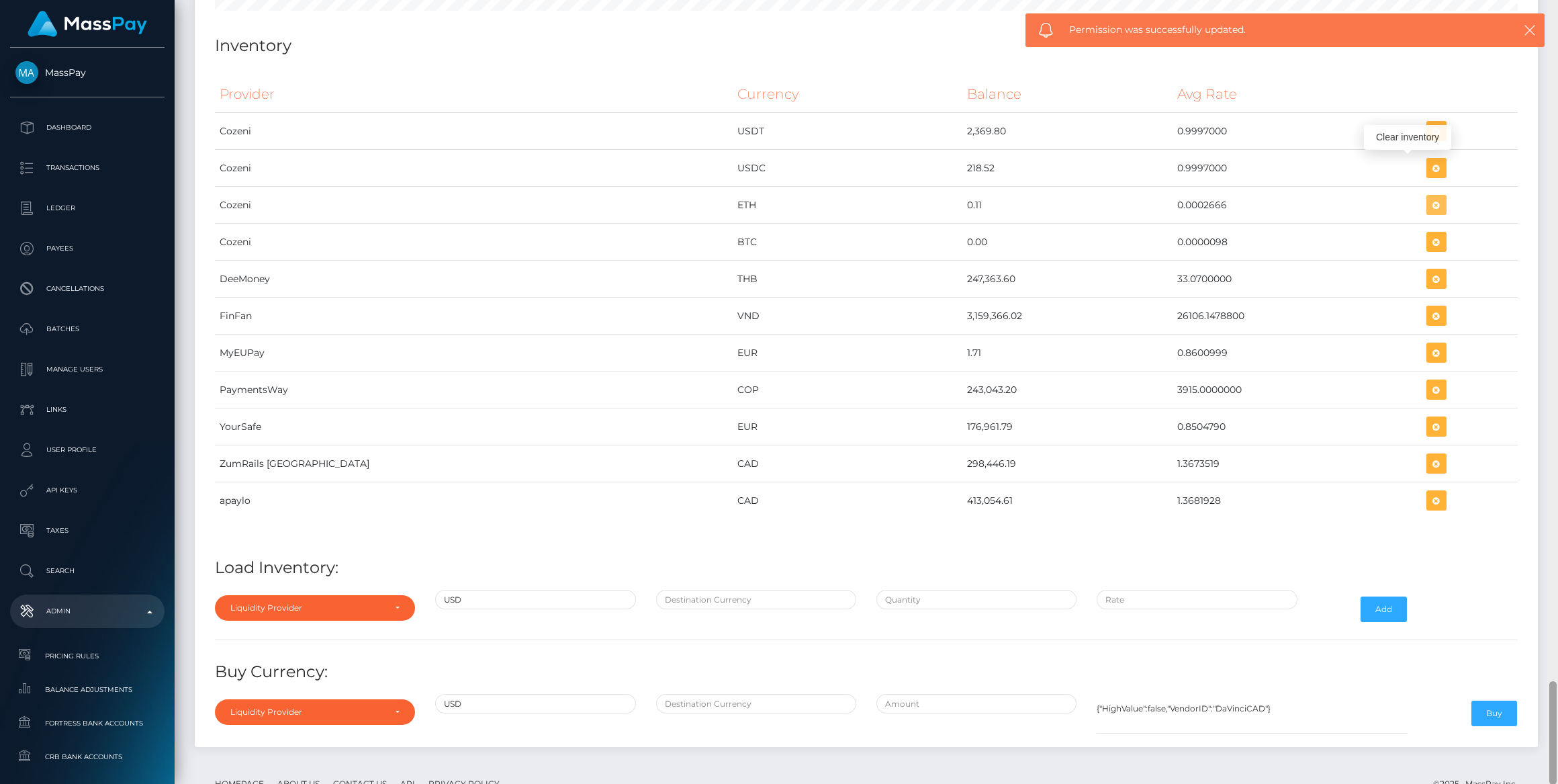
scroll to position [5769, 1343]
click at [1429, 196] on icon "button" at bounding box center [1437, 204] width 16 height 17
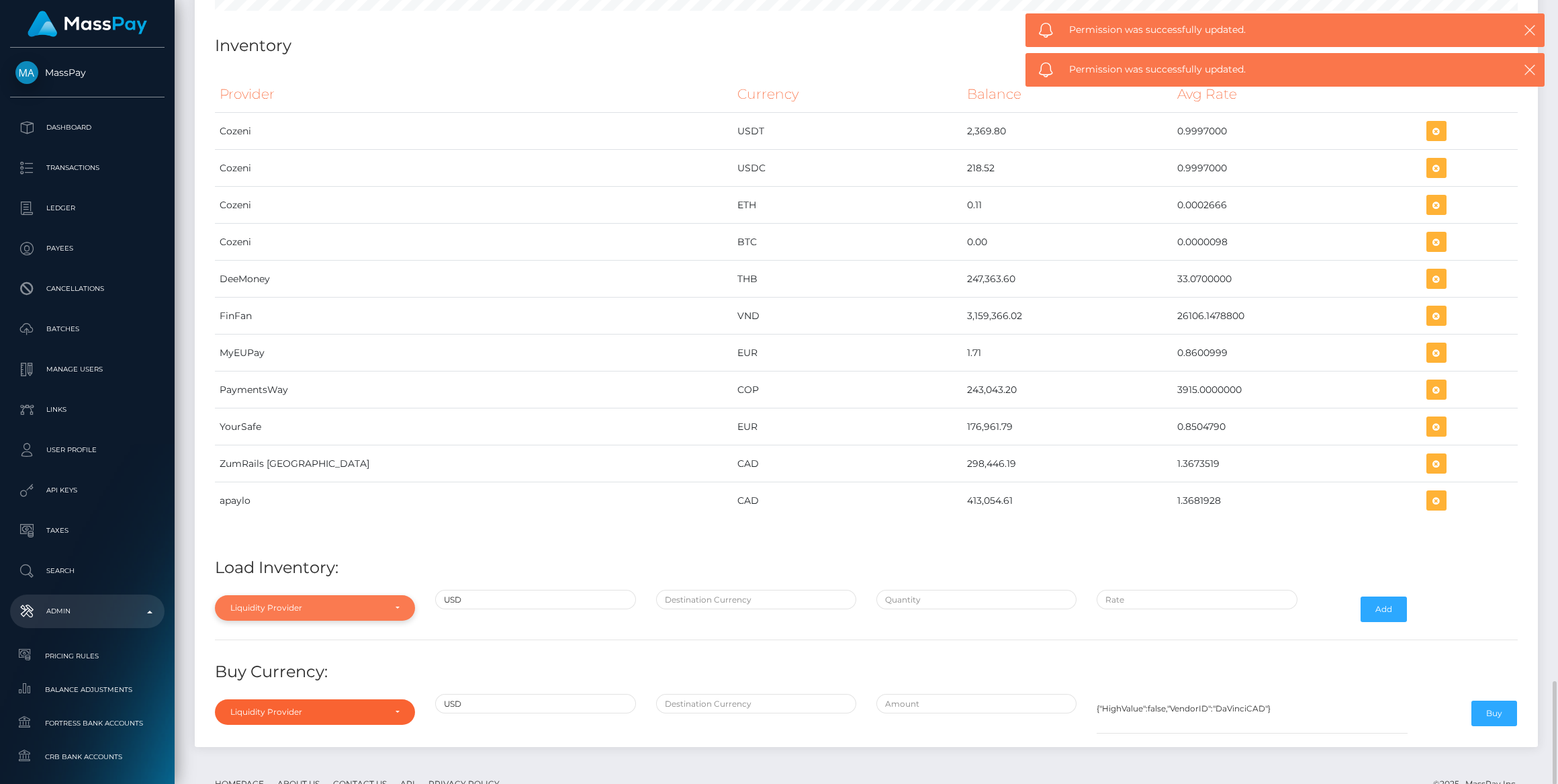
click at [294, 603] on div "Liquidity Provider" at bounding box center [307, 608] width 154 height 11
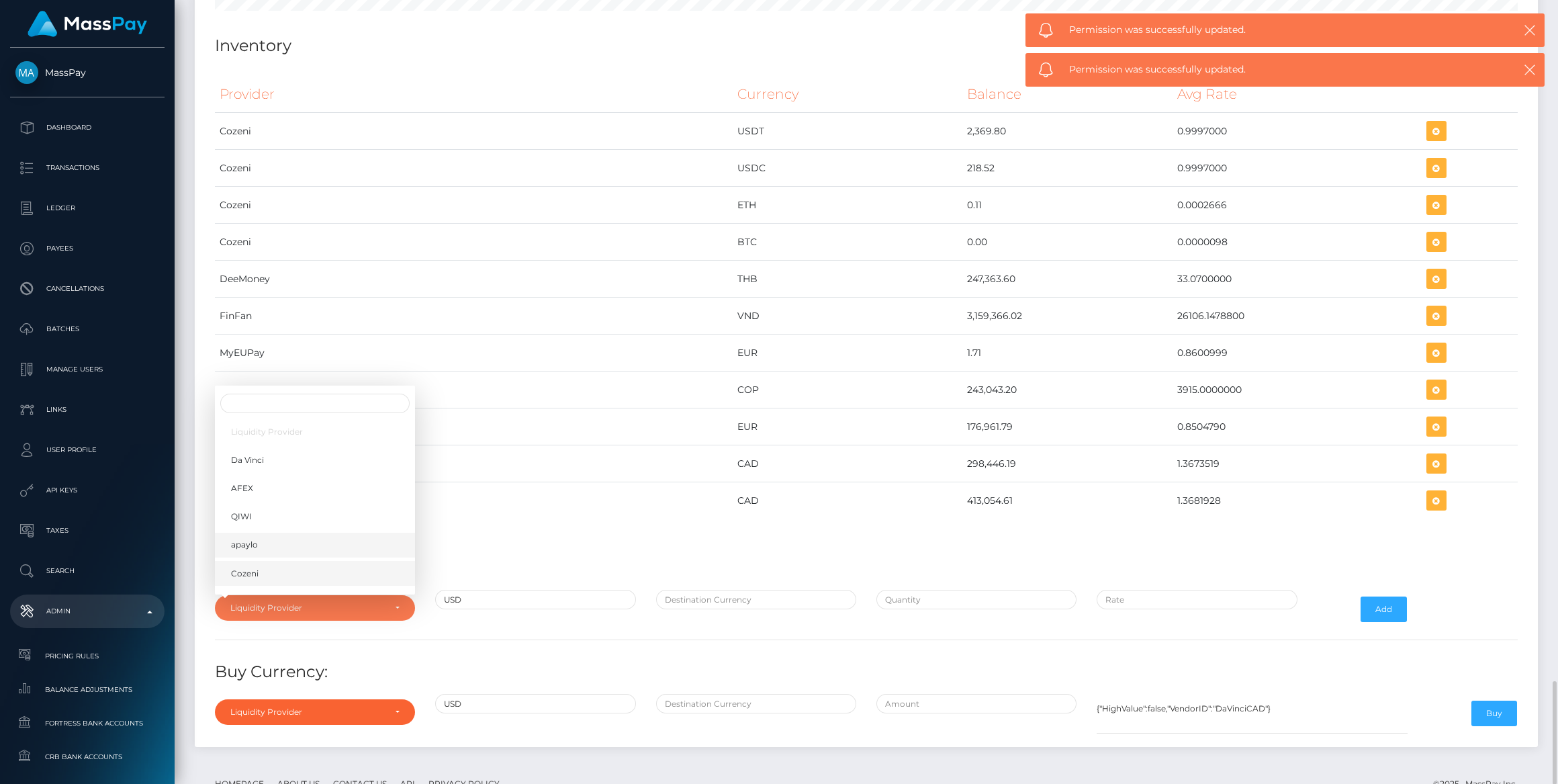
drag, startPoint x: 257, startPoint y: 526, endPoint x: 270, endPoint y: 520, distance: 14.3
click at [257, 567] on span "Cozeni" at bounding box center [245, 573] width 28 height 12
select select "Cozeni"
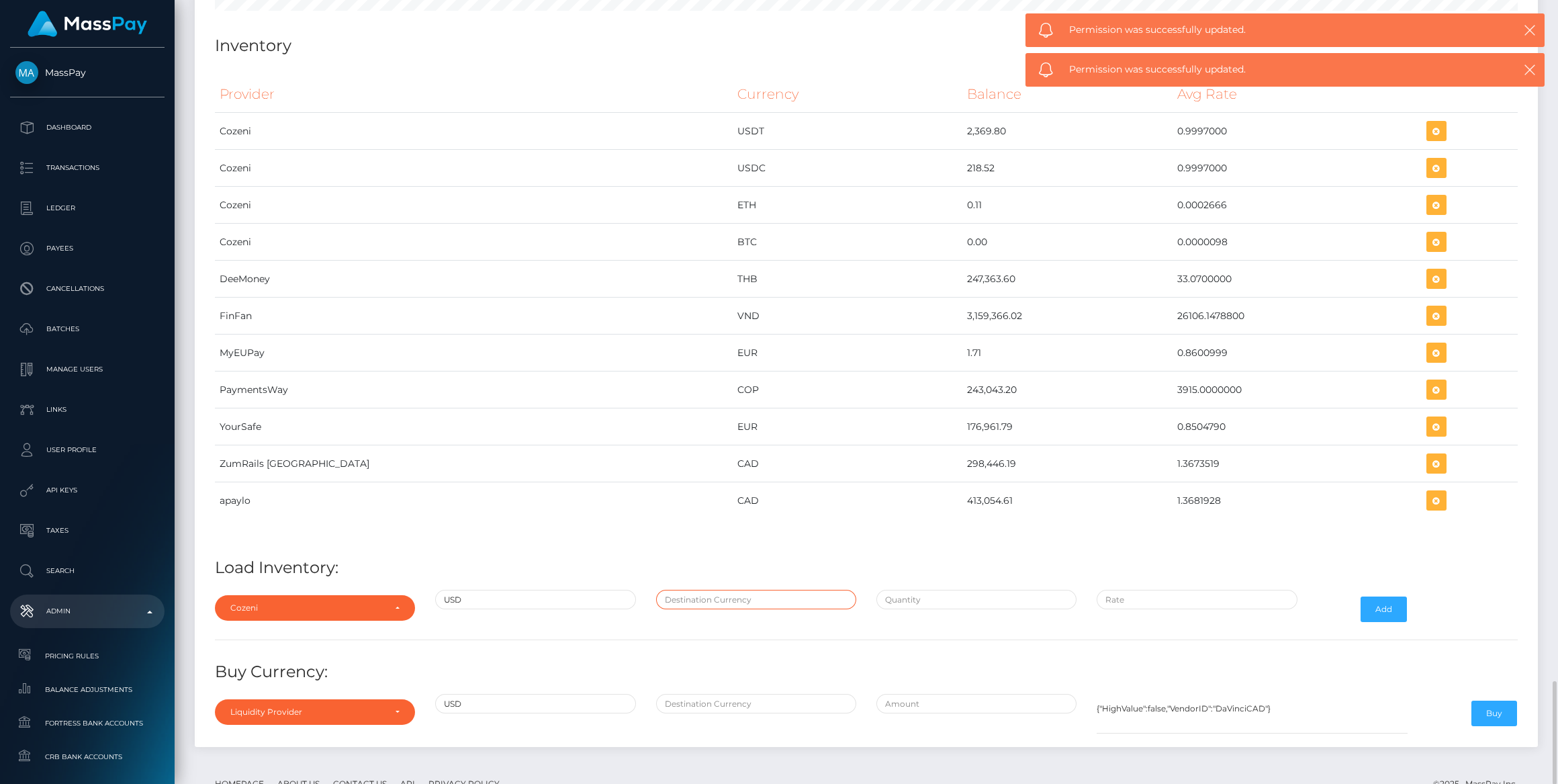
click at [748, 589] on input "text" at bounding box center [756, 599] width 200 height 20
type input "ETH"
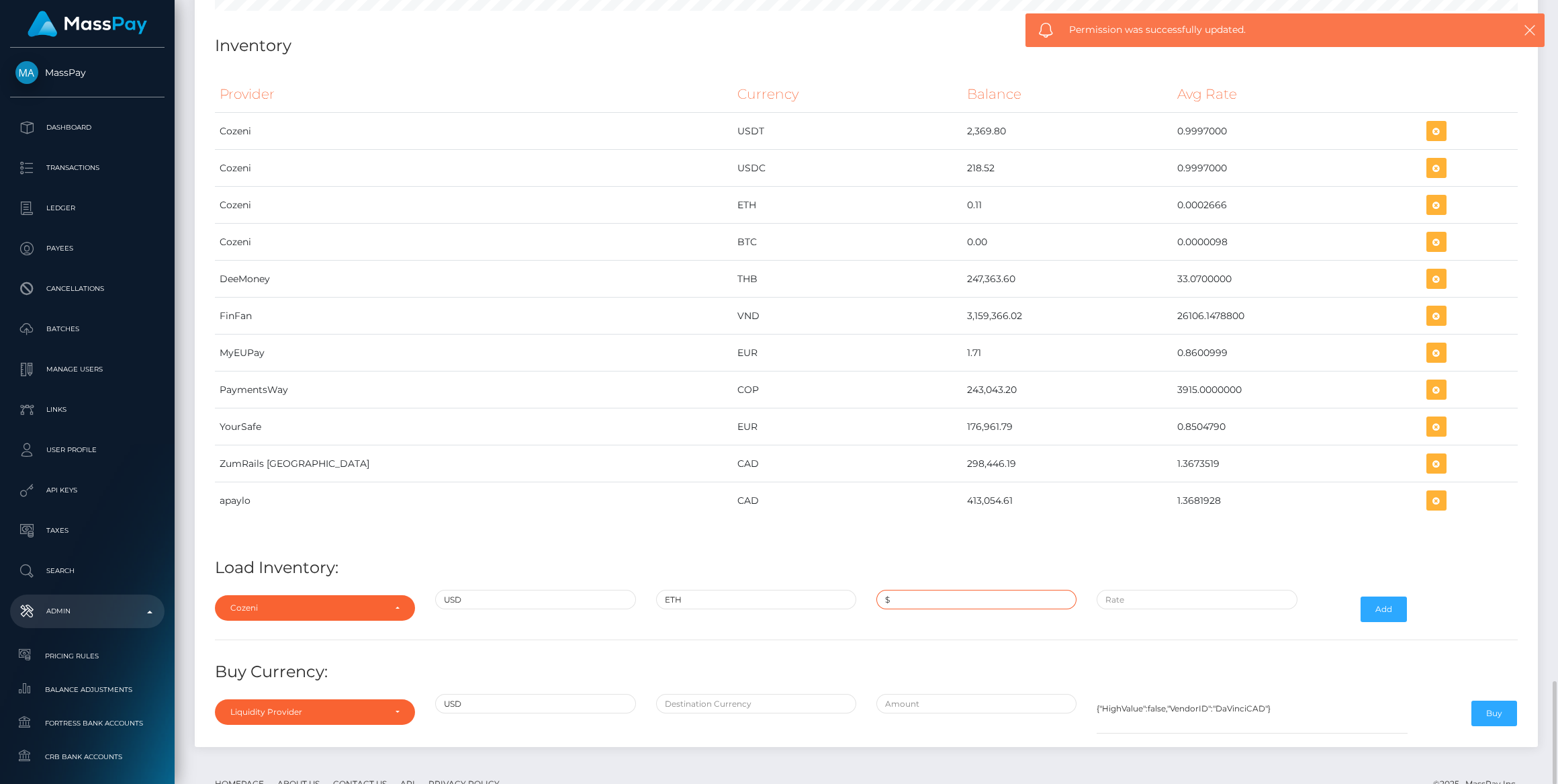
paste input "75,000.0000000"
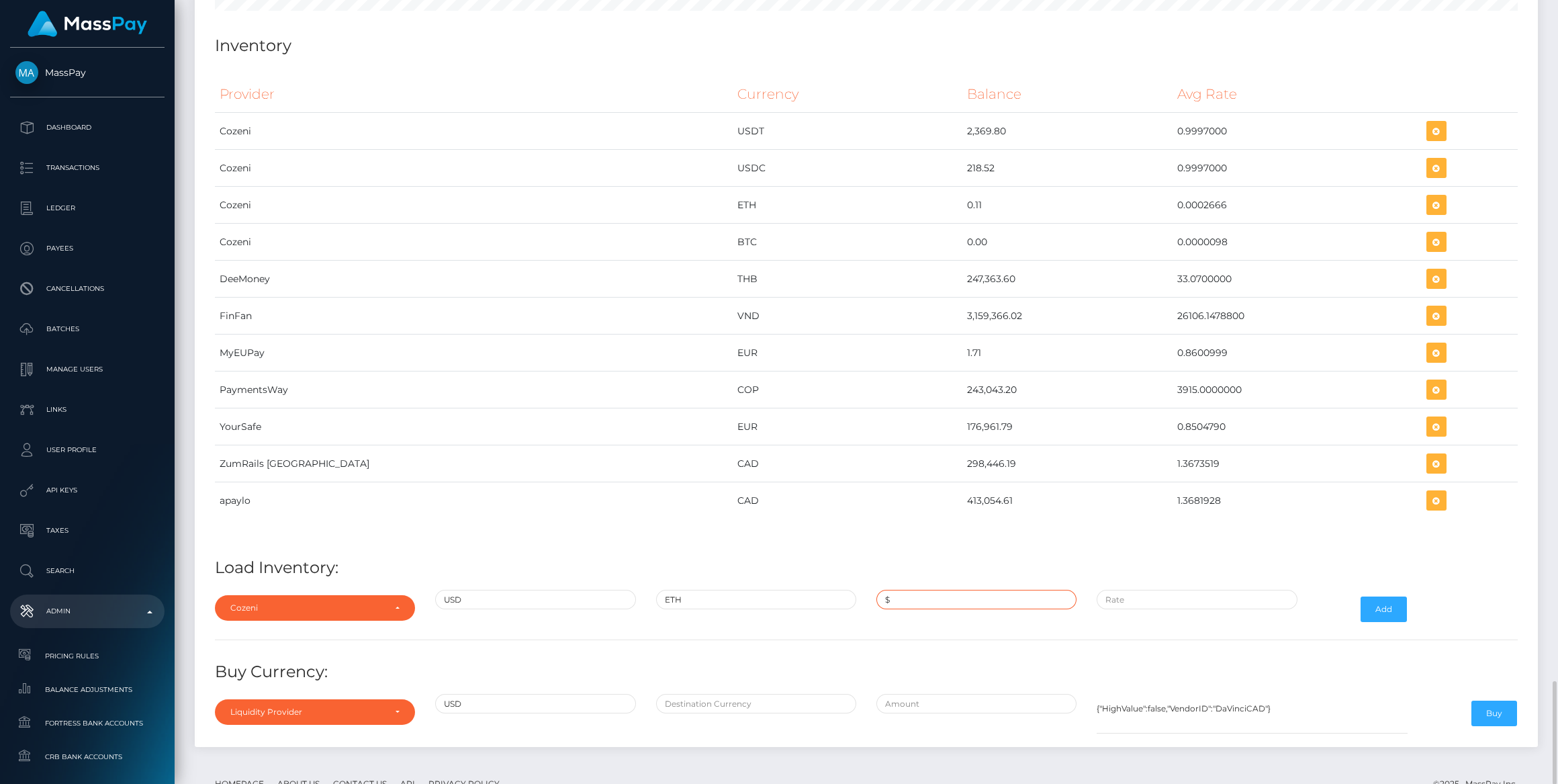
type input "$75,000.0000000"
paste input "0.0002211"
type input "$0.0002211"
click at [1388, 596] on button "Add" at bounding box center [1384, 609] width 46 height 26
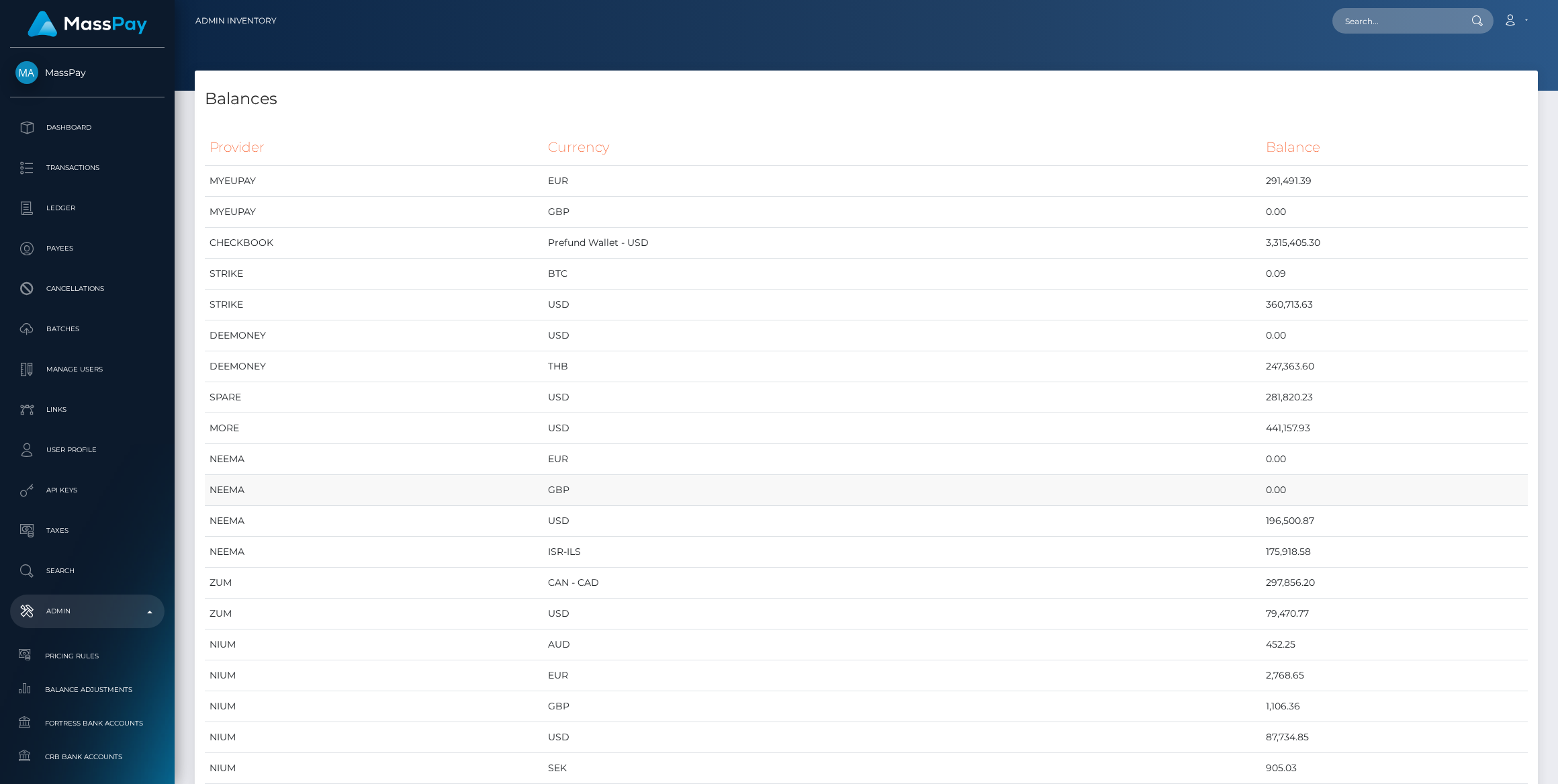
scroll to position [5769, 1343]
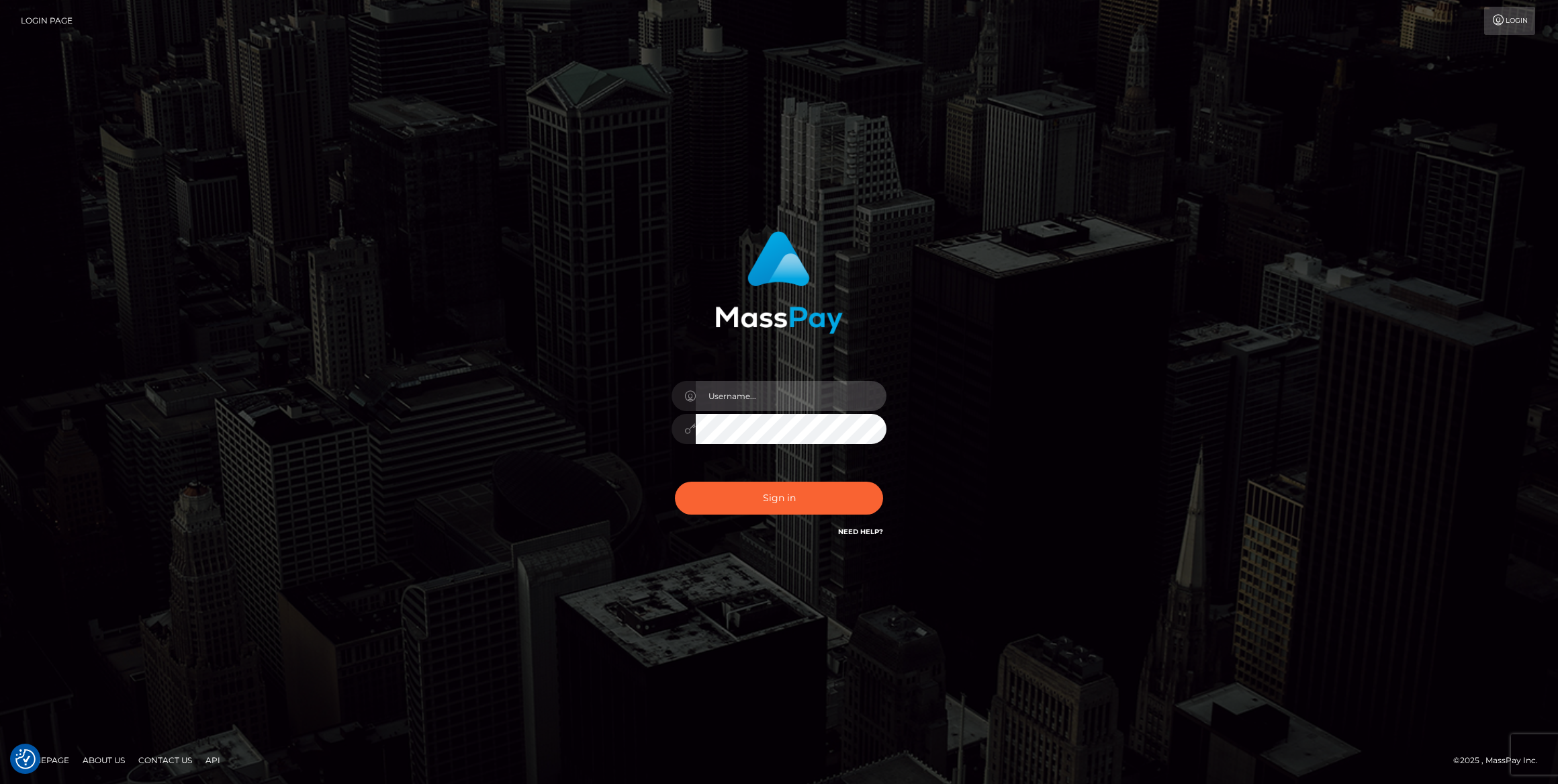
type input "bengreen"
click at [832, 538] on div "bengreen Sign in" at bounding box center [779, 385] width 353 height 328
click at [836, 507] on button "Sign in" at bounding box center [779, 498] width 208 height 33
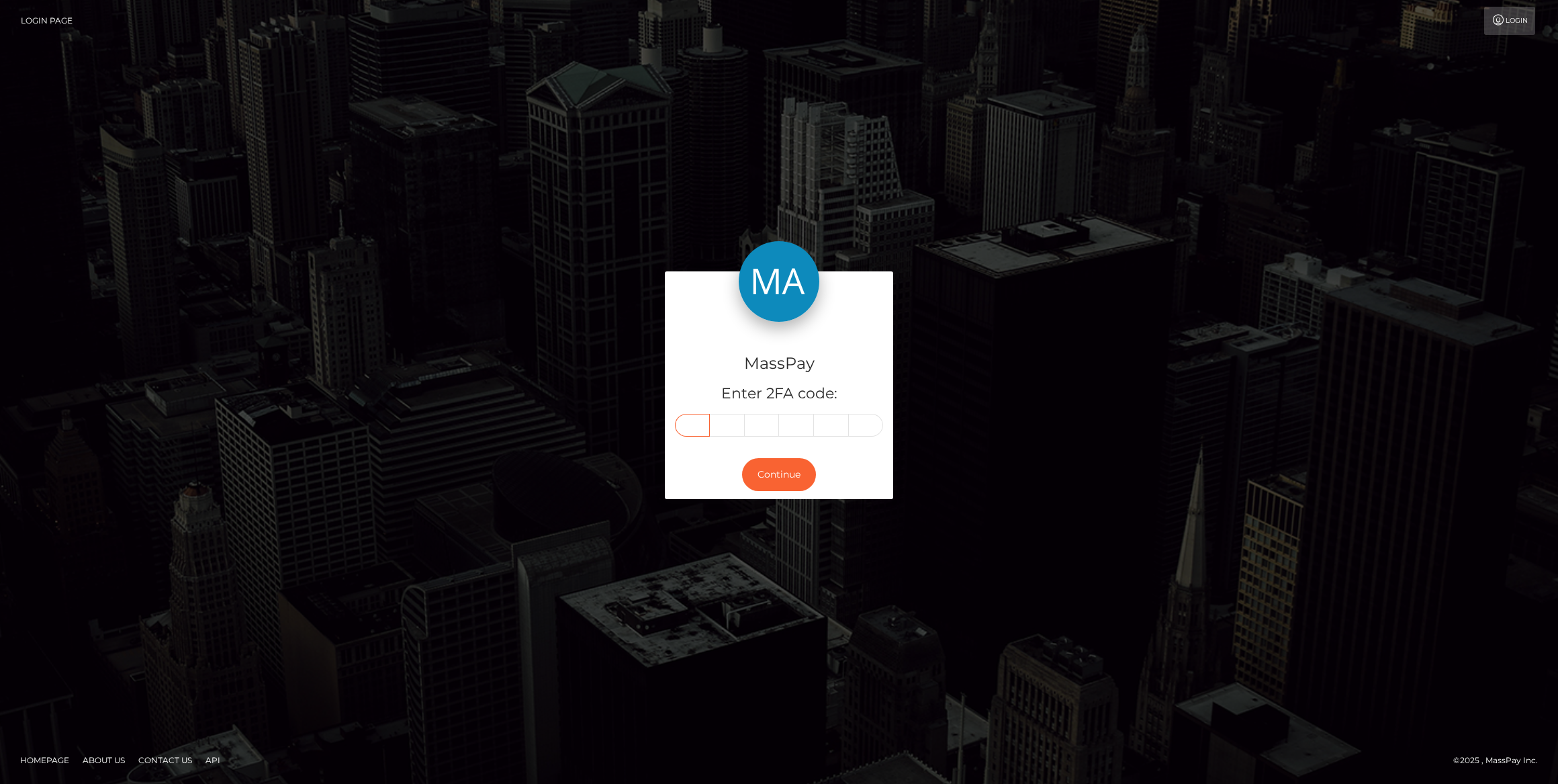
paste input "5"
type input "5"
type input "9"
type input "0"
type input "4"
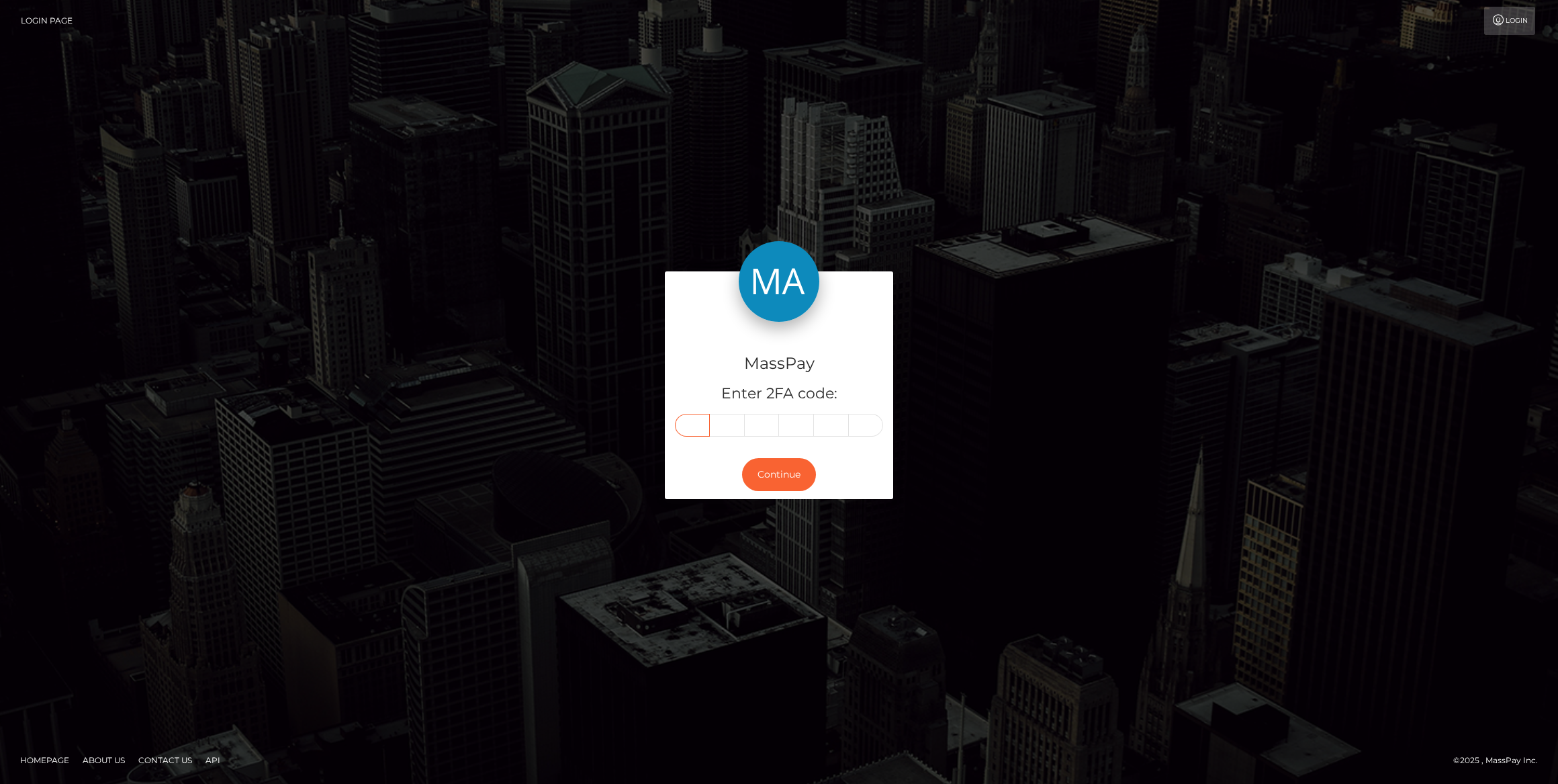
type input "7"
type input "4"
click at [770, 467] on button "Continue" at bounding box center [779, 474] width 74 height 33
click at [772, 471] on button "Continue" at bounding box center [779, 474] width 74 height 33
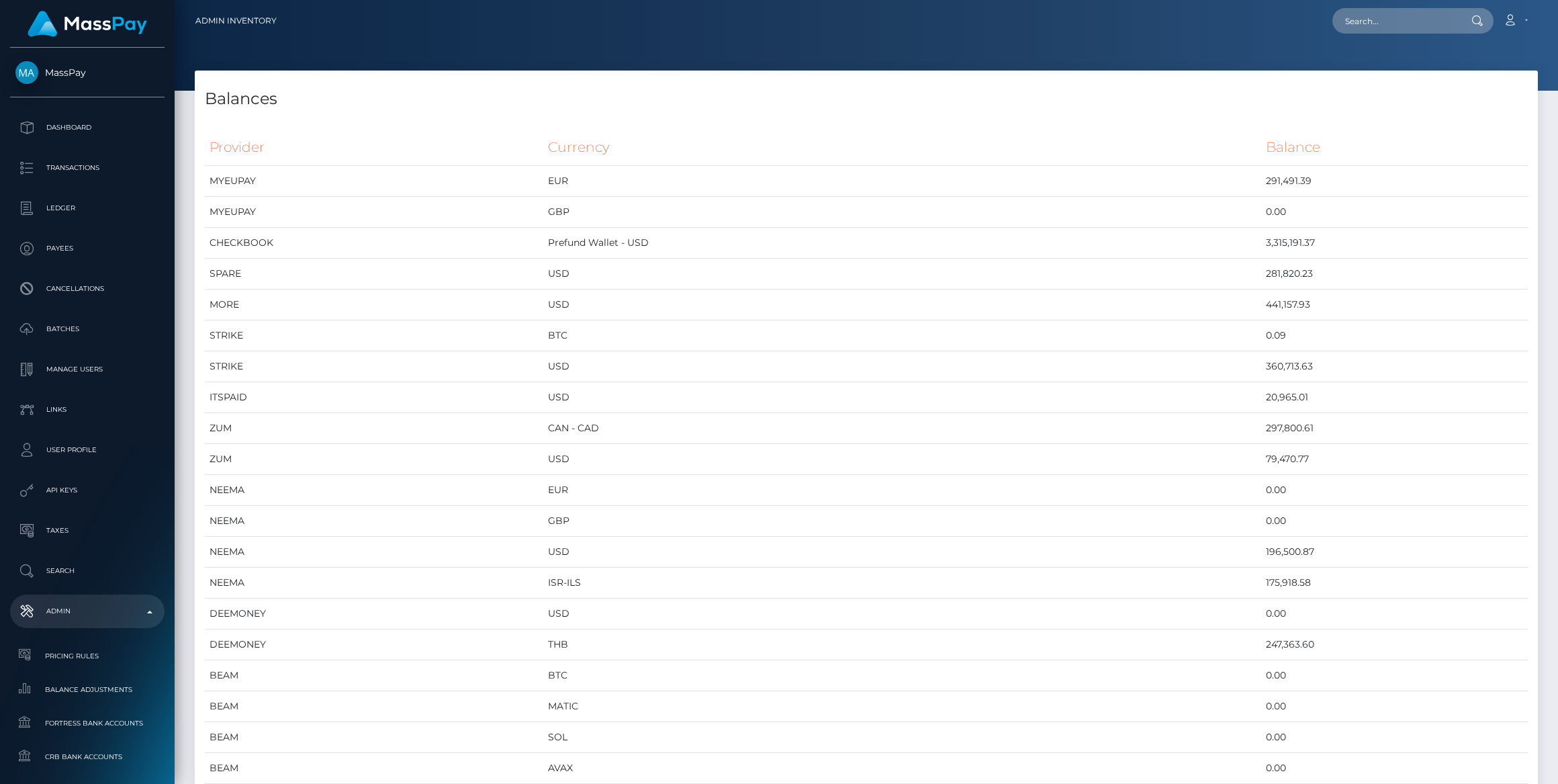
scroll to position [5769, 1343]
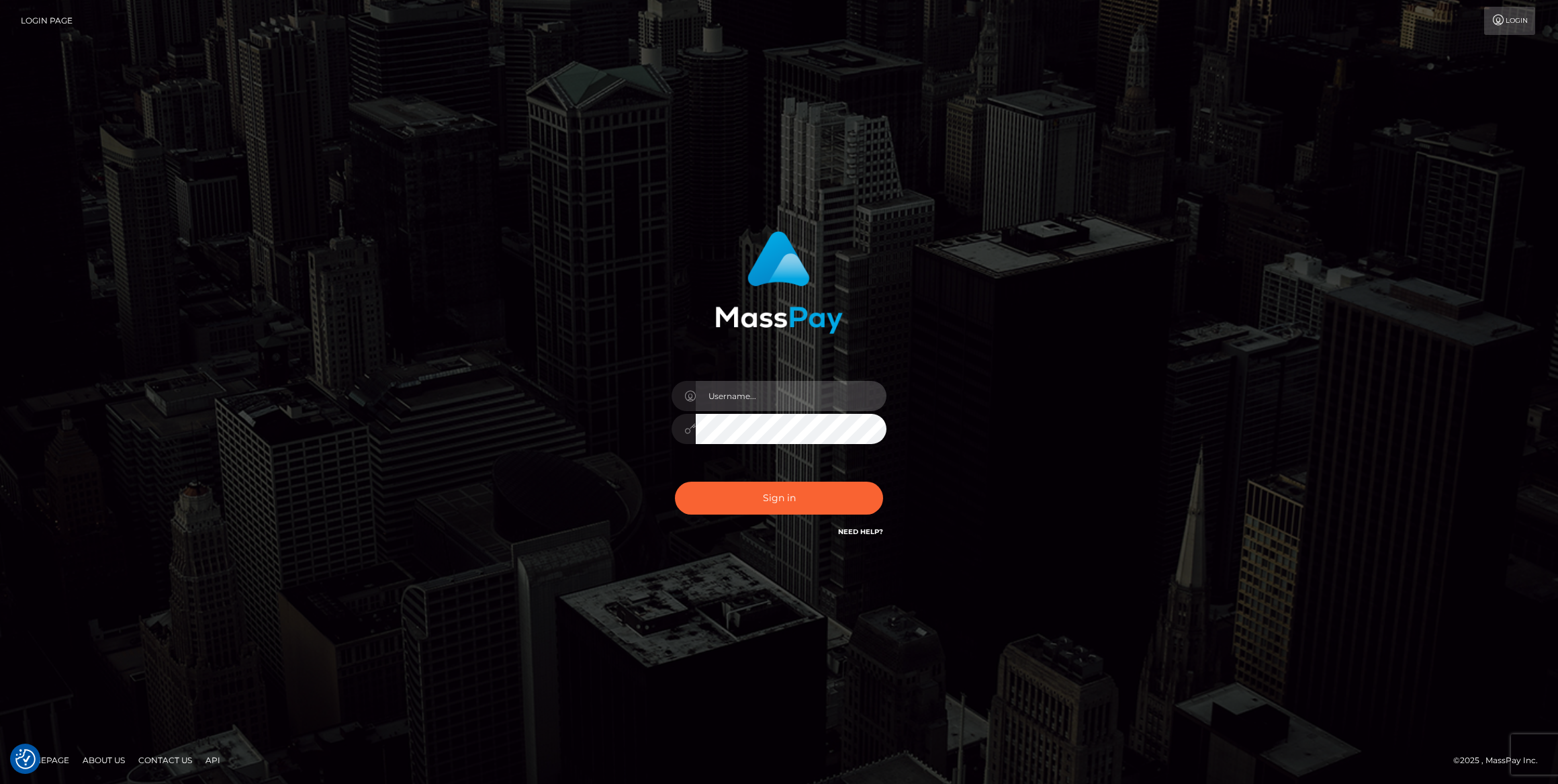
type input "bengreen"
